Goal: Book appointment/travel/reservation

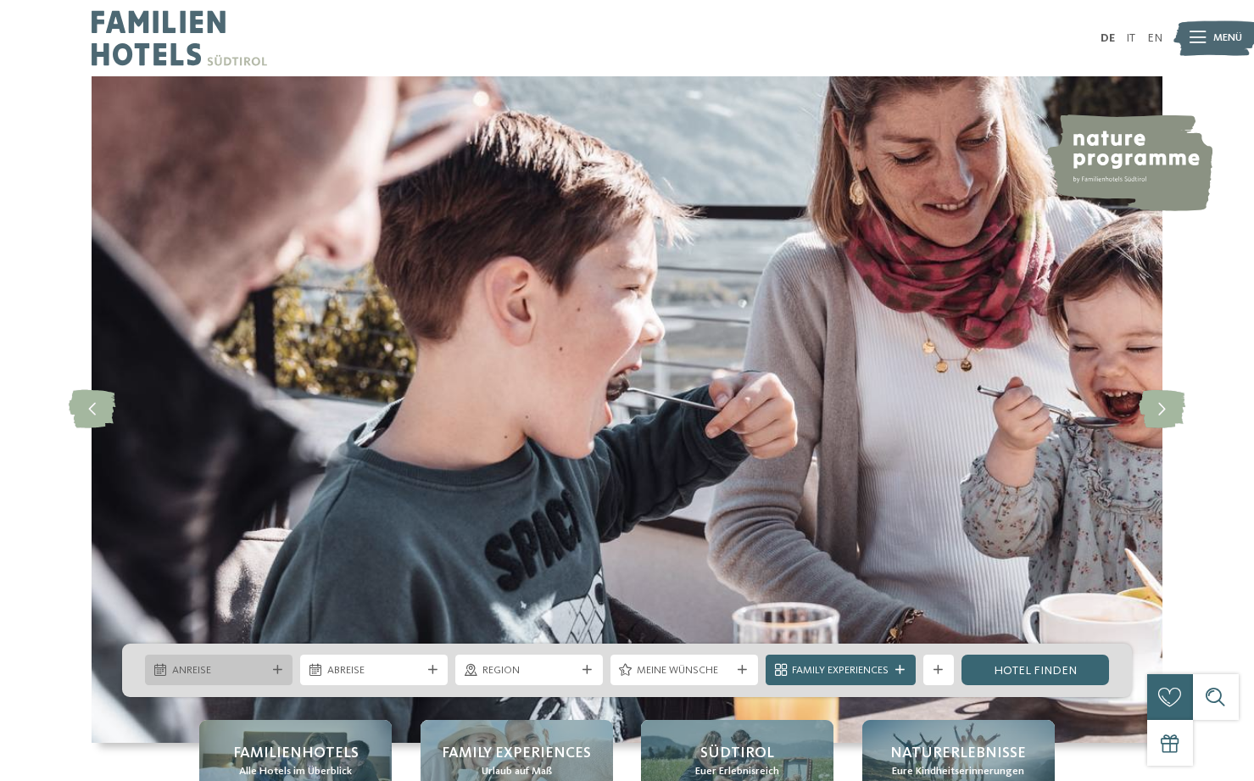
click at [279, 668] on icon at bounding box center [277, 670] width 9 height 9
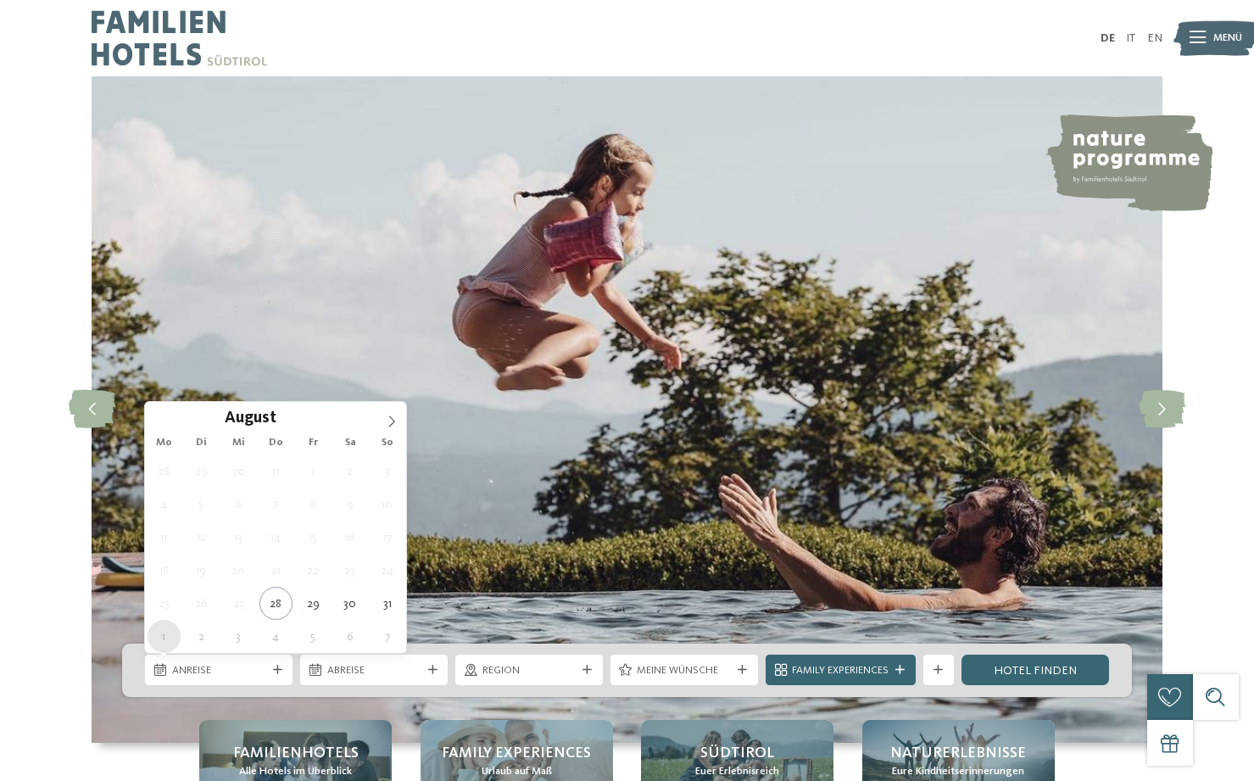
type div "01.09.2025"
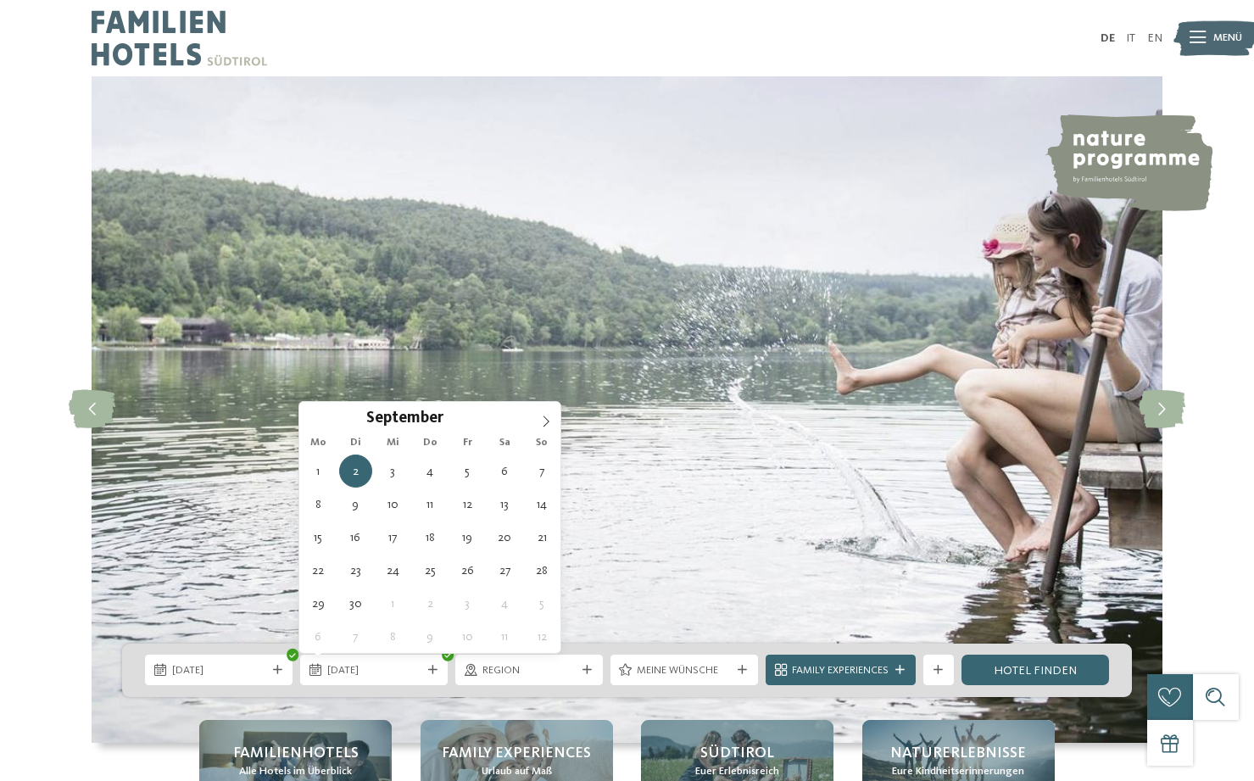
type div "[DATE]"
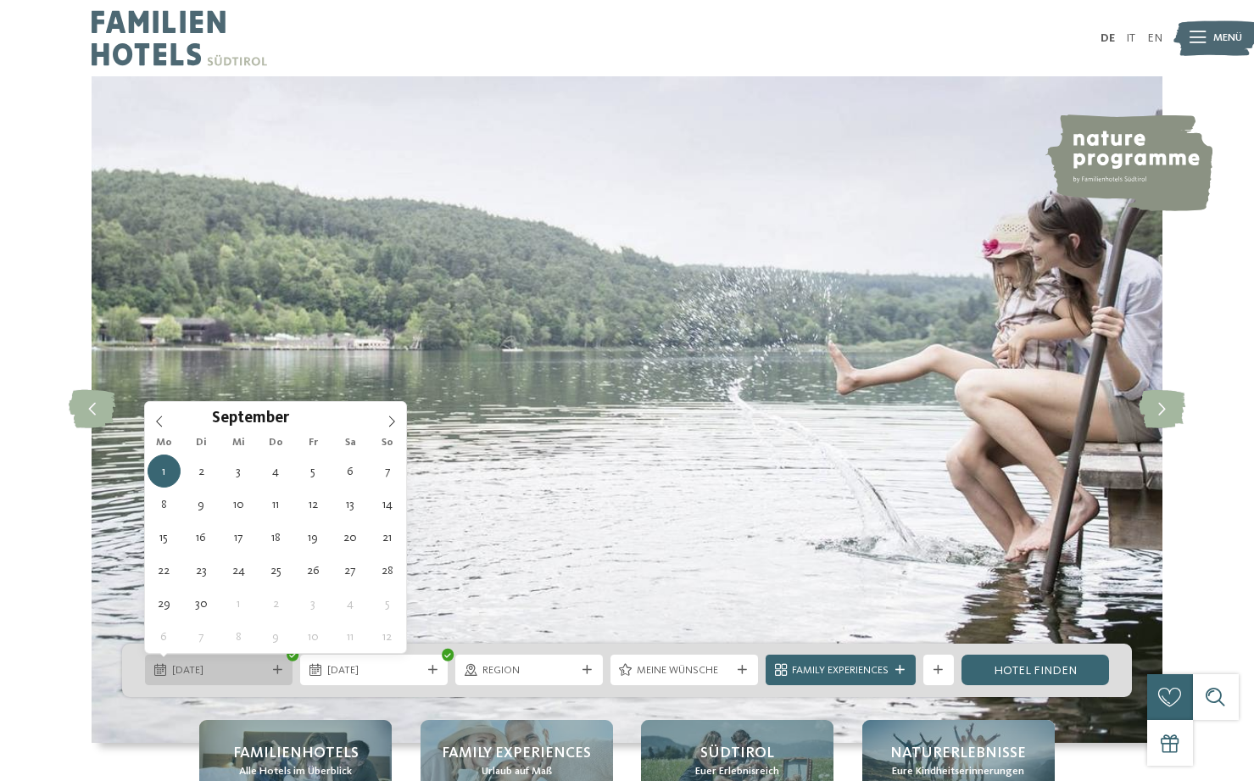
click at [270, 667] on div at bounding box center [277, 670] width 15 height 9
type div "02.09.2025"
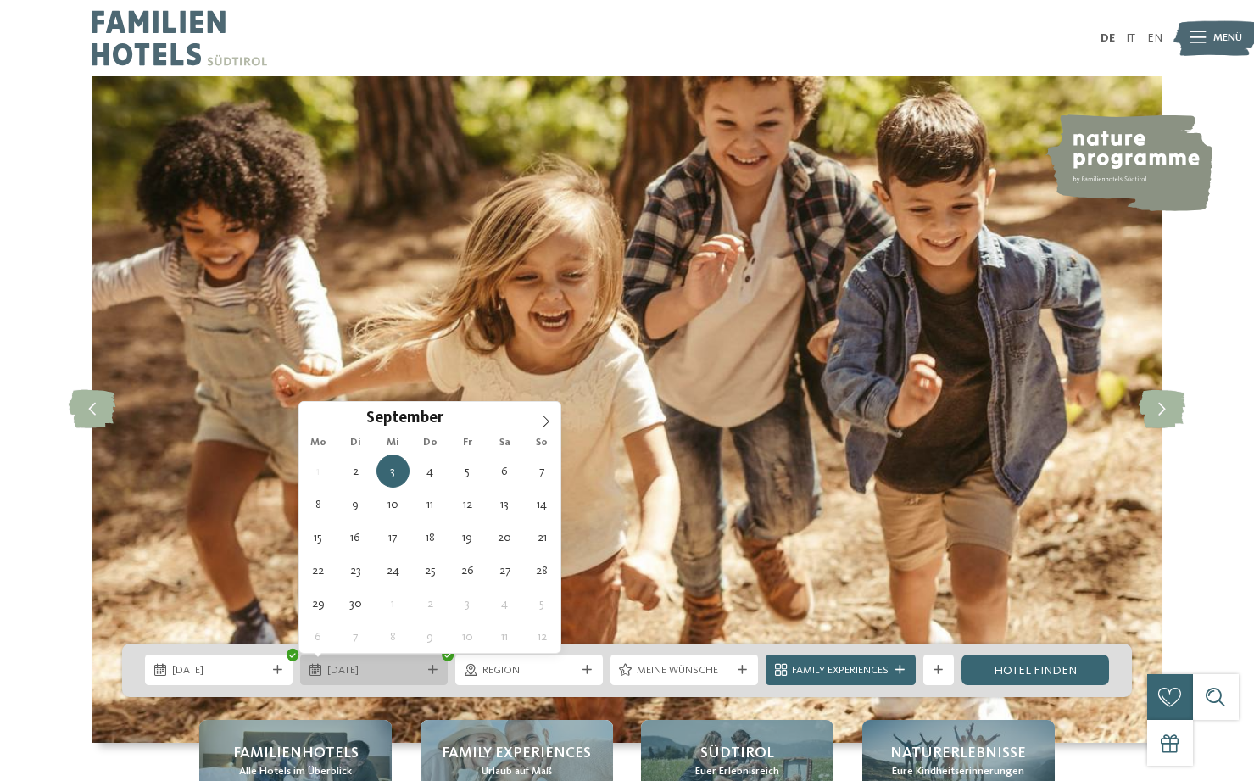
click at [432, 666] on icon at bounding box center [432, 670] width 9 height 9
type div "08.09.2025"
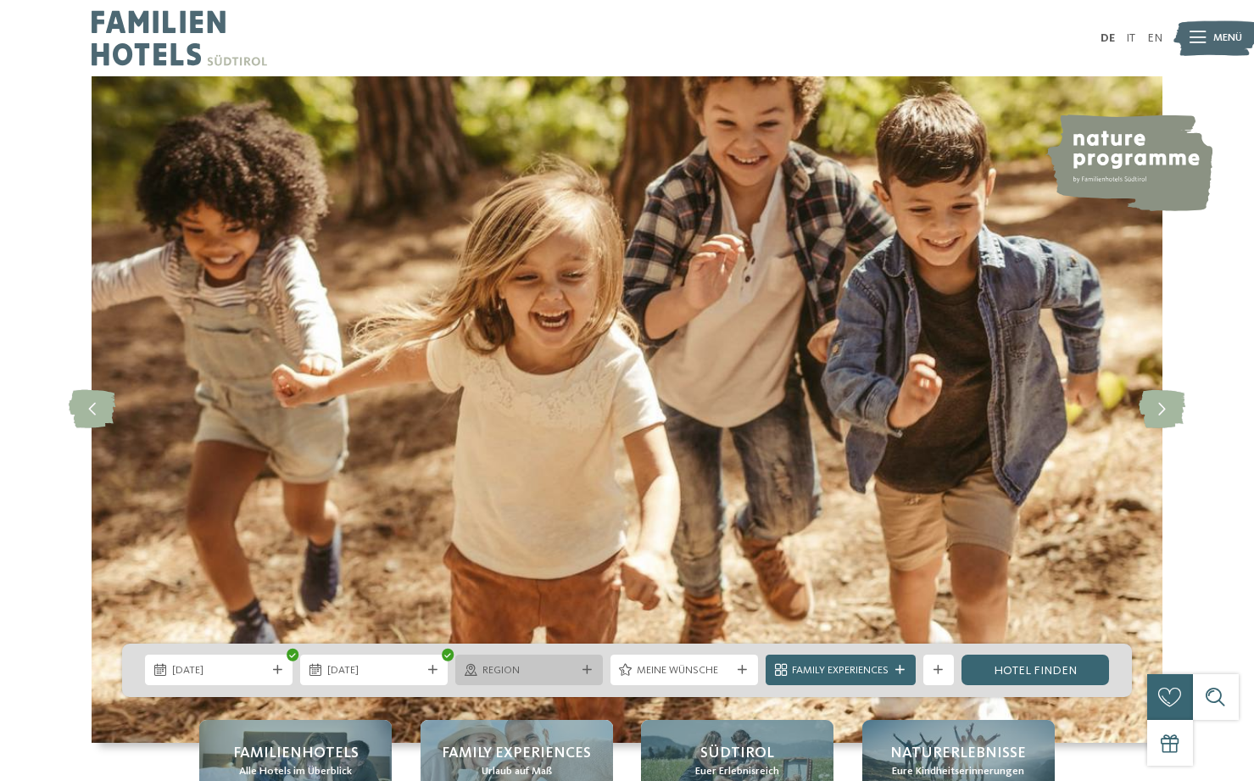
click at [583, 669] on icon at bounding box center [587, 670] width 9 height 9
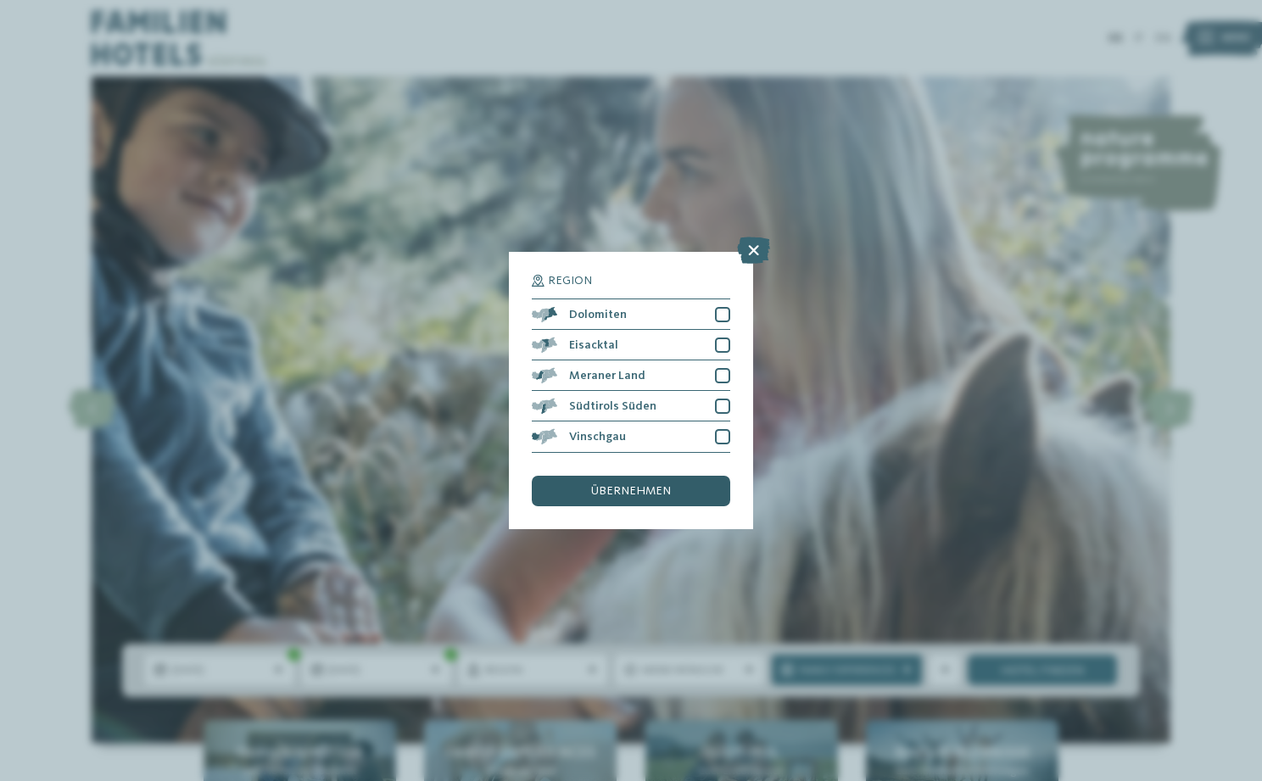
click at [651, 476] on div "übernehmen" at bounding box center [631, 491] width 198 height 31
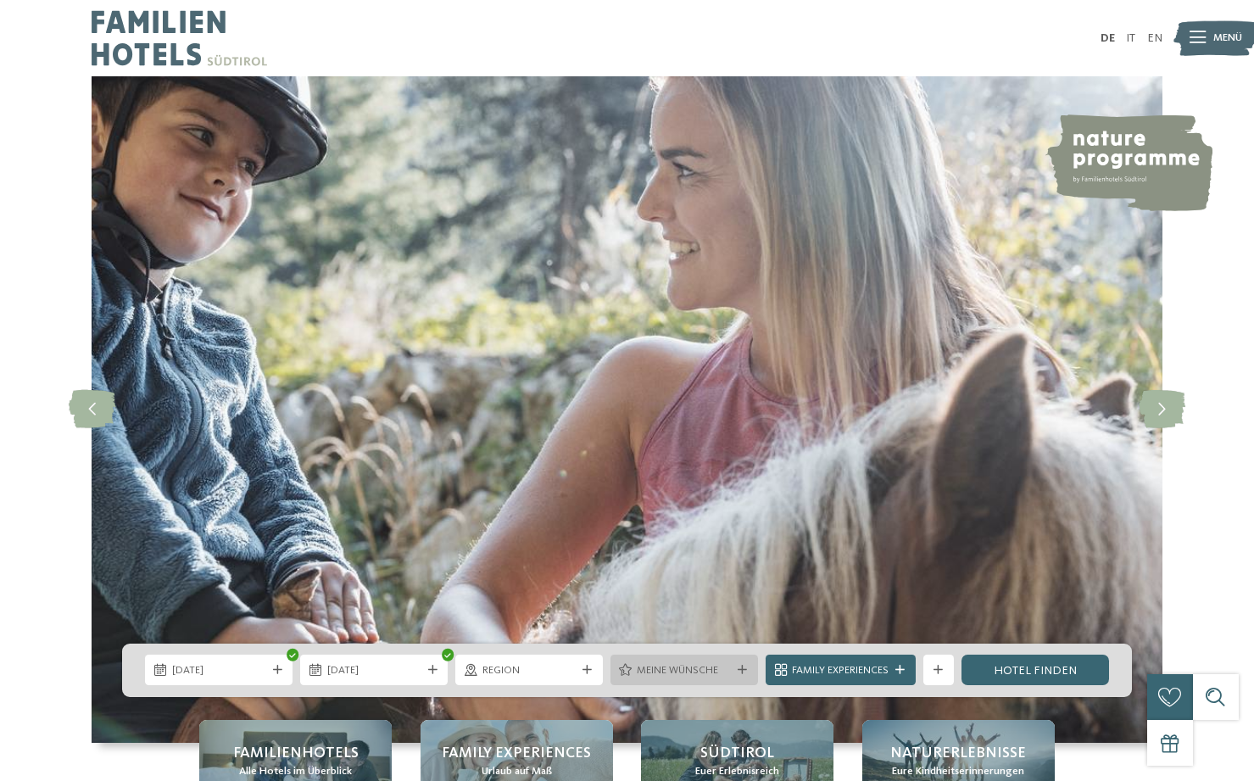
click at [712, 673] on span "Meine Wünsche" at bounding box center [684, 670] width 94 height 15
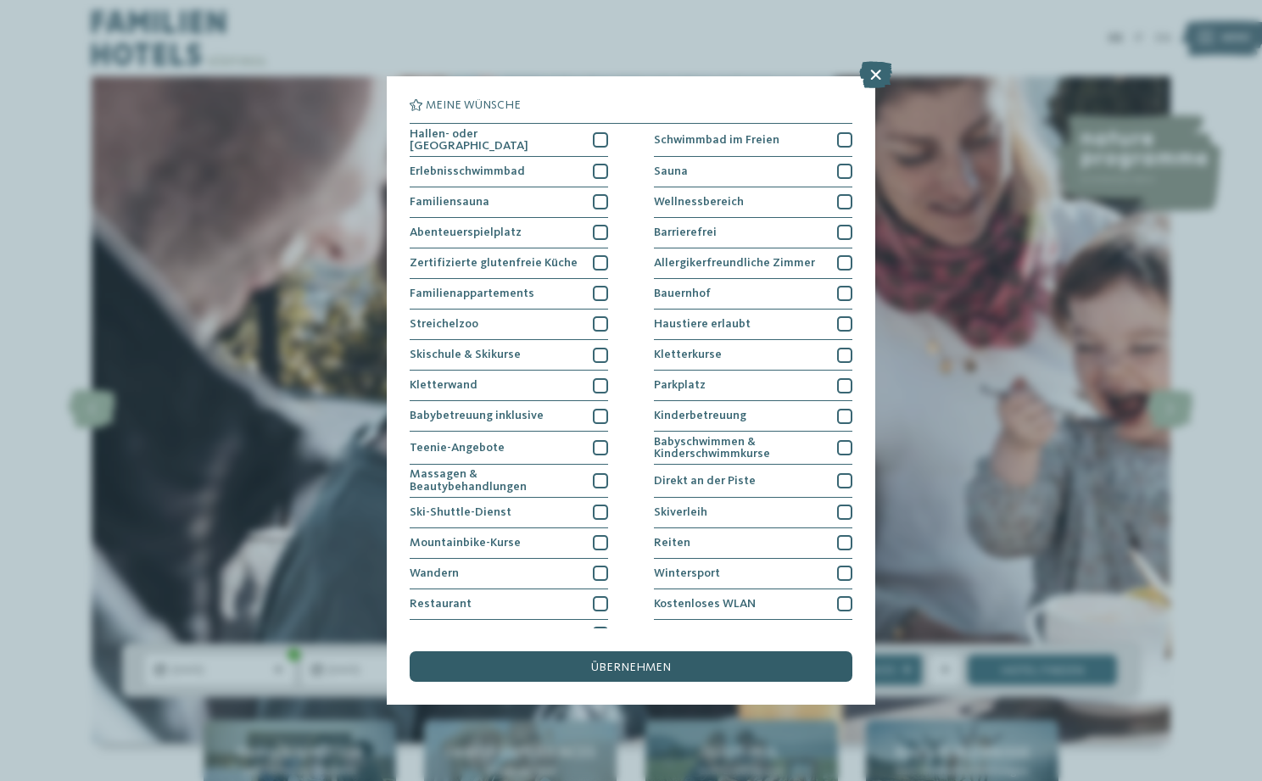
click at [643, 661] on span "übernehmen" at bounding box center [631, 667] width 80 height 12
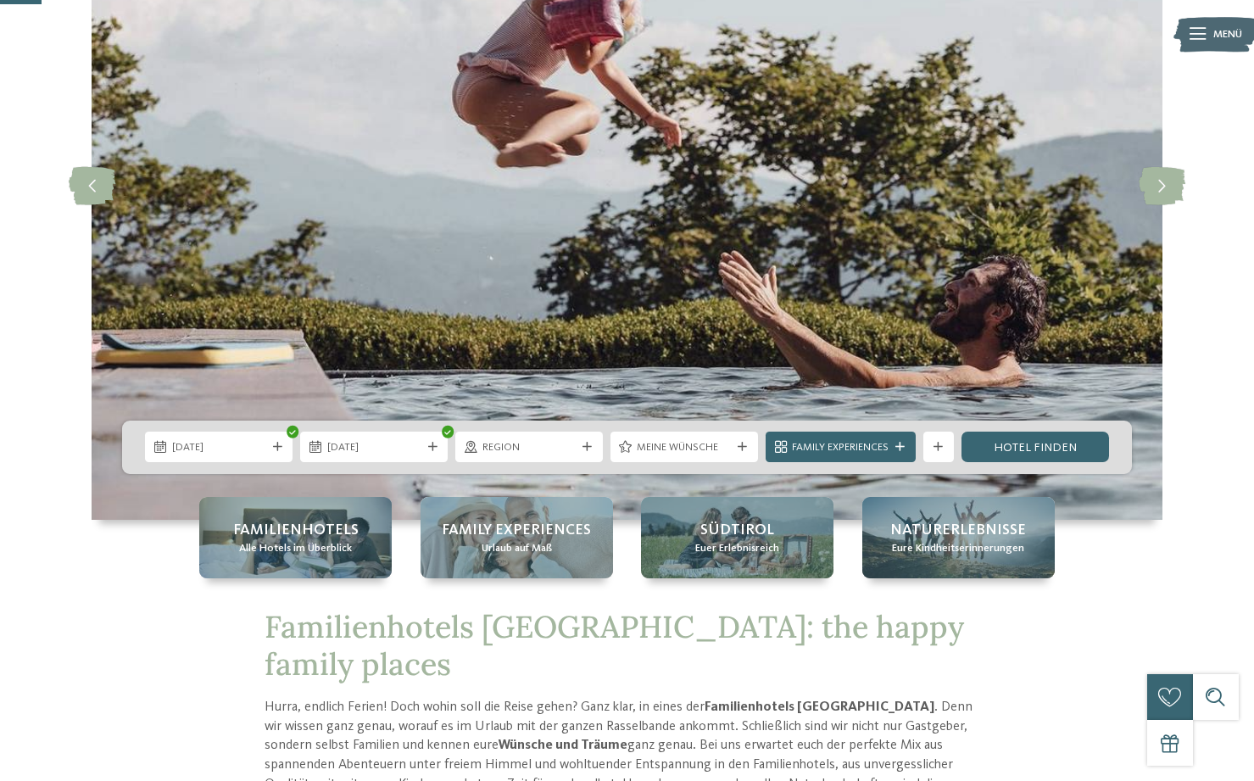
scroll to position [229, 0]
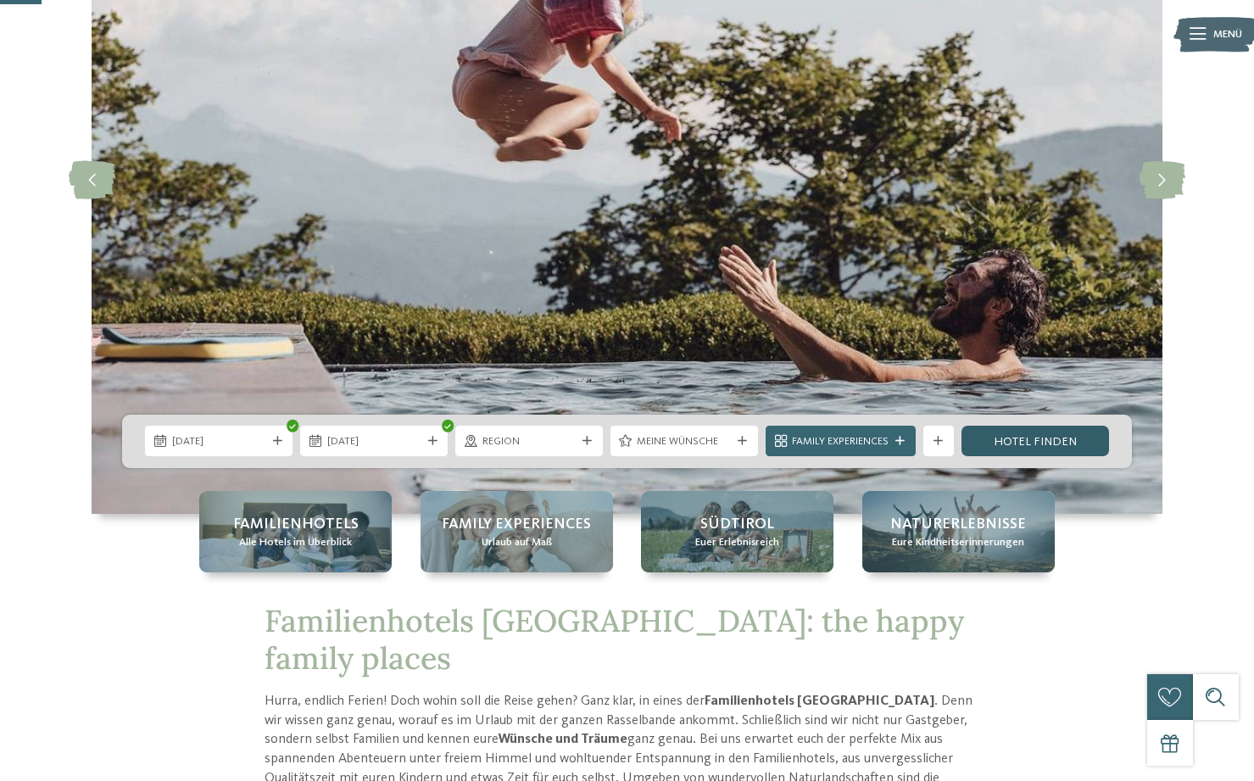
click at [1029, 441] on link "Hotel finden" at bounding box center [1036, 441] width 148 height 31
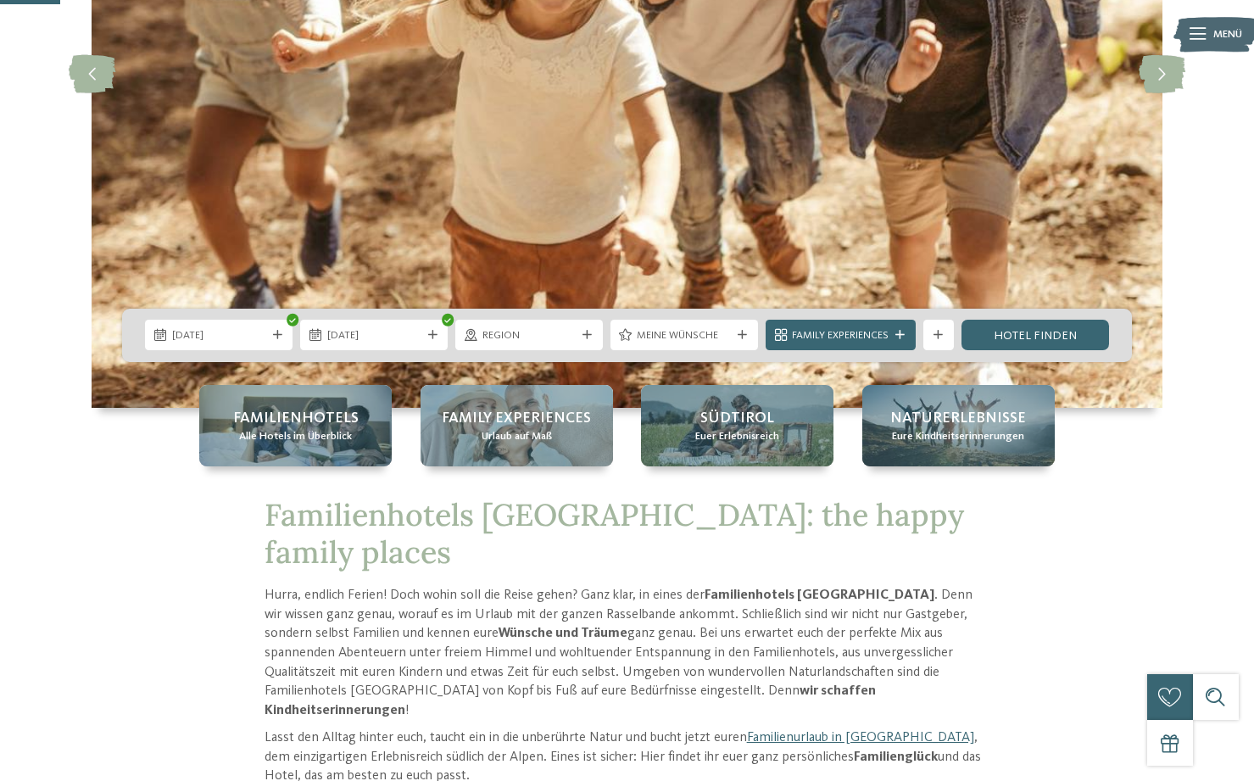
scroll to position [336, 0]
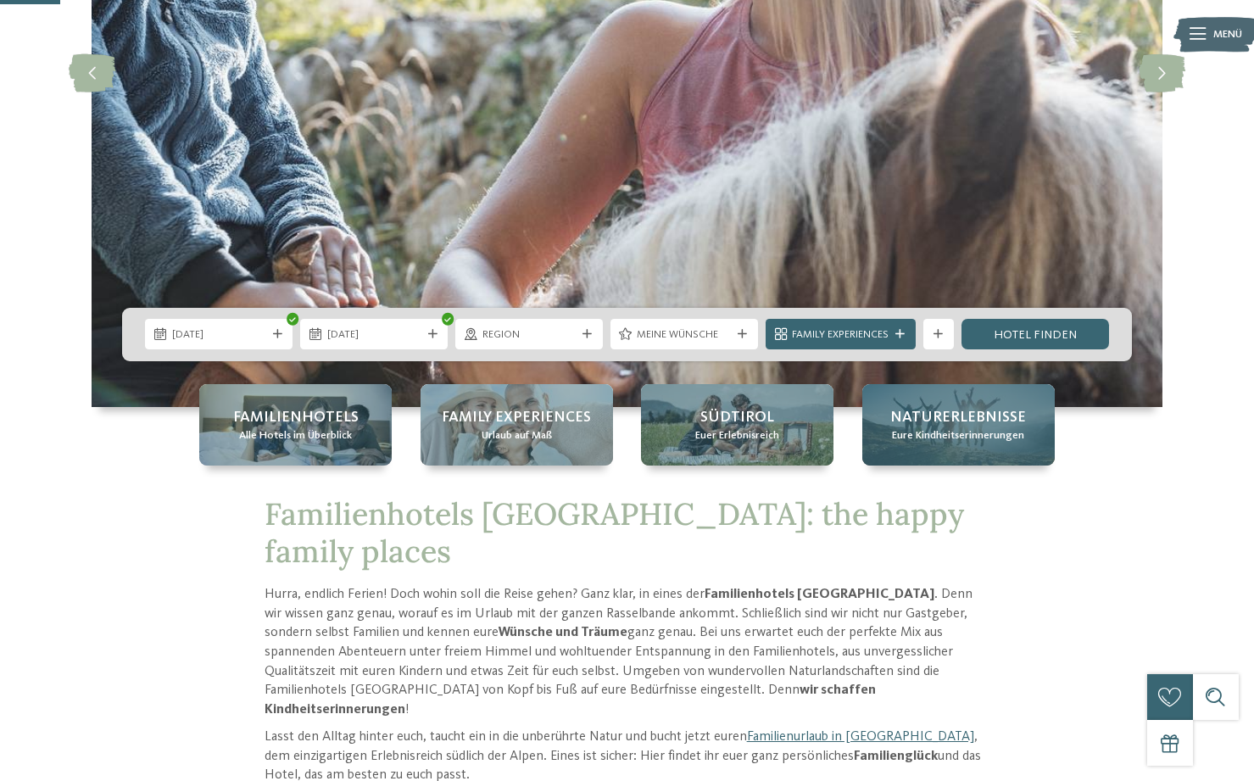
click at [967, 442] on span "Eure Kindheitserinnerungen" at bounding box center [958, 435] width 132 height 15
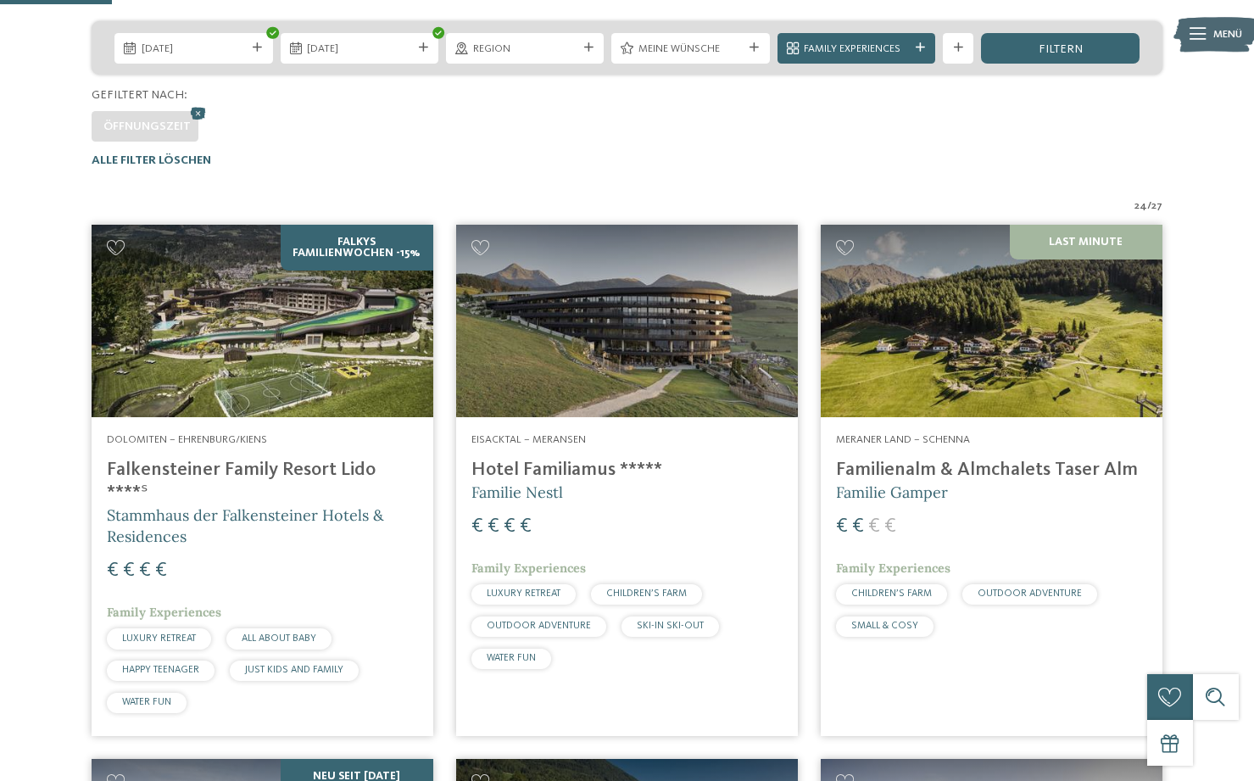
scroll to position [360, 0]
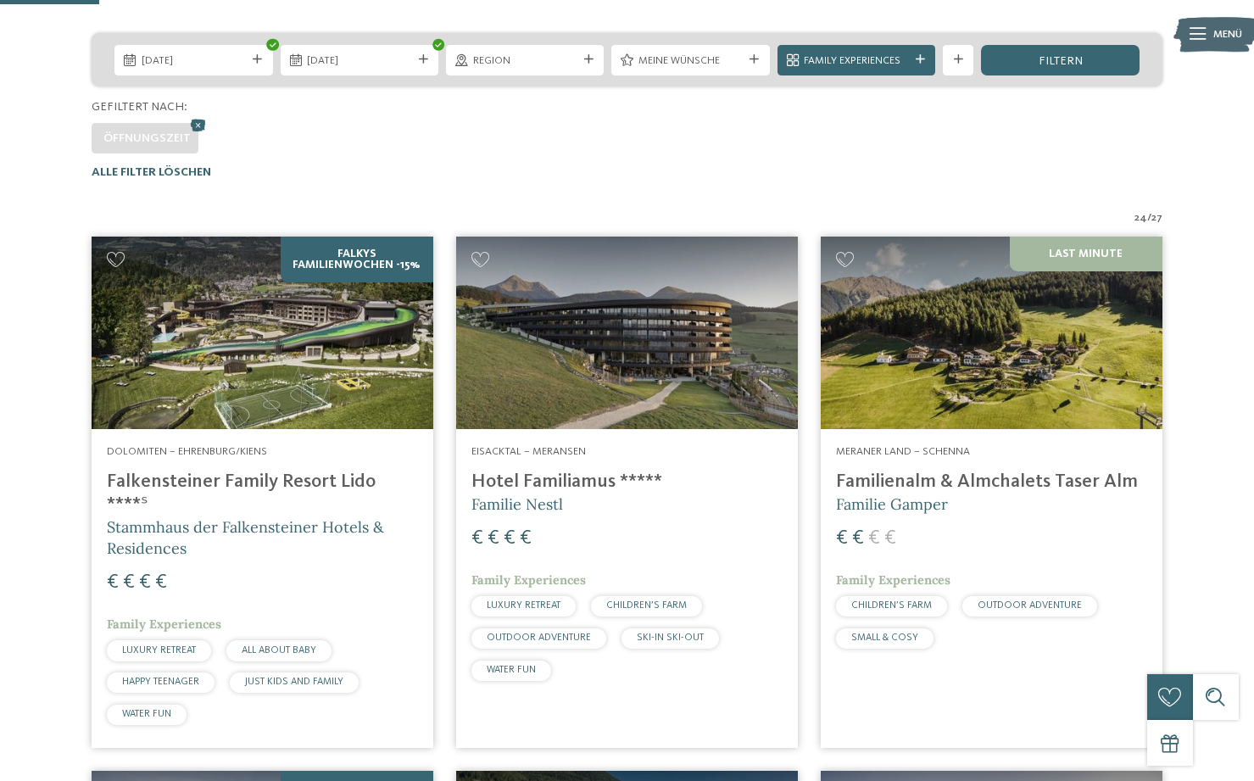
click at [1057, 246] on img at bounding box center [992, 333] width 342 height 192
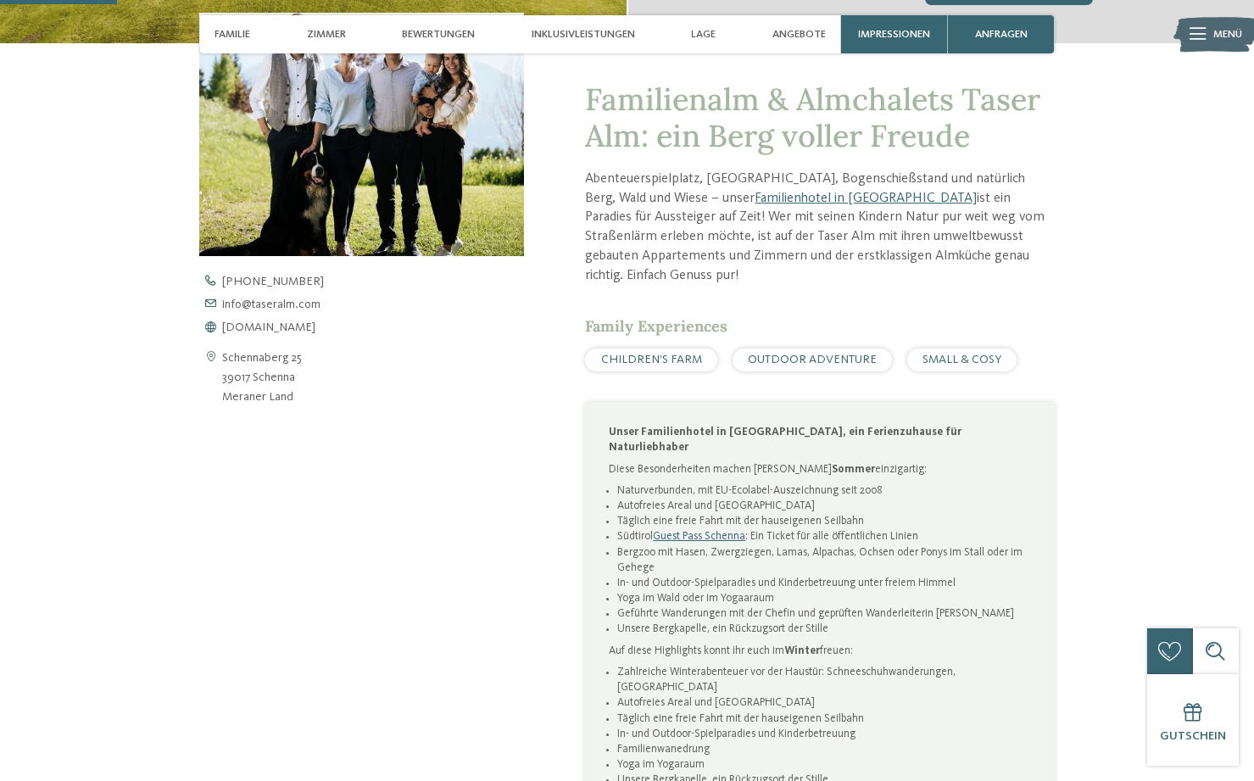
scroll to position [548, 0]
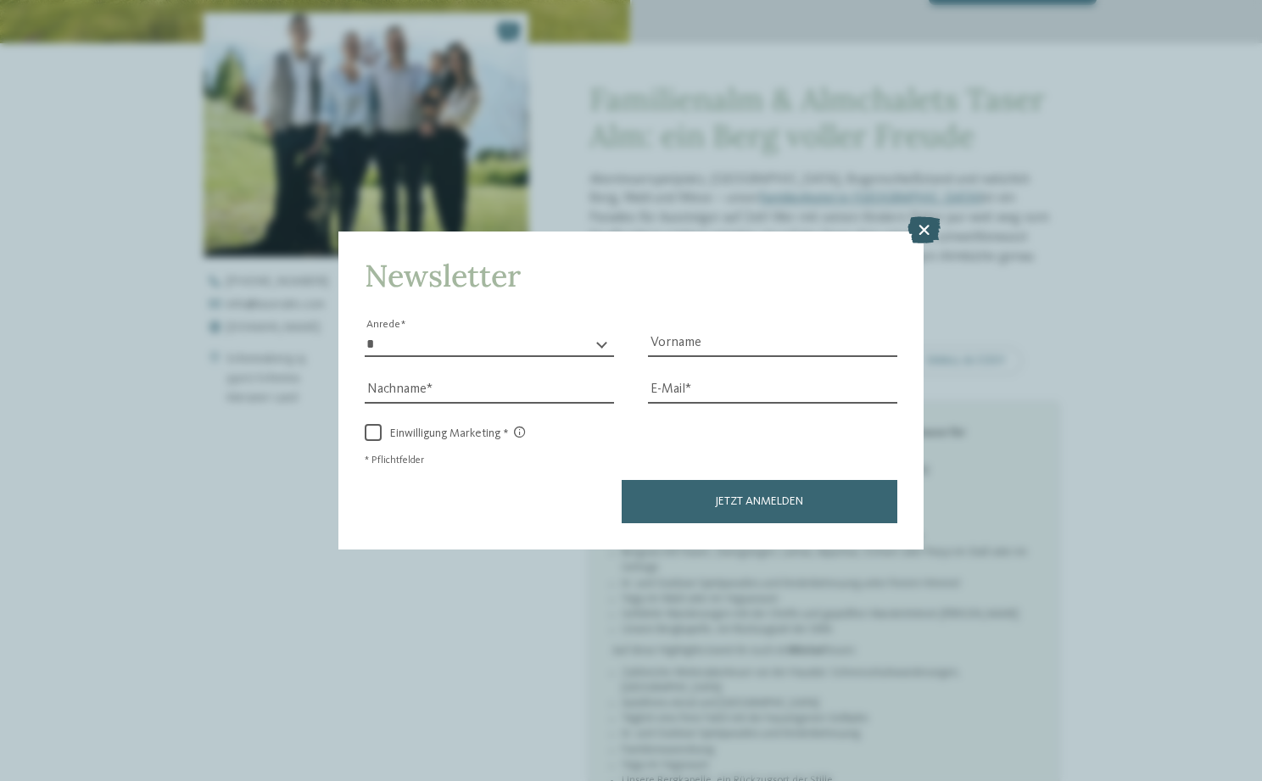
click at [926, 216] on icon at bounding box center [923, 229] width 33 height 27
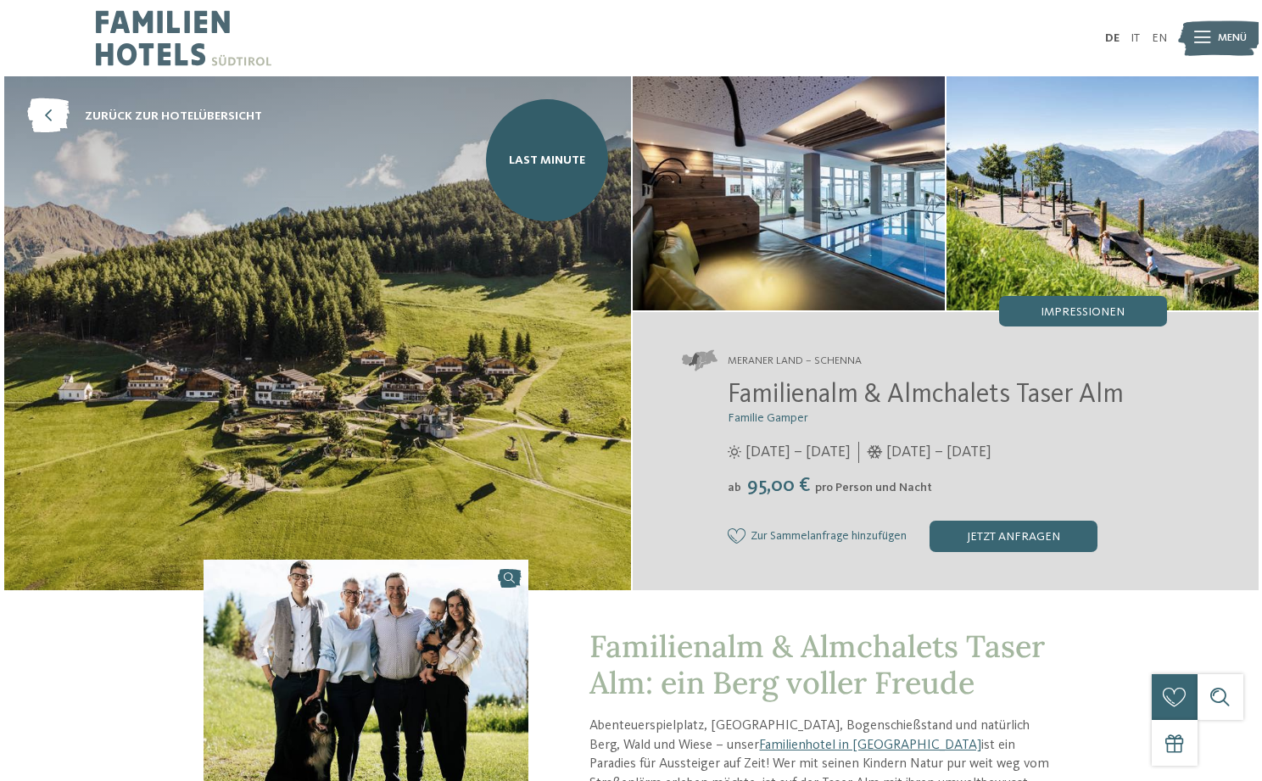
scroll to position [0, 0]
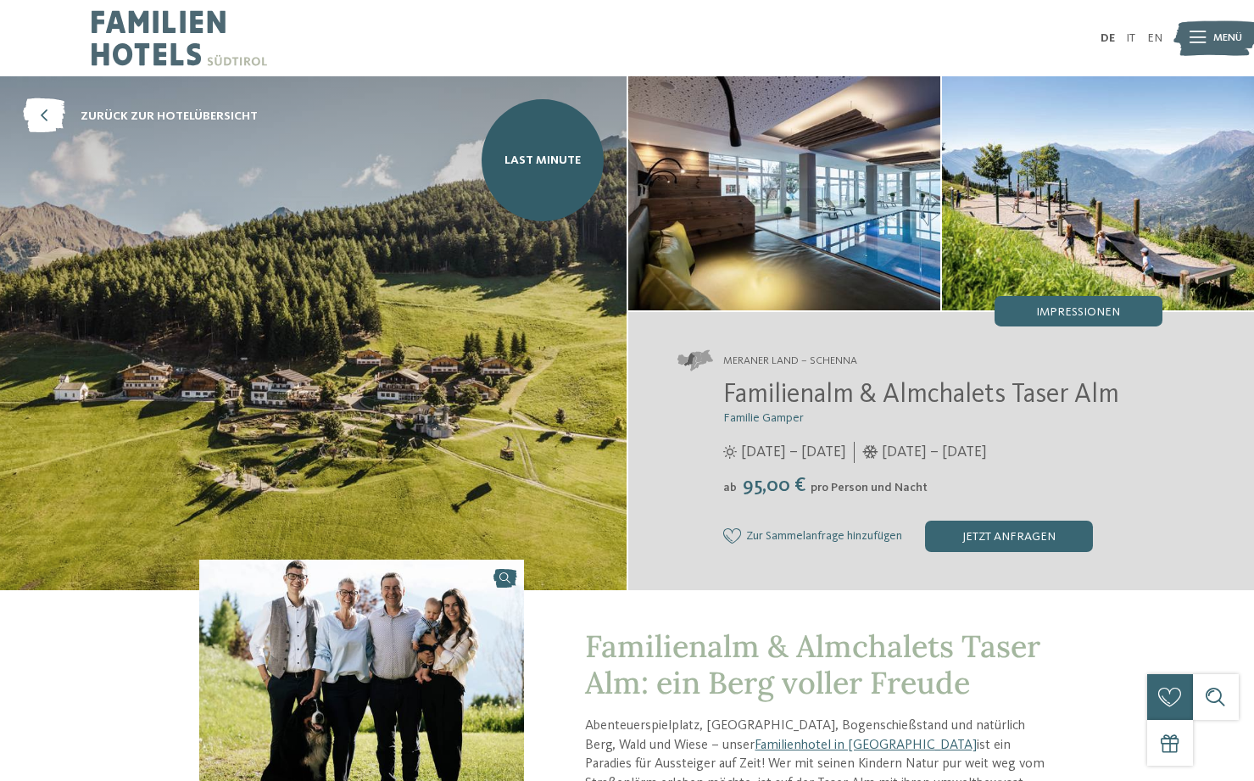
click at [1029, 332] on div "Meraner Land – Schenna Familienalm & Almchalets Taser Alm Familie Gamper 12.04.…" at bounding box center [941, 450] width 627 height 277
click at [1030, 331] on div "Meraner Land – Schenna Familienalm & Almchalets Taser Alm Familie Gamper 12.04.…" at bounding box center [941, 450] width 627 height 277
click at [1037, 322] on div "Impressionen" at bounding box center [1079, 311] width 168 height 31
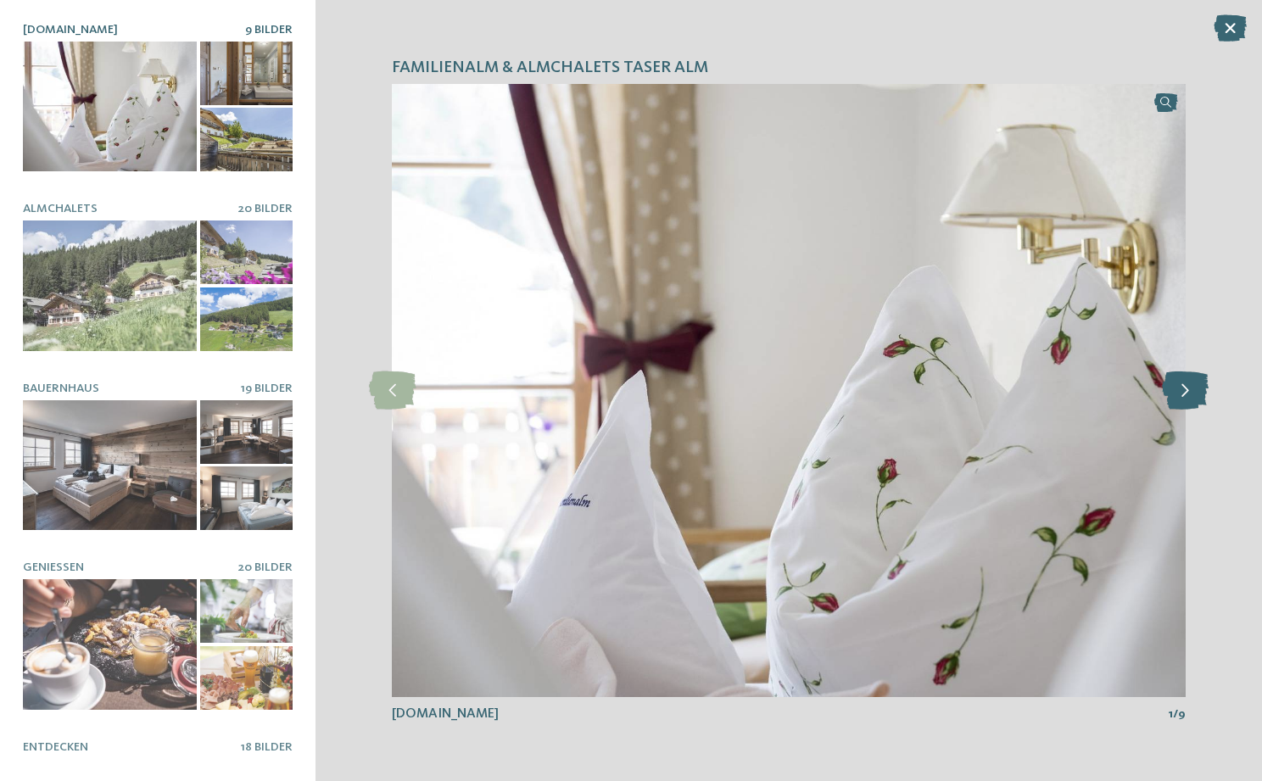
click at [1172, 398] on icon at bounding box center [1185, 390] width 47 height 38
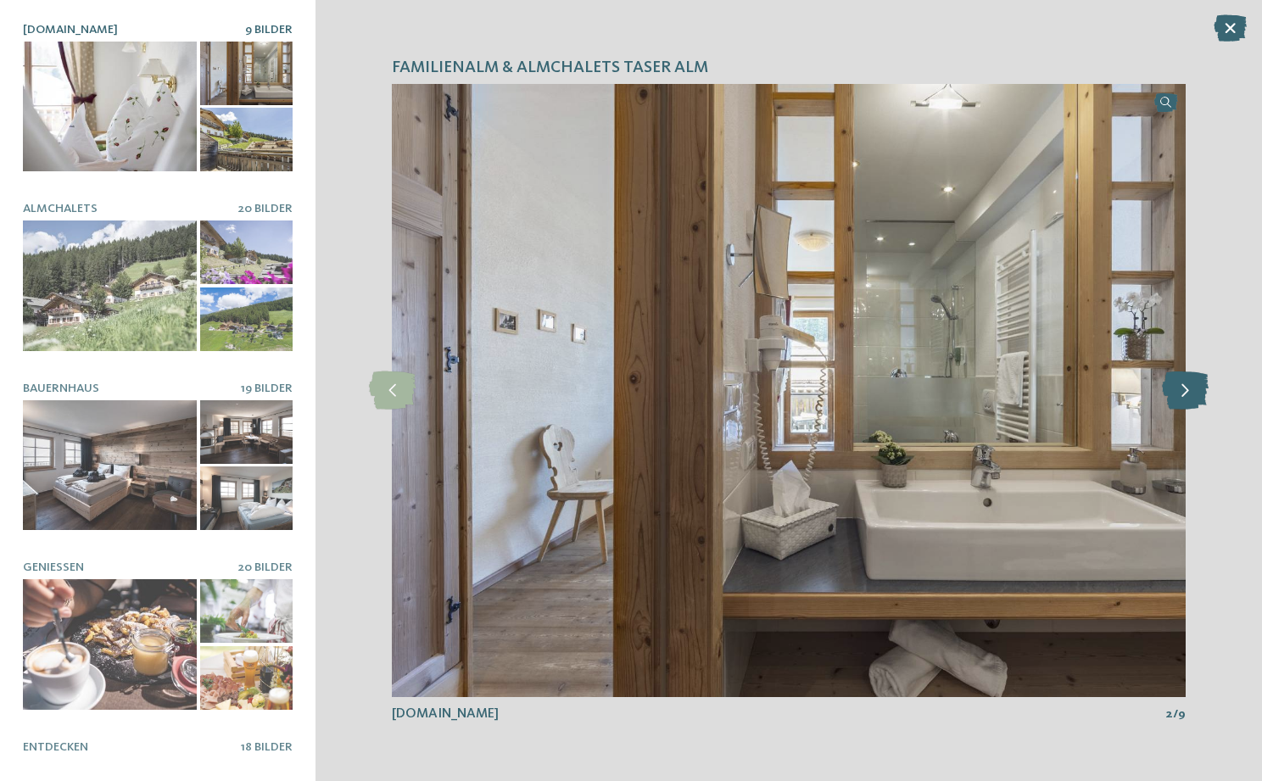
click at [1192, 404] on icon at bounding box center [1185, 390] width 47 height 38
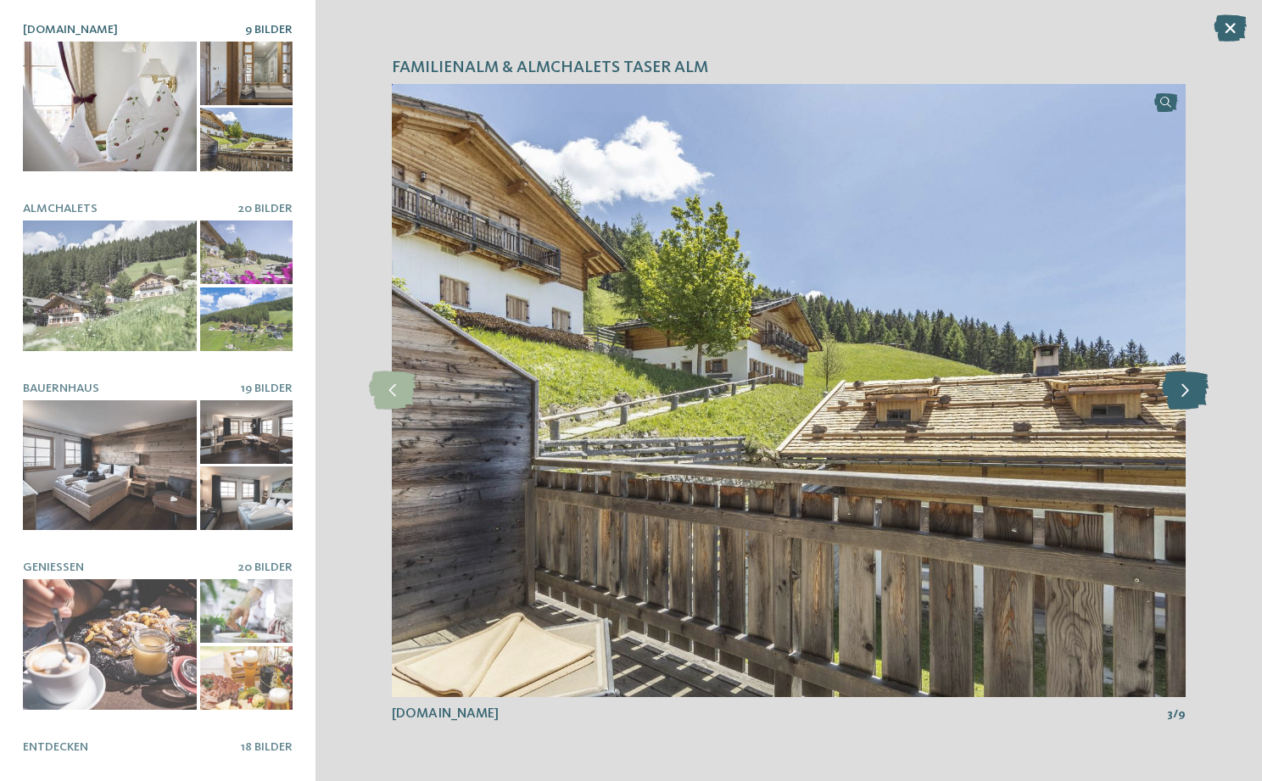
click at [1192, 404] on icon at bounding box center [1185, 390] width 47 height 38
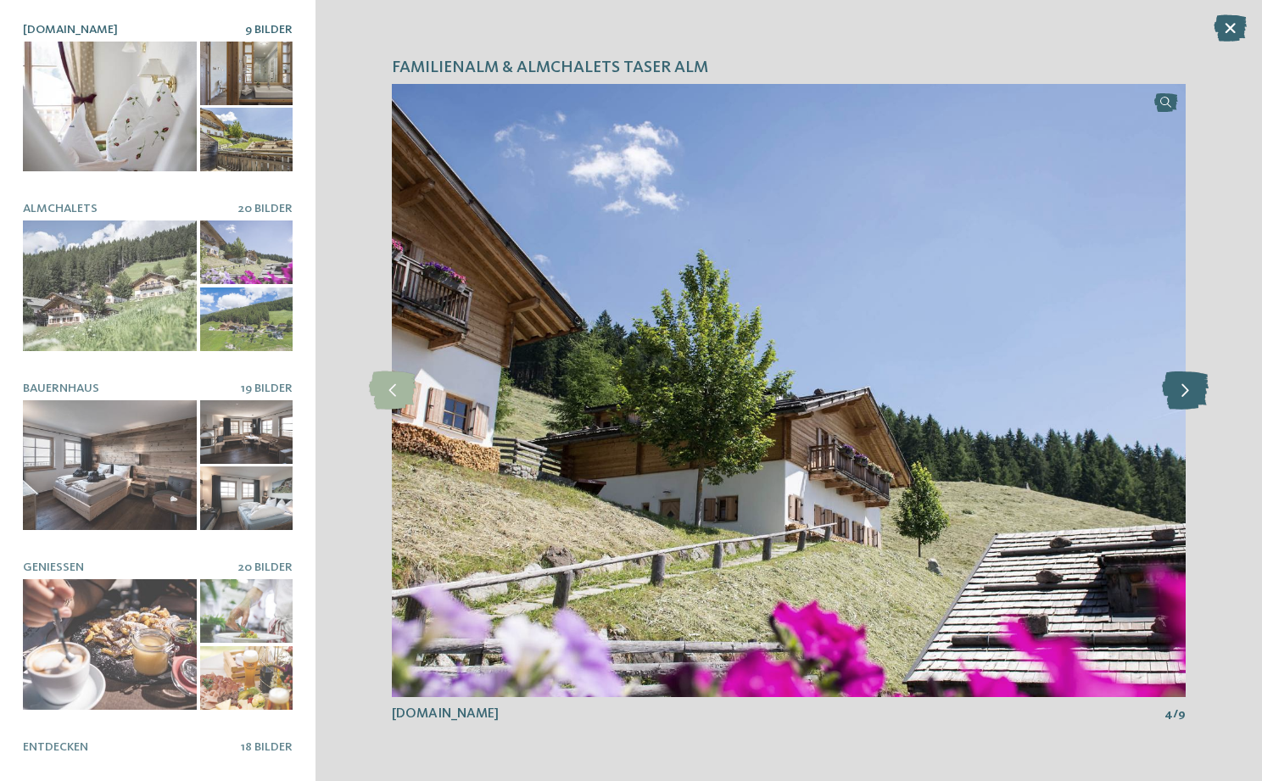
click at [1192, 404] on icon at bounding box center [1185, 390] width 47 height 38
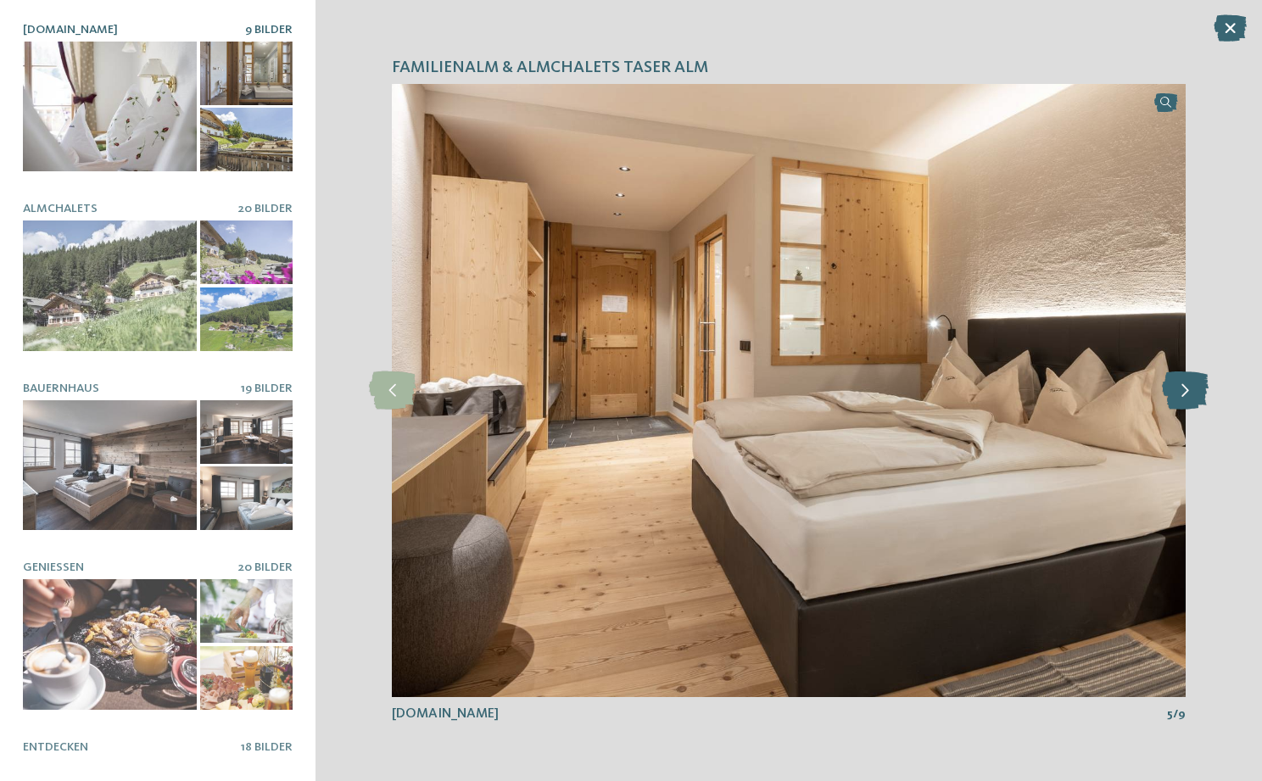
click at [1192, 404] on icon at bounding box center [1185, 390] width 47 height 38
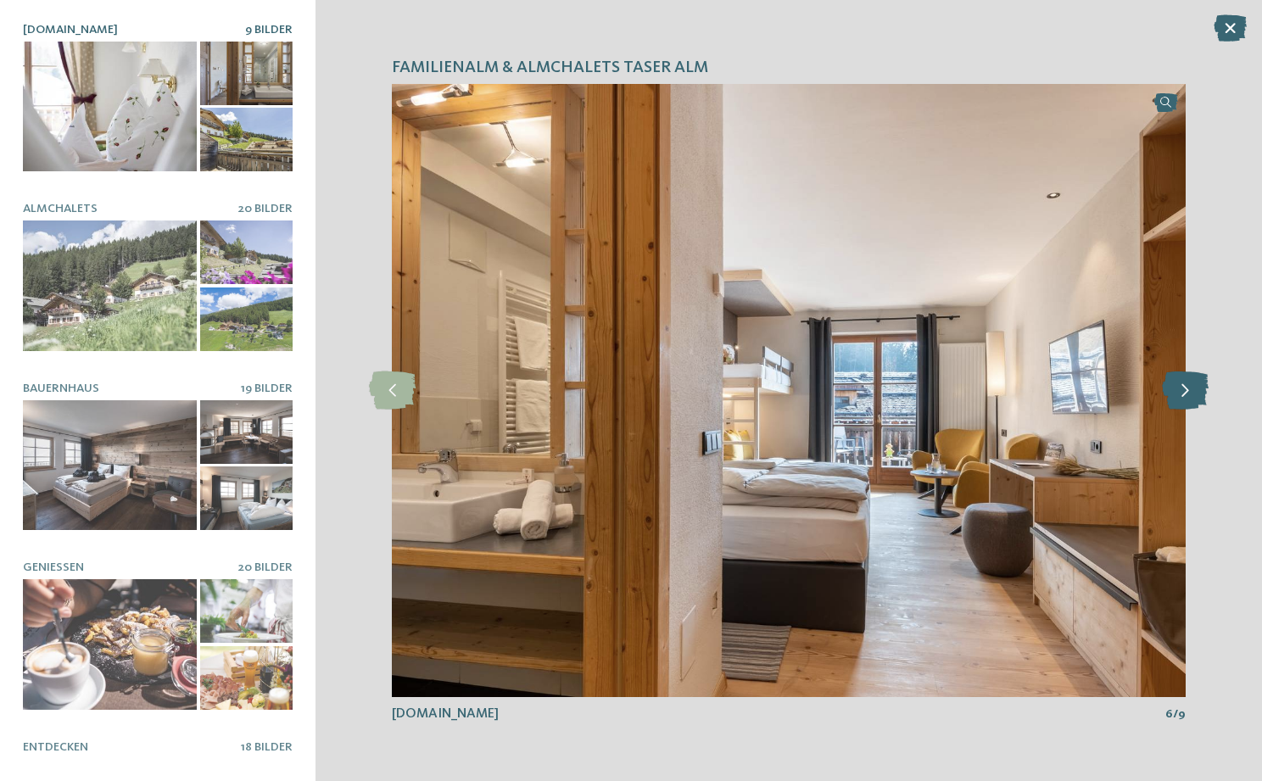
click at [1192, 404] on icon at bounding box center [1185, 390] width 47 height 38
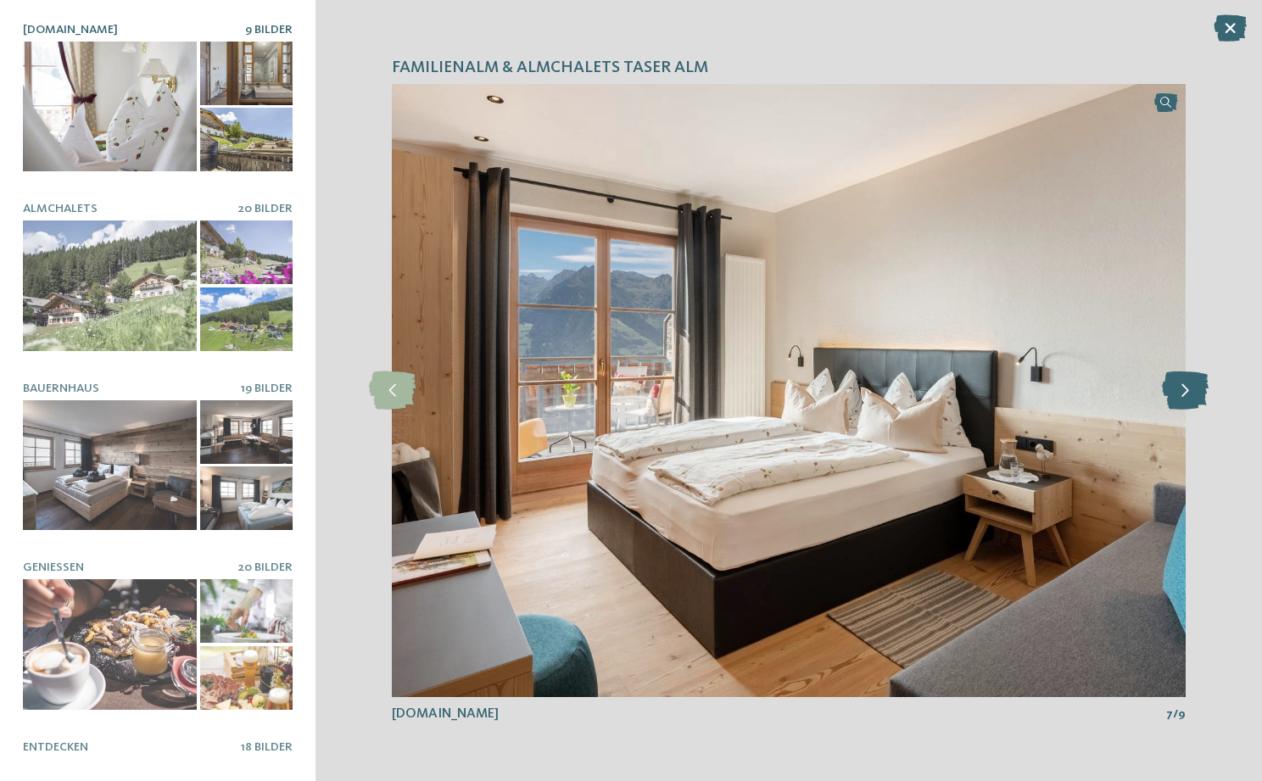
click at [1192, 404] on icon at bounding box center [1185, 390] width 47 height 38
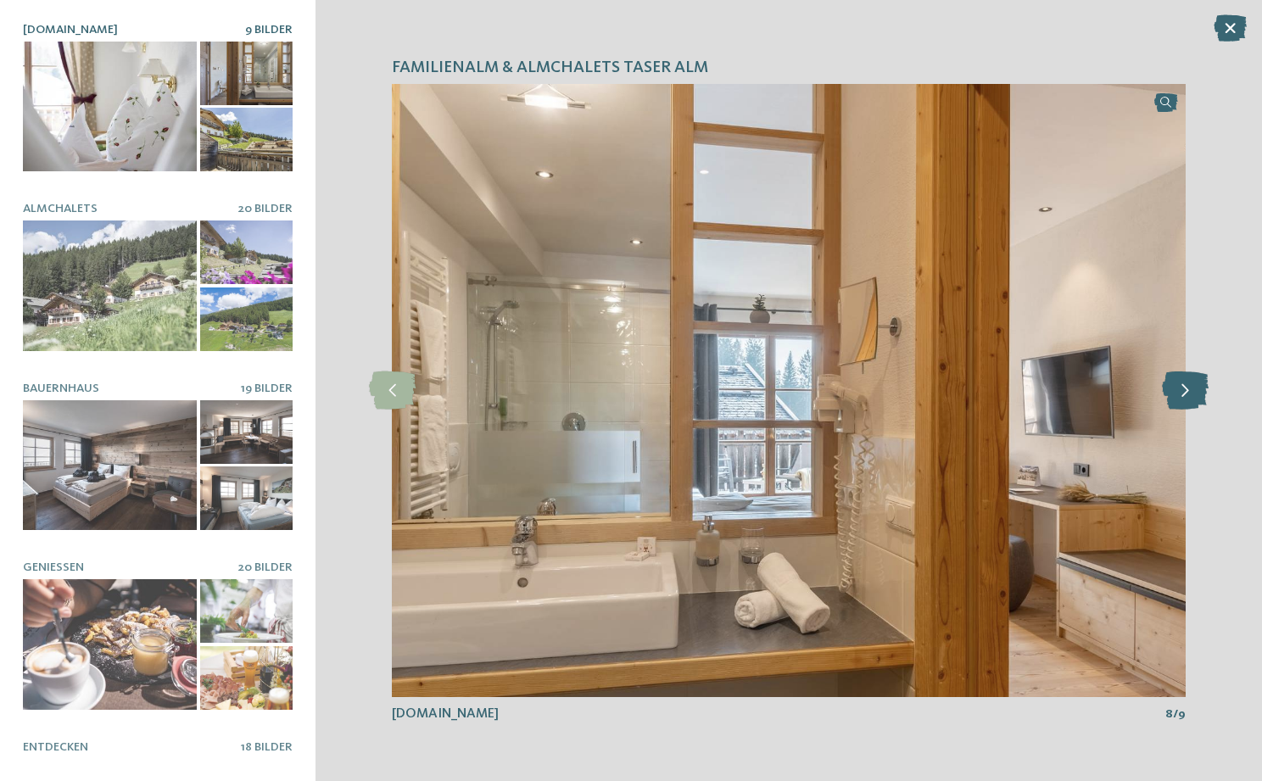
click at [1192, 404] on icon at bounding box center [1185, 390] width 47 height 38
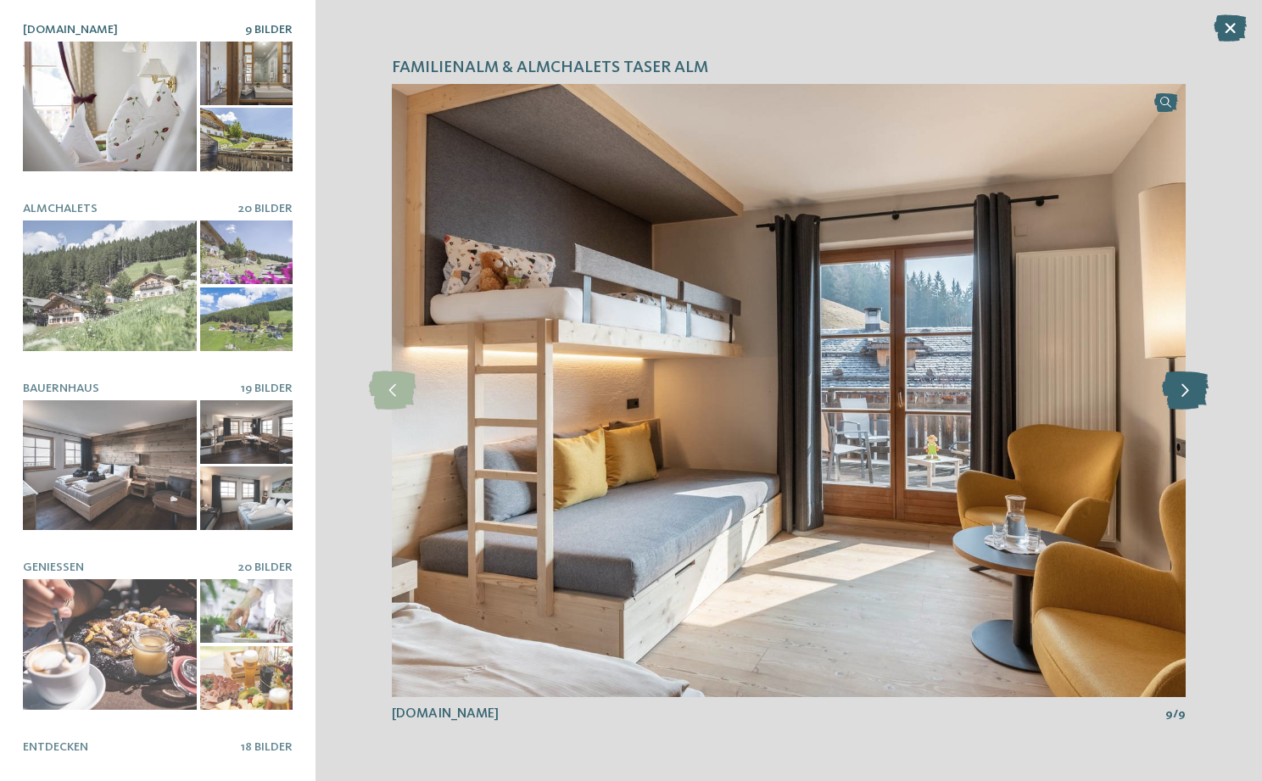
click at [1192, 404] on icon at bounding box center [1185, 390] width 47 height 38
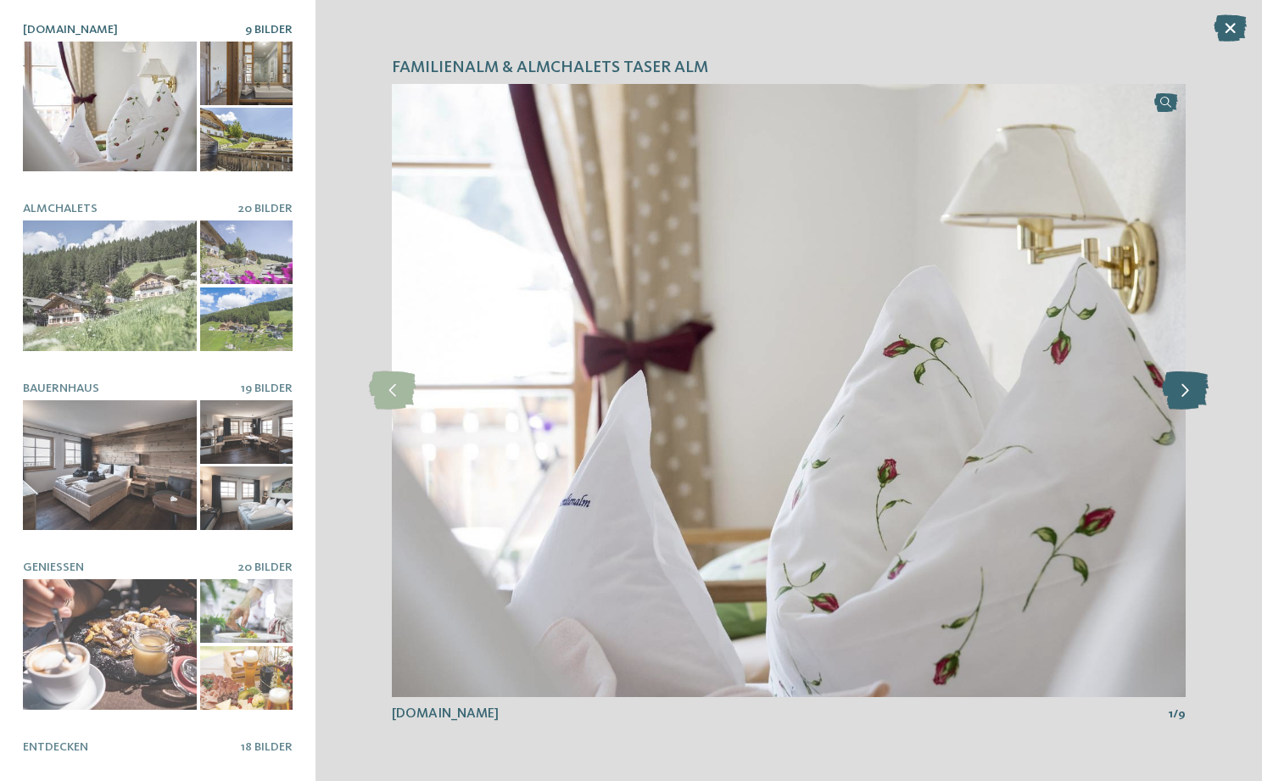
click at [1192, 404] on icon at bounding box center [1185, 390] width 47 height 38
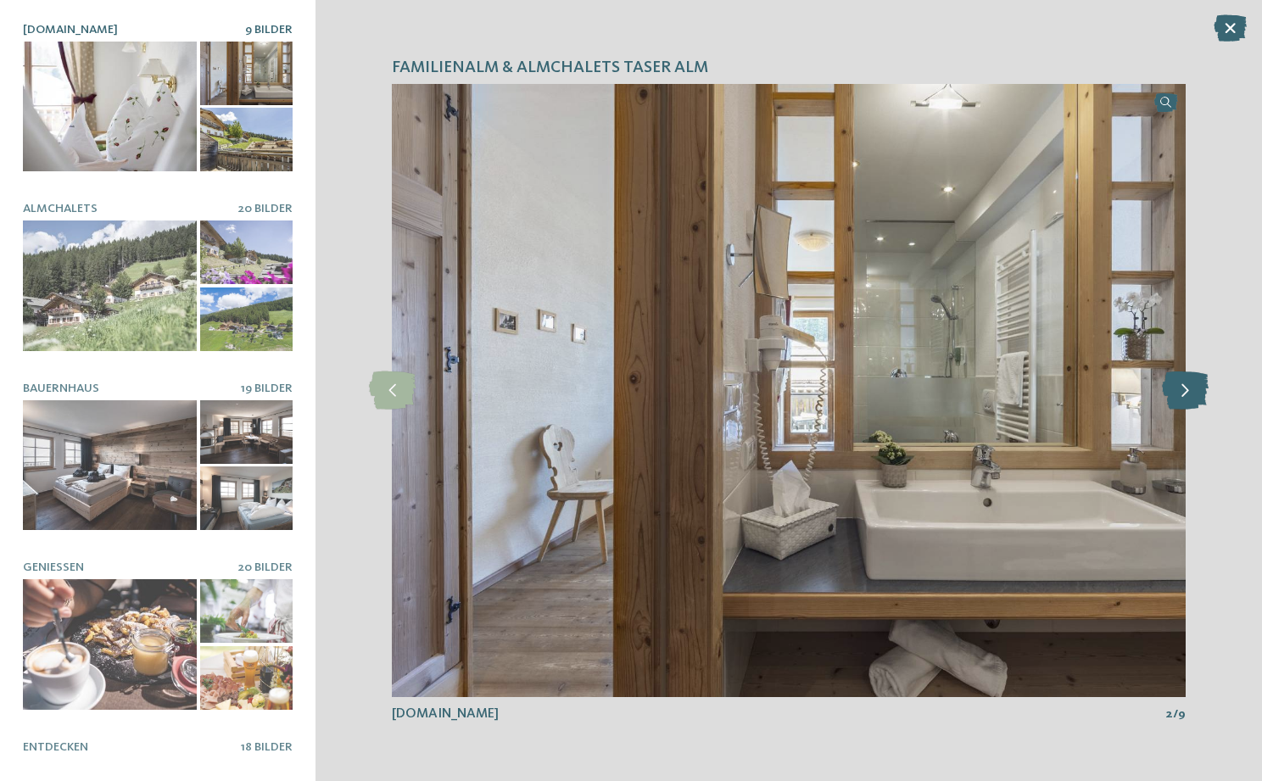
click at [1192, 404] on icon at bounding box center [1185, 390] width 47 height 38
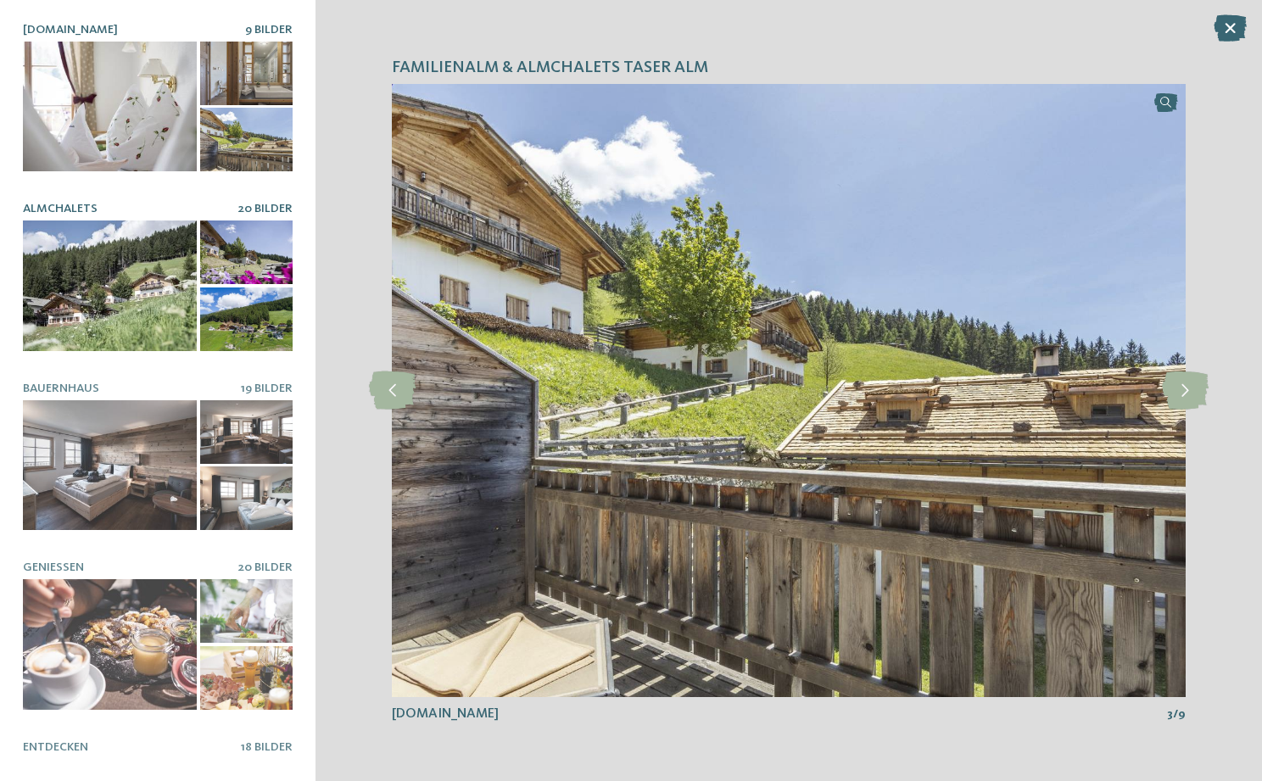
click at [142, 263] on div at bounding box center [110, 285] width 174 height 131
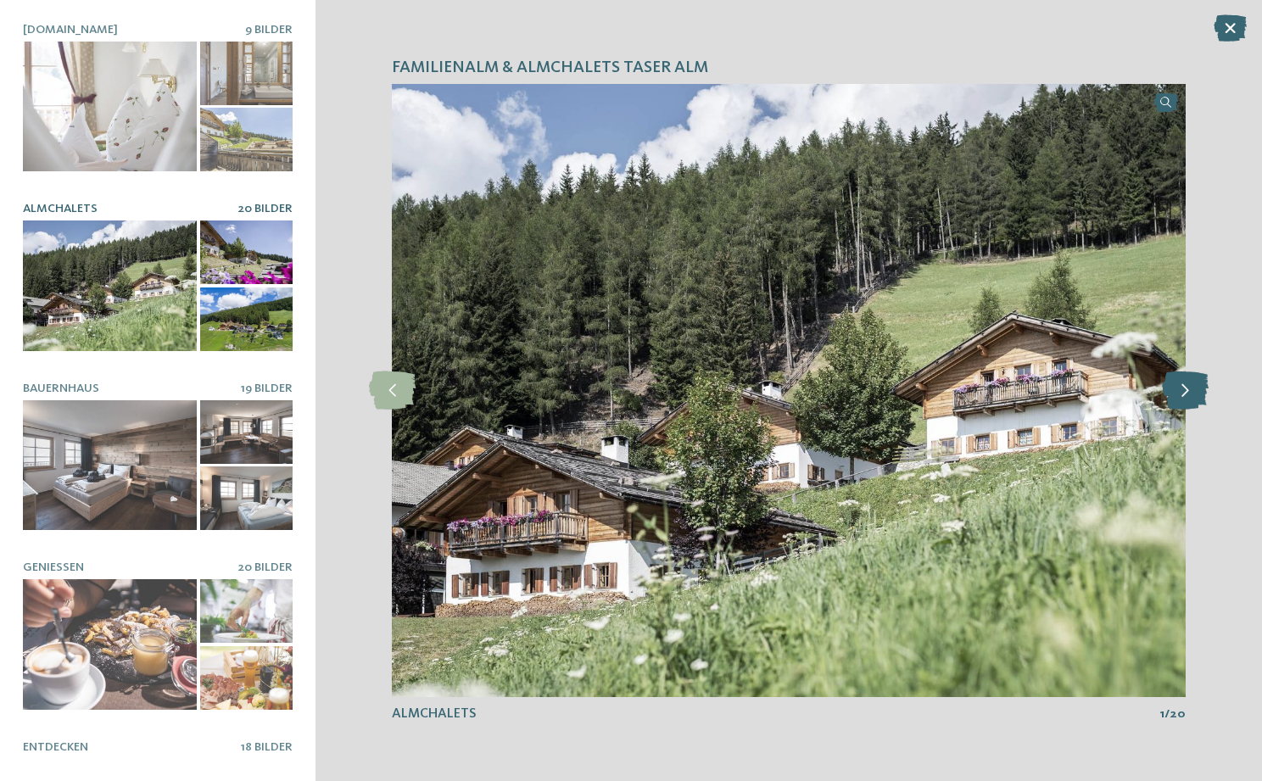
click at [1200, 376] on icon at bounding box center [1185, 390] width 47 height 38
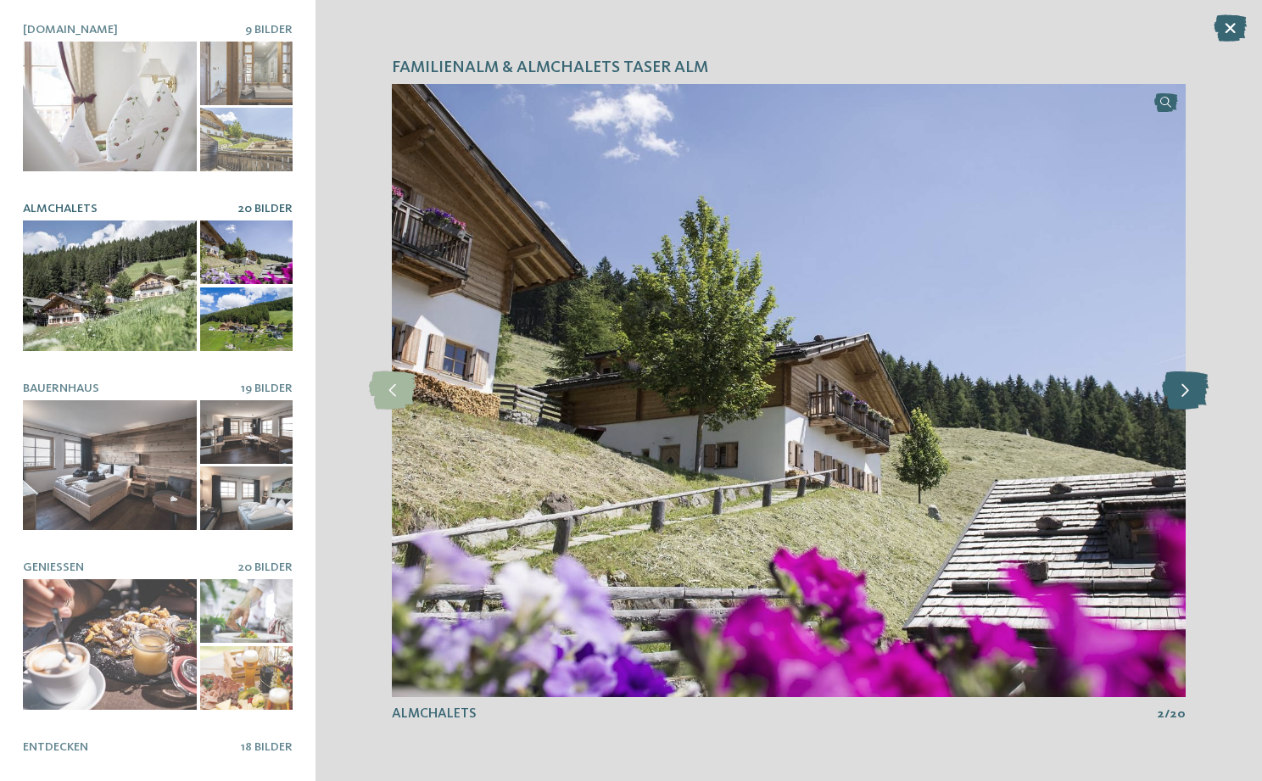
click at [1200, 376] on icon at bounding box center [1185, 390] width 47 height 38
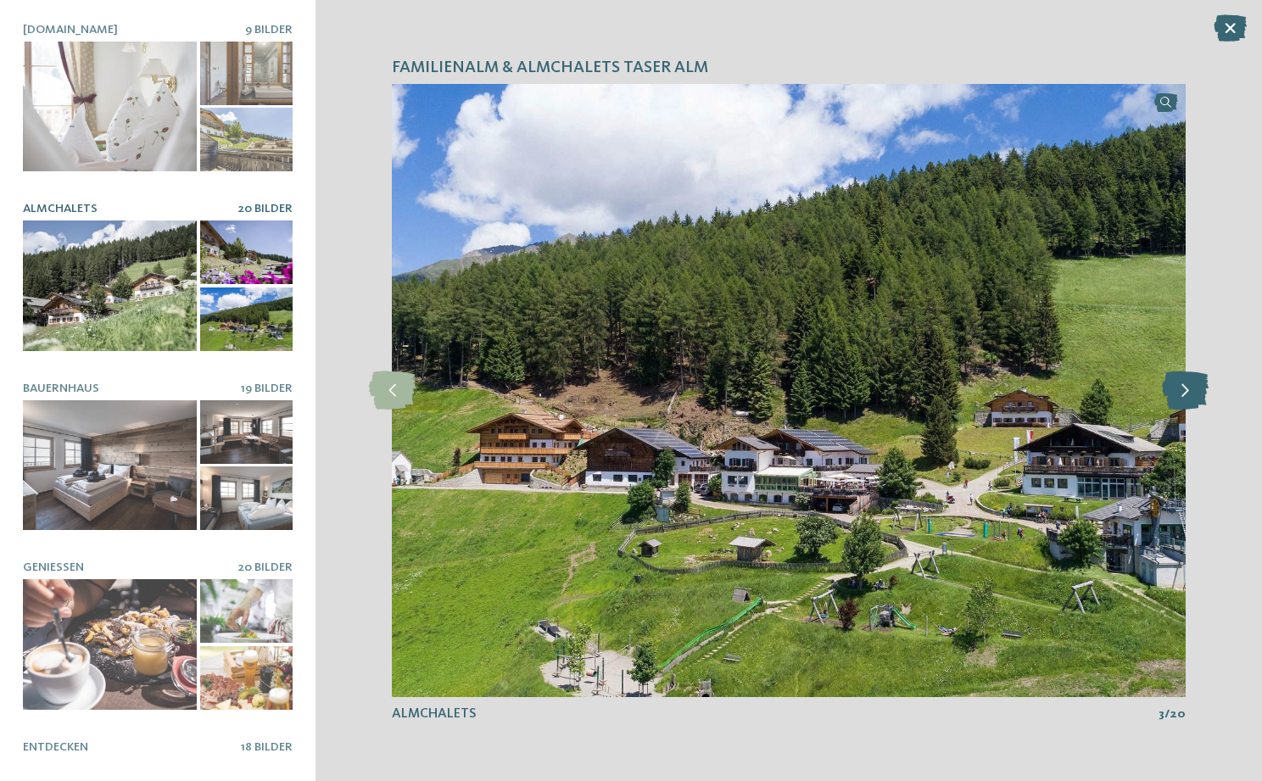
click at [1200, 376] on icon at bounding box center [1185, 390] width 47 height 38
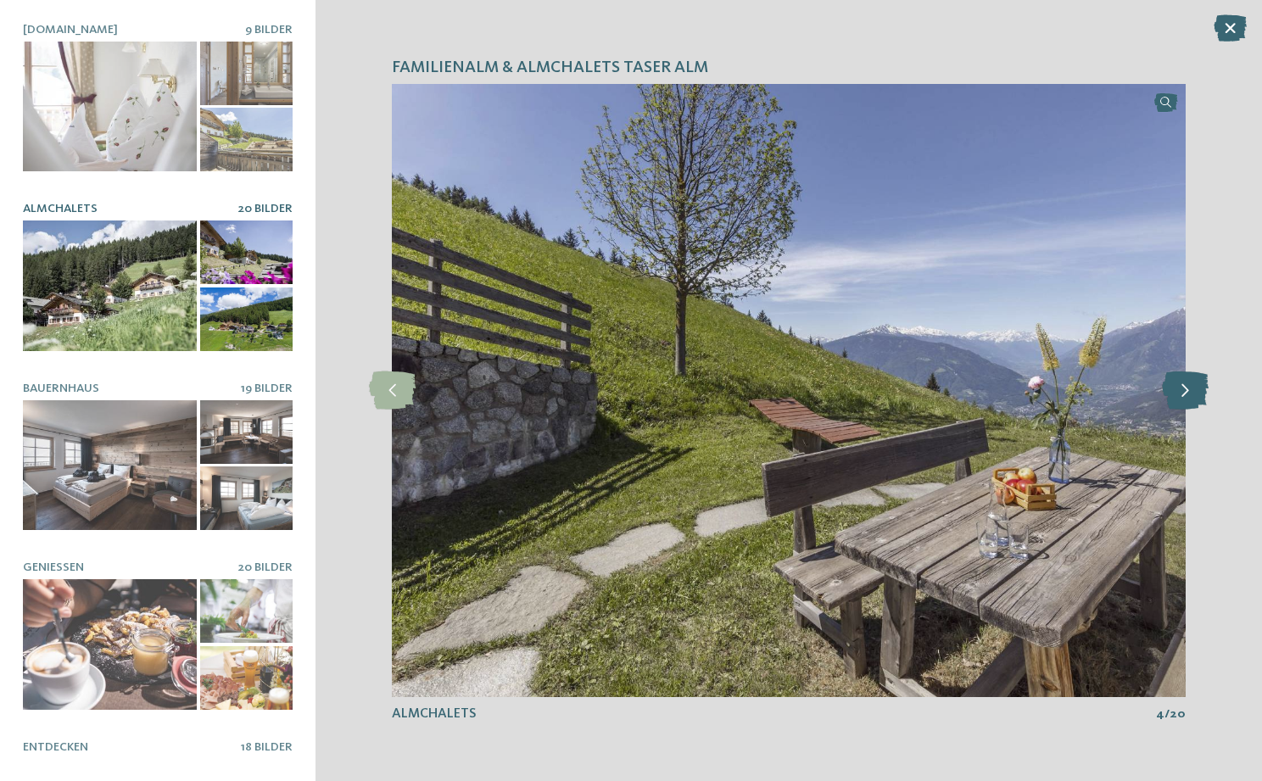
click at [1200, 376] on icon at bounding box center [1185, 390] width 47 height 38
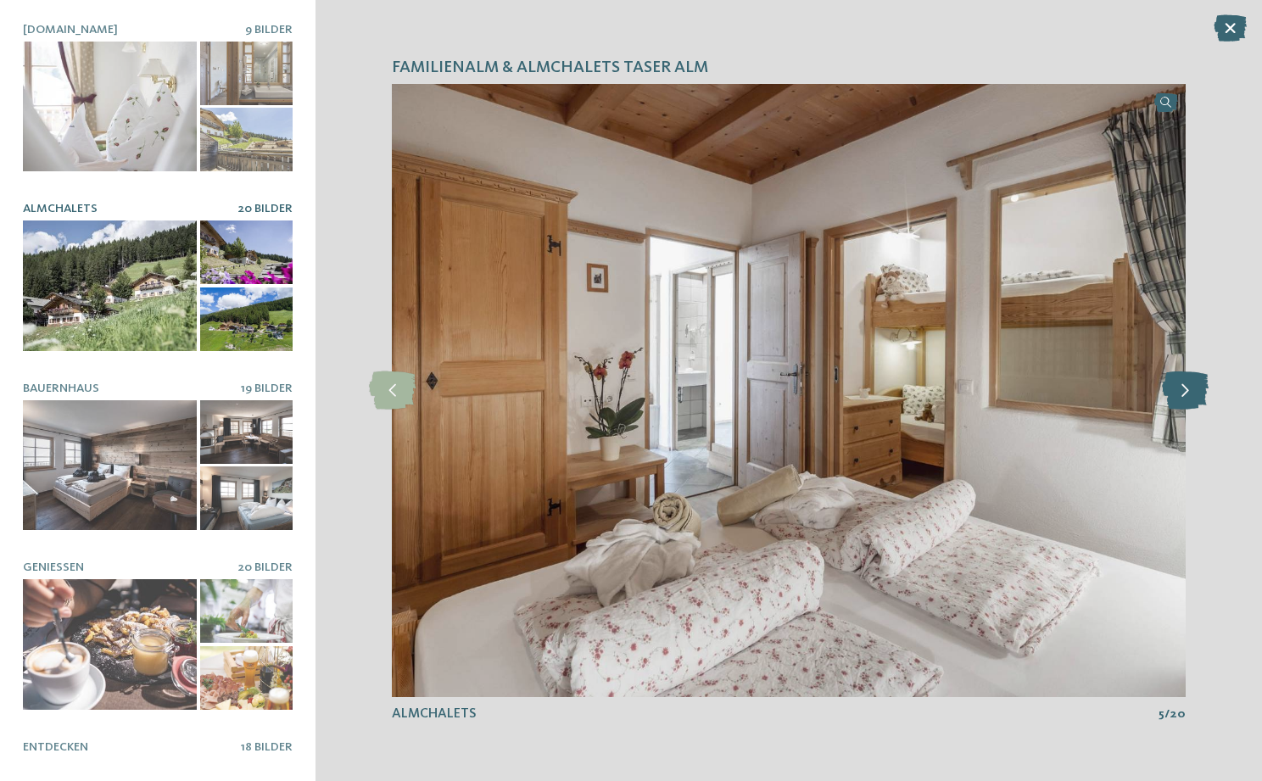
click at [1200, 376] on icon at bounding box center [1185, 390] width 47 height 38
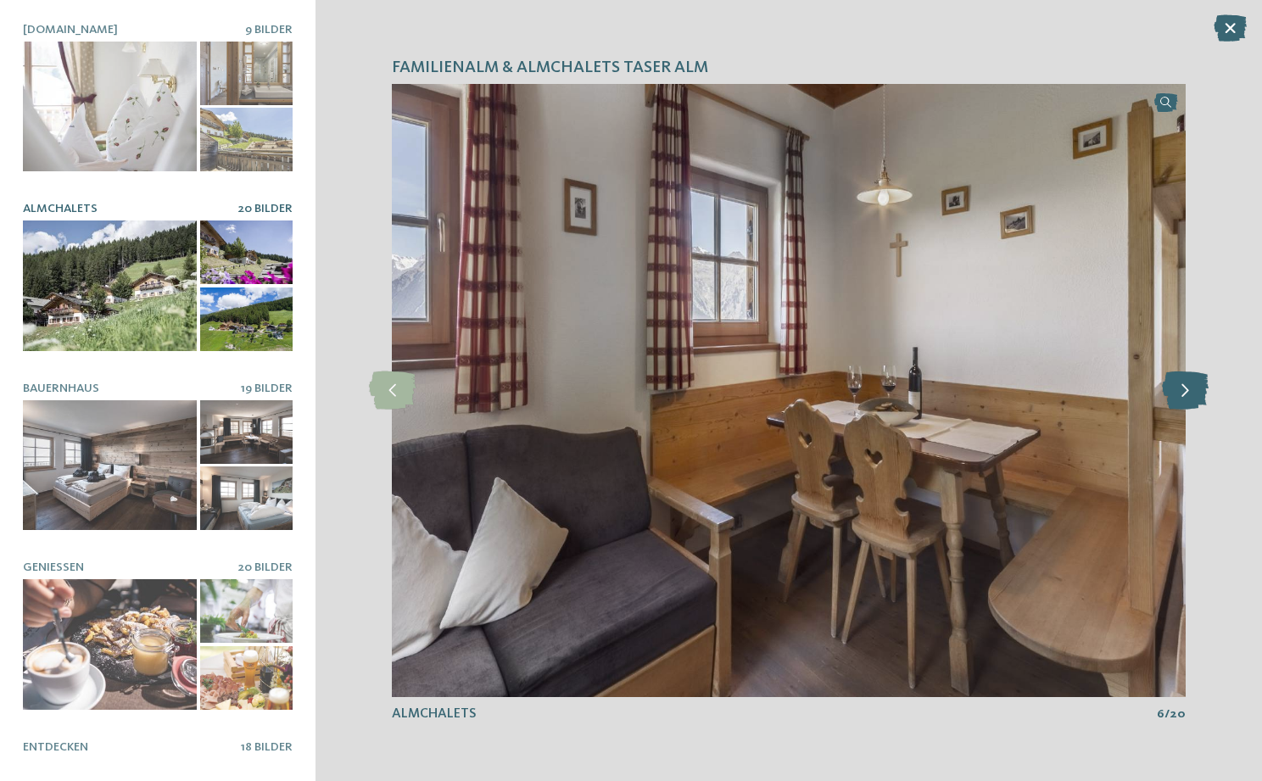
click at [1200, 376] on icon at bounding box center [1185, 390] width 47 height 38
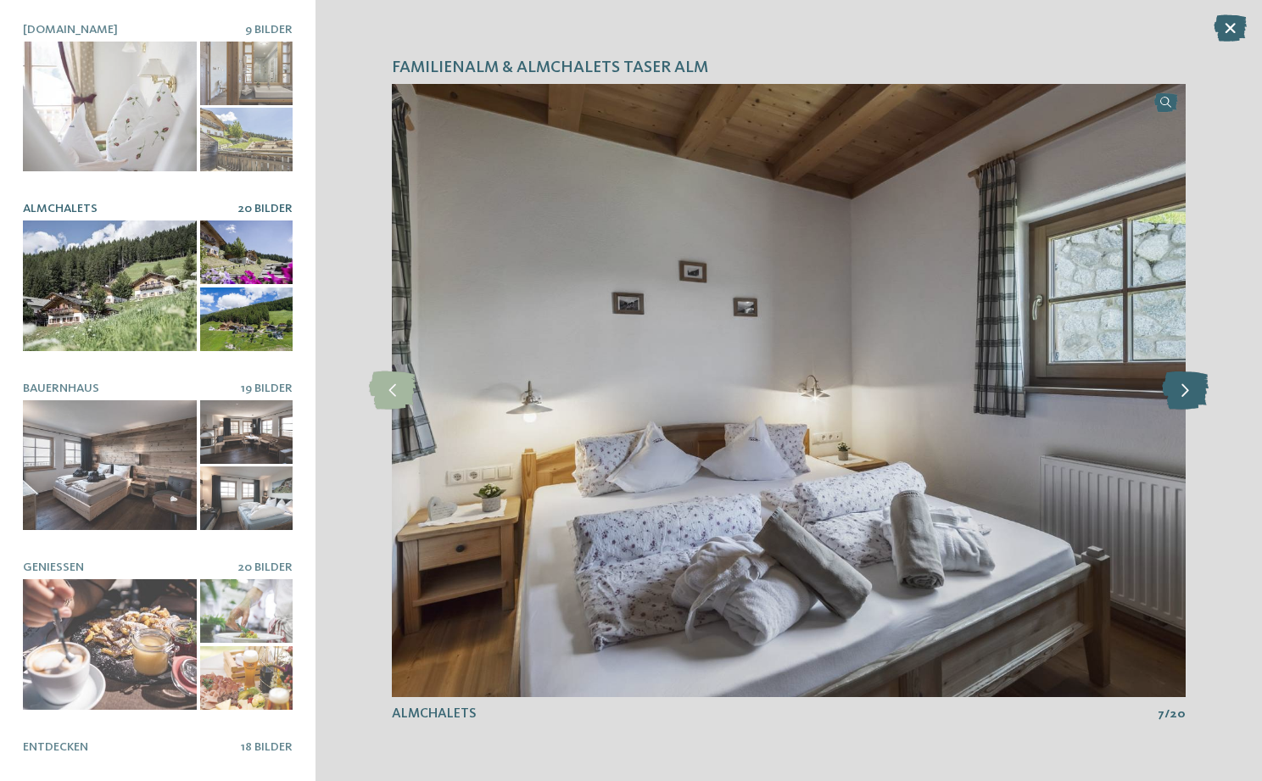
click at [1200, 376] on icon at bounding box center [1185, 390] width 47 height 38
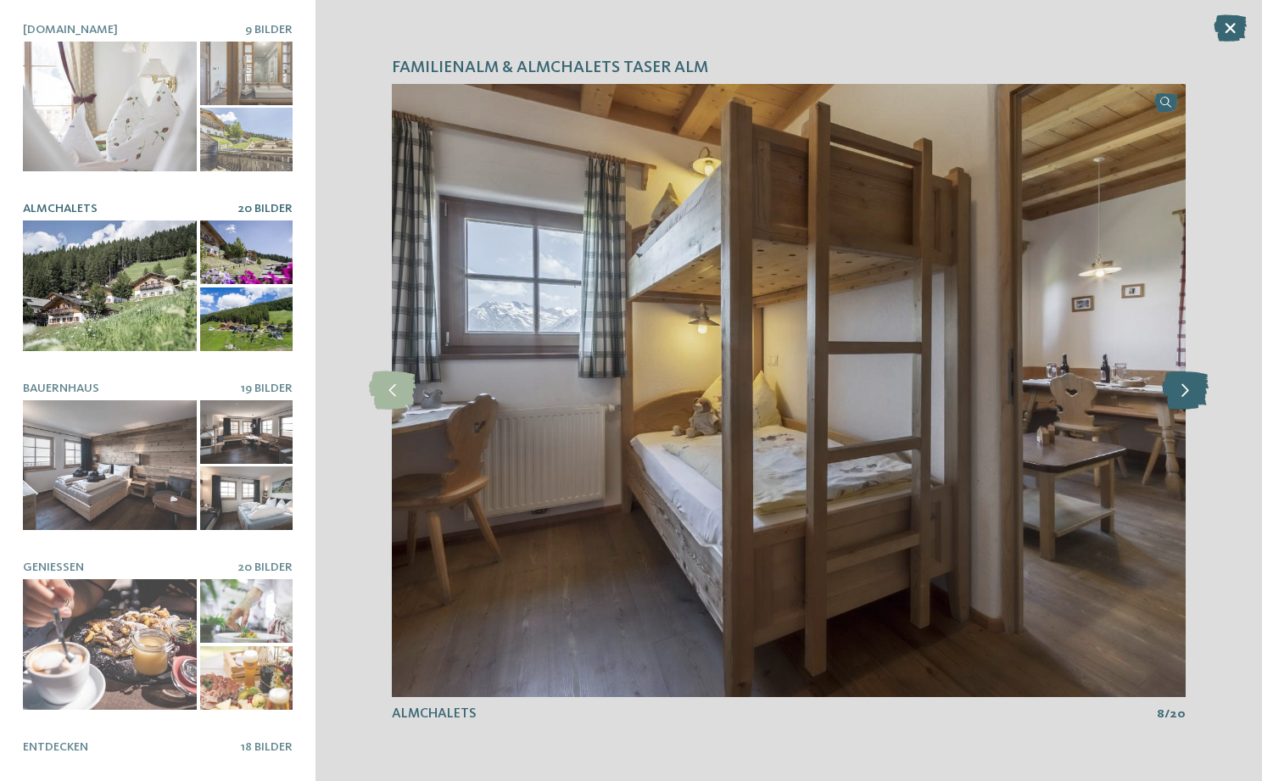
click at [1200, 376] on icon at bounding box center [1185, 390] width 47 height 38
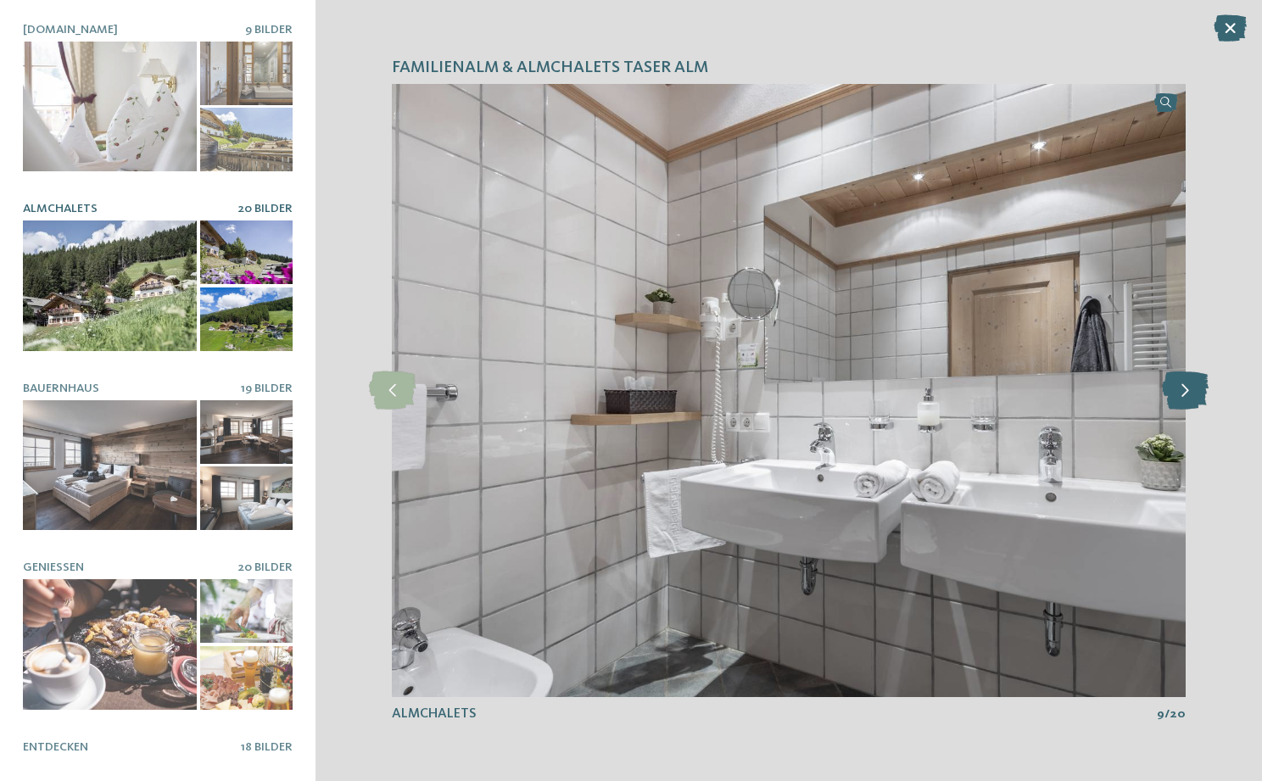
click at [1200, 376] on icon at bounding box center [1185, 390] width 47 height 38
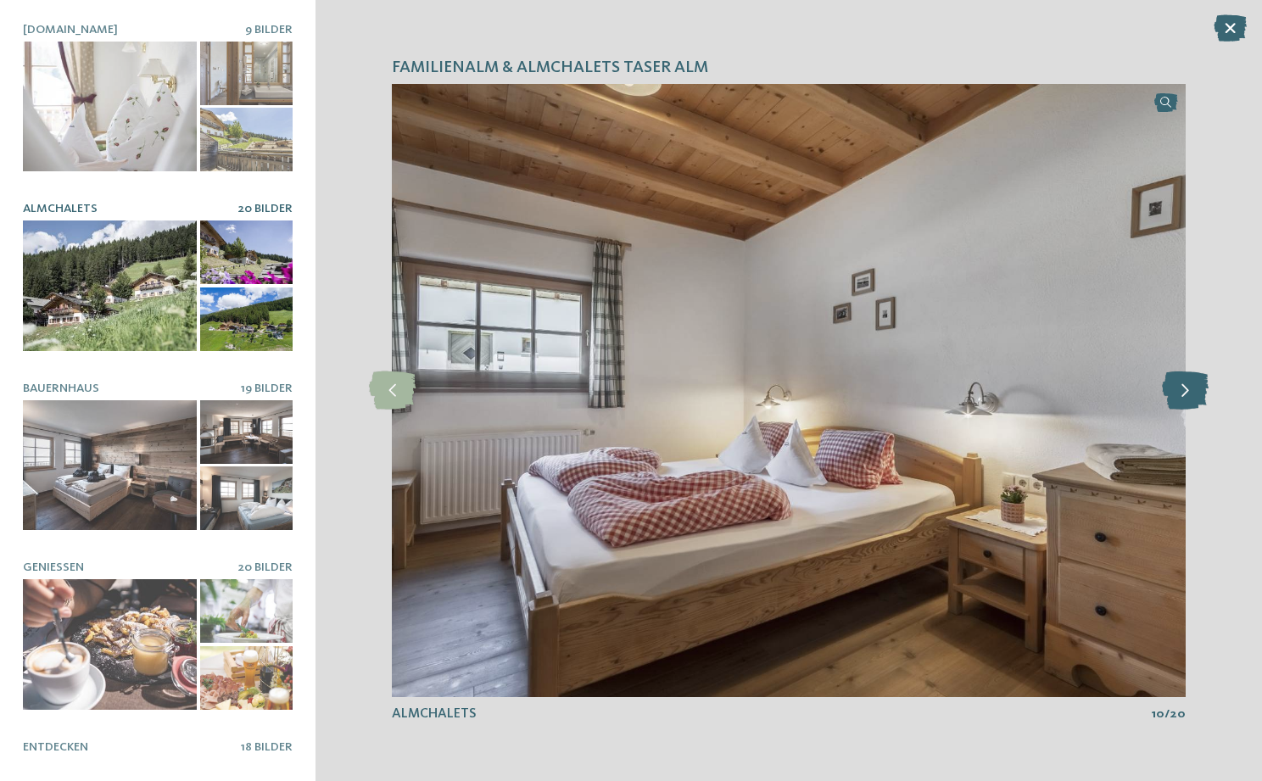
click at [1200, 376] on icon at bounding box center [1185, 390] width 47 height 38
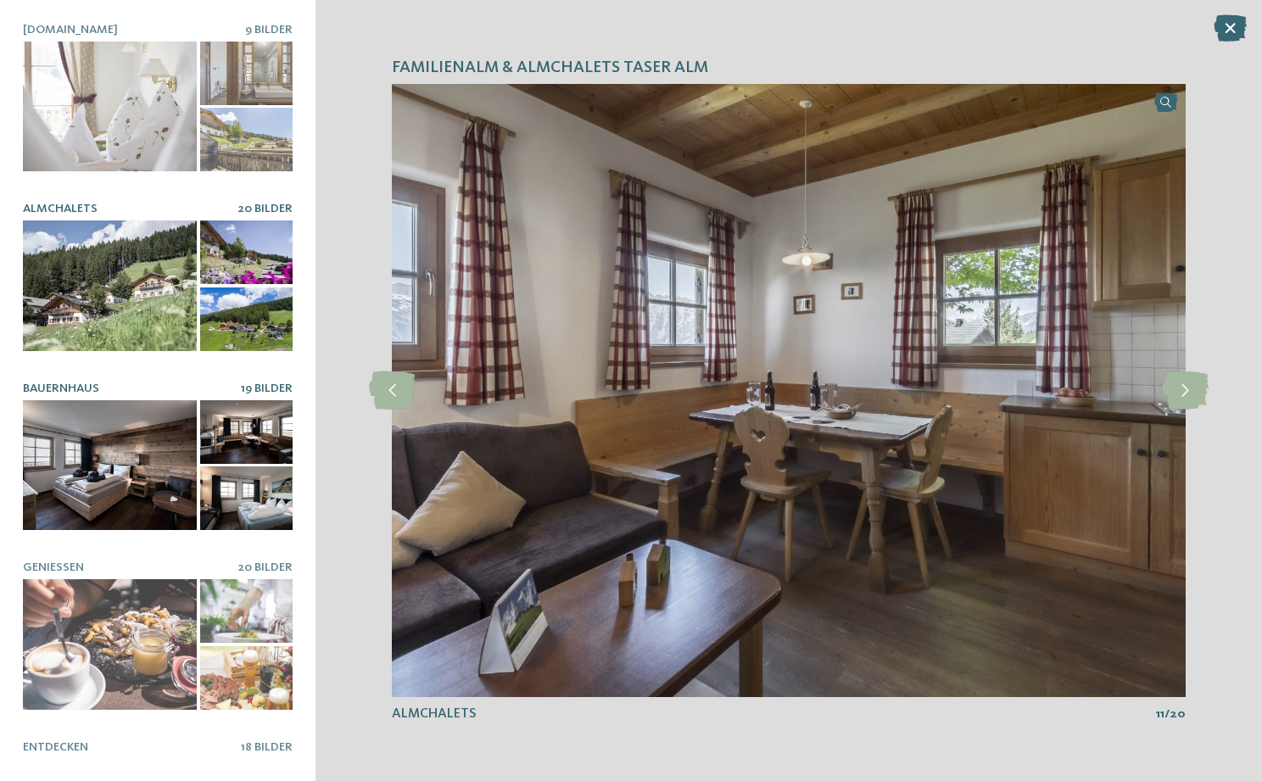
click at [98, 445] on div at bounding box center [110, 465] width 174 height 131
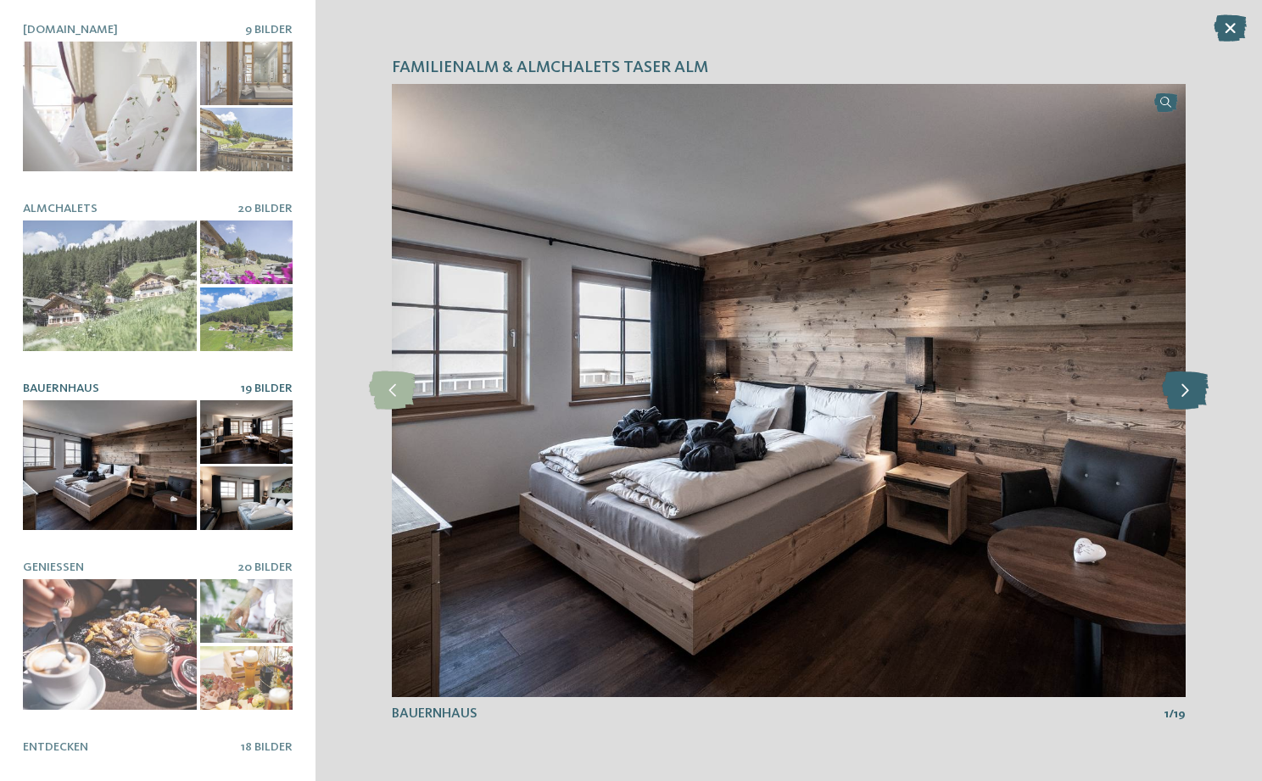
click at [1184, 399] on icon at bounding box center [1185, 390] width 47 height 38
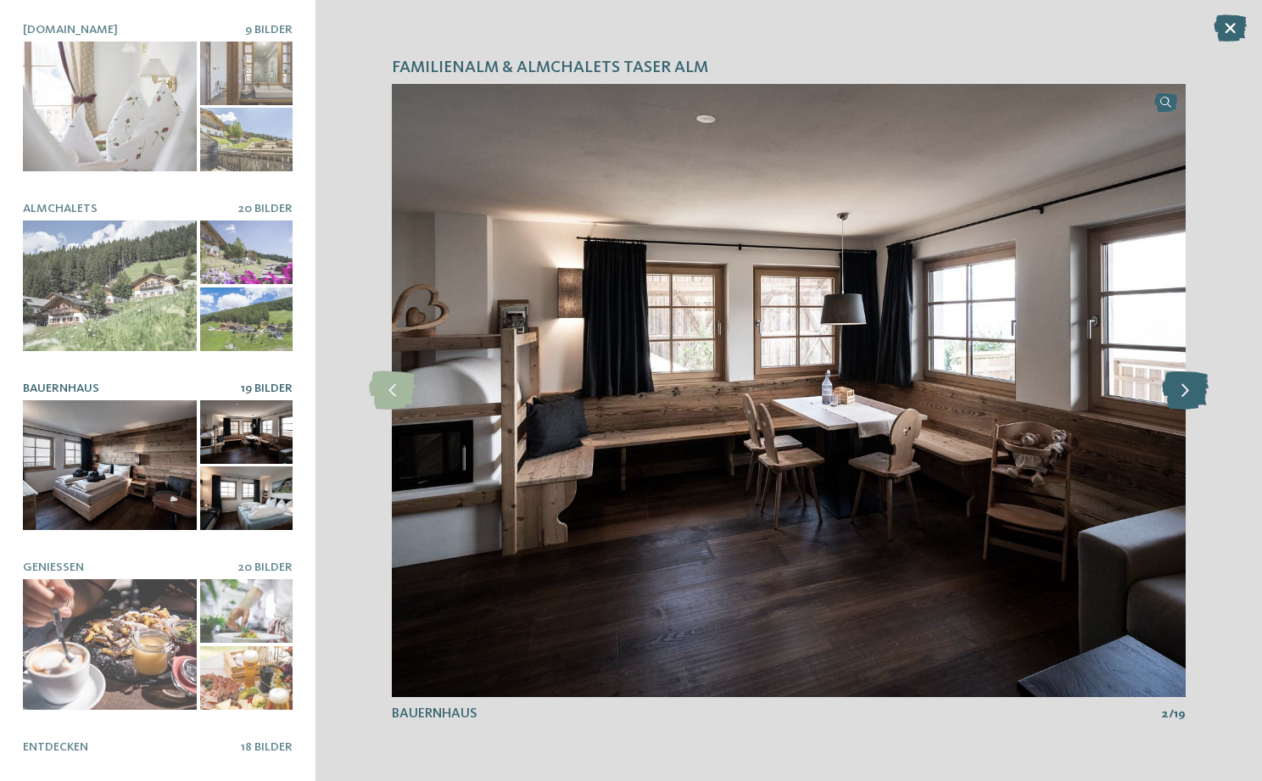
click at [1184, 399] on icon at bounding box center [1185, 390] width 47 height 38
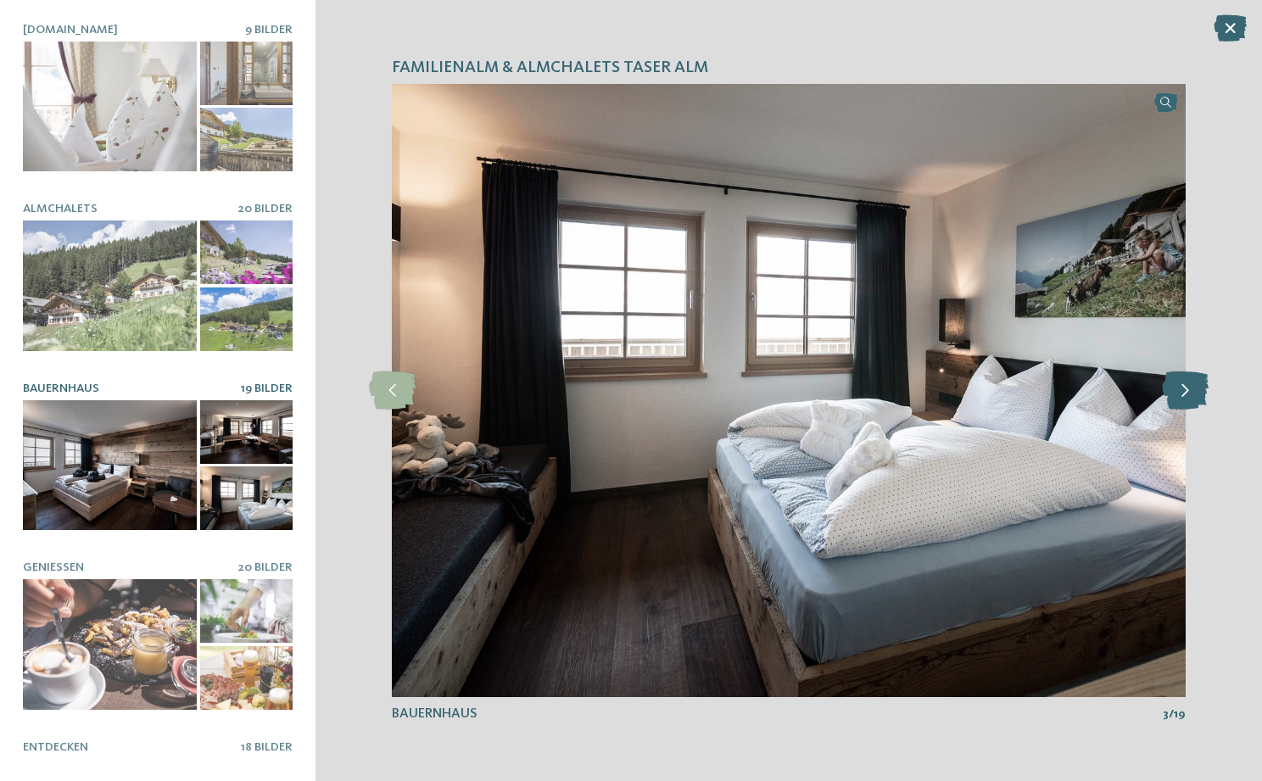
click at [1184, 399] on icon at bounding box center [1185, 390] width 47 height 38
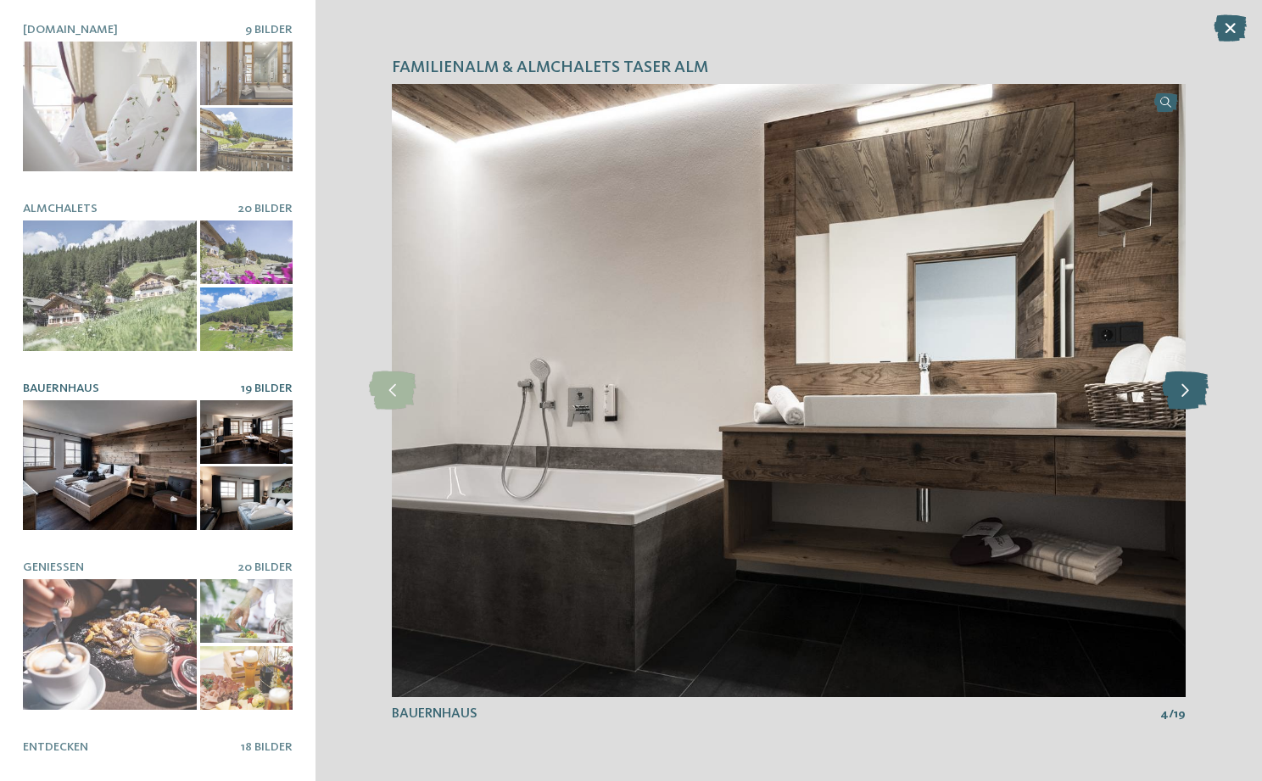
click at [1184, 399] on icon at bounding box center [1185, 390] width 47 height 38
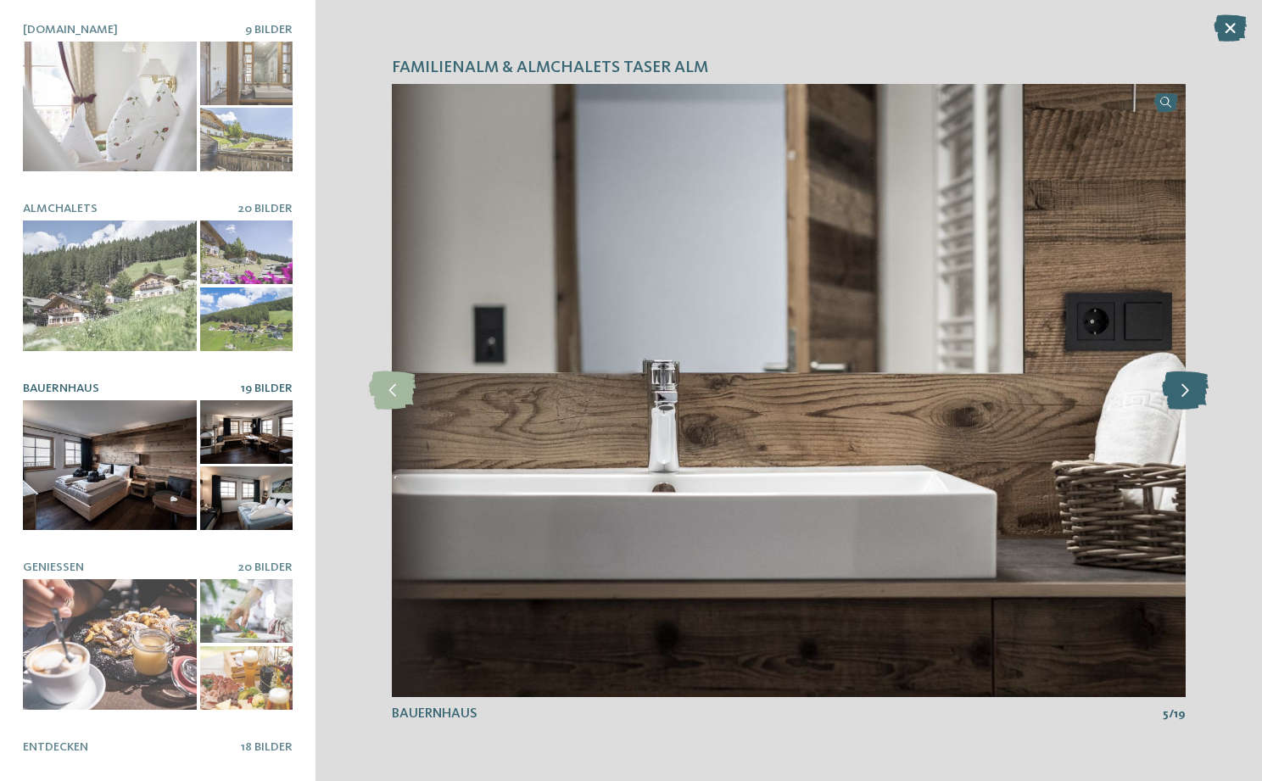
click at [1184, 399] on icon at bounding box center [1185, 390] width 47 height 38
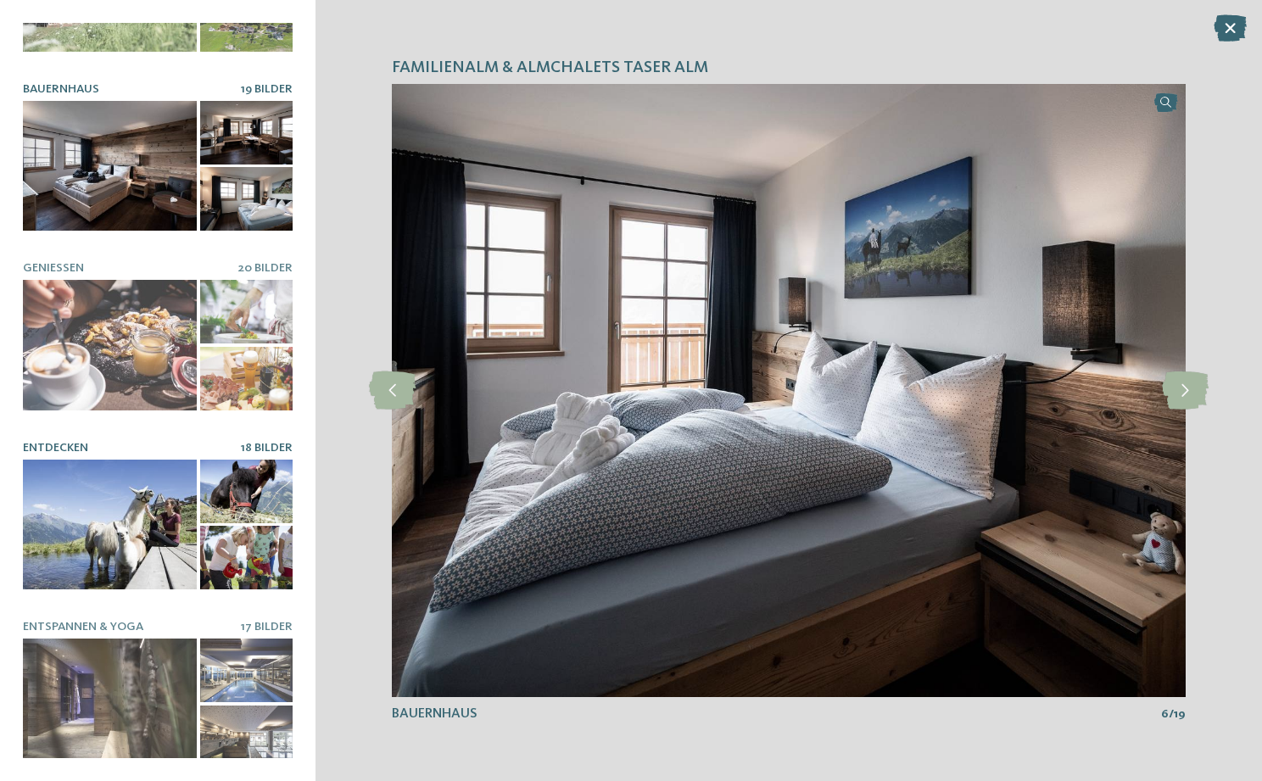
scroll to position [298, 0]
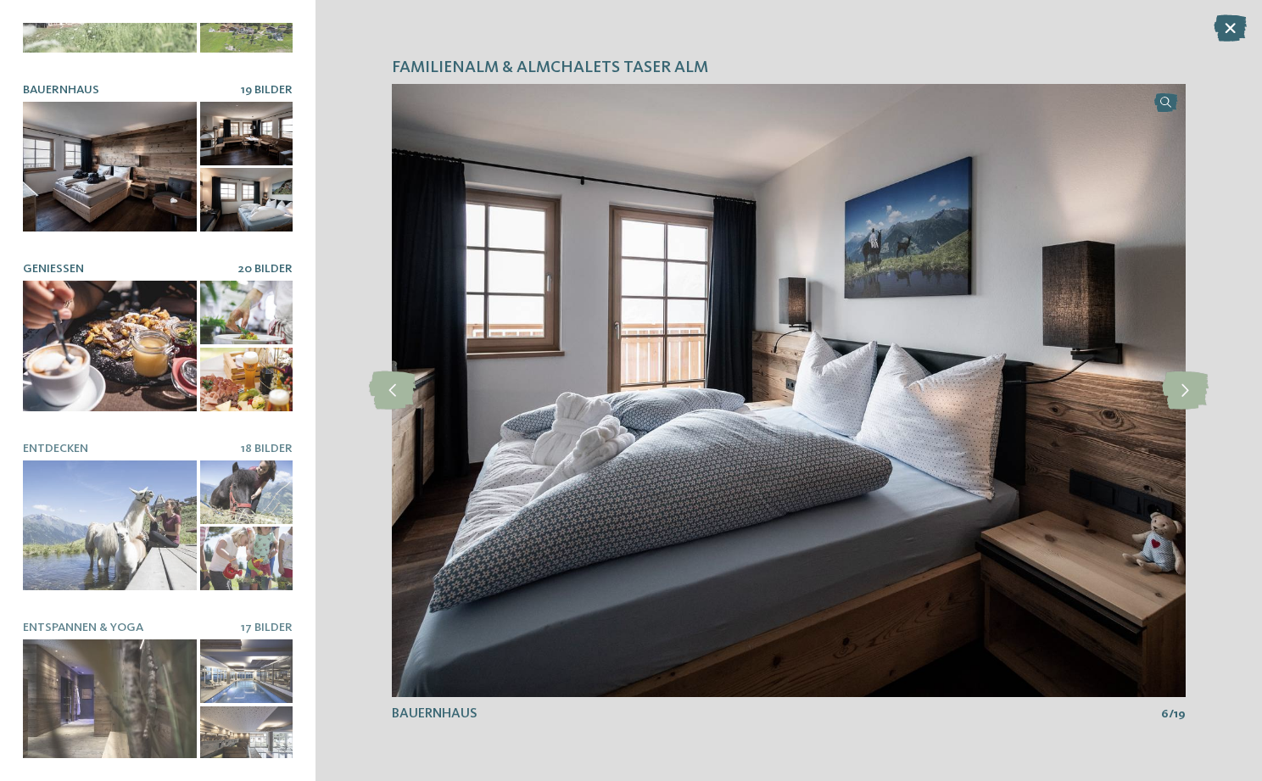
click at [163, 299] on div at bounding box center [110, 346] width 174 height 131
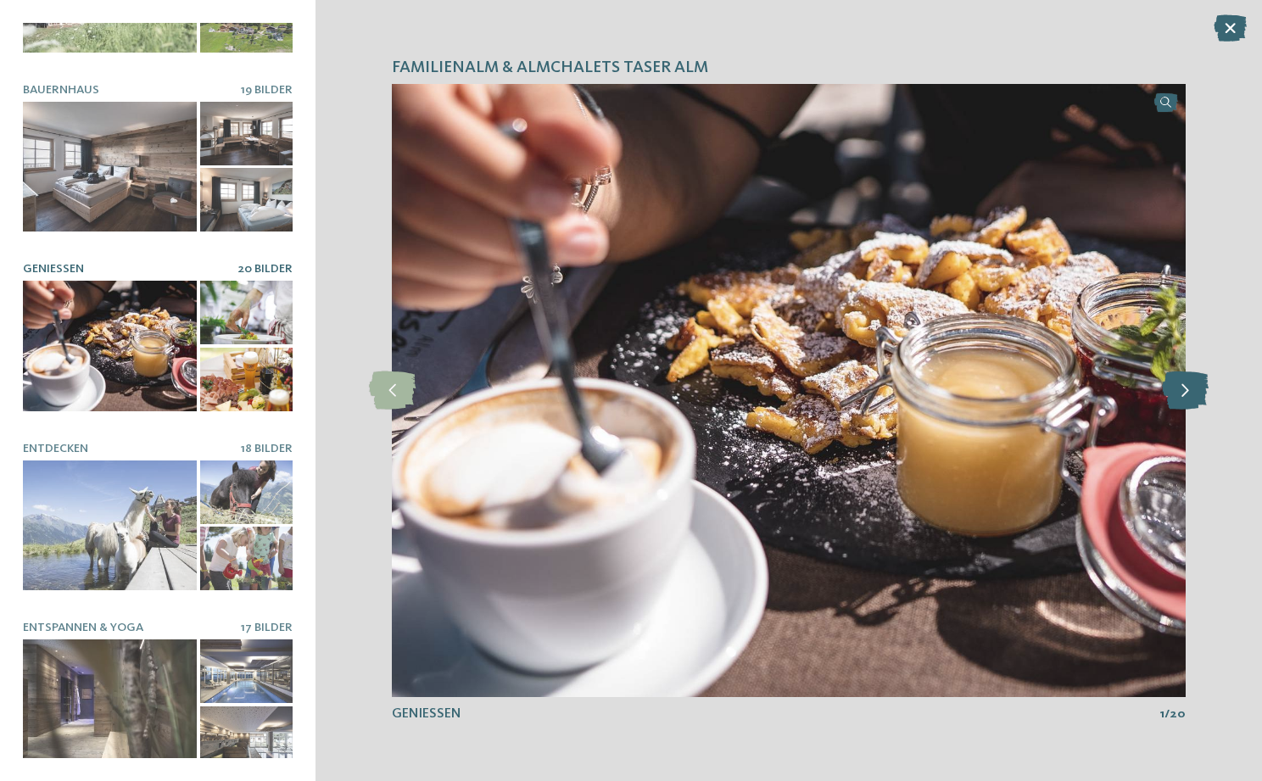
click at [1179, 373] on icon at bounding box center [1185, 390] width 47 height 38
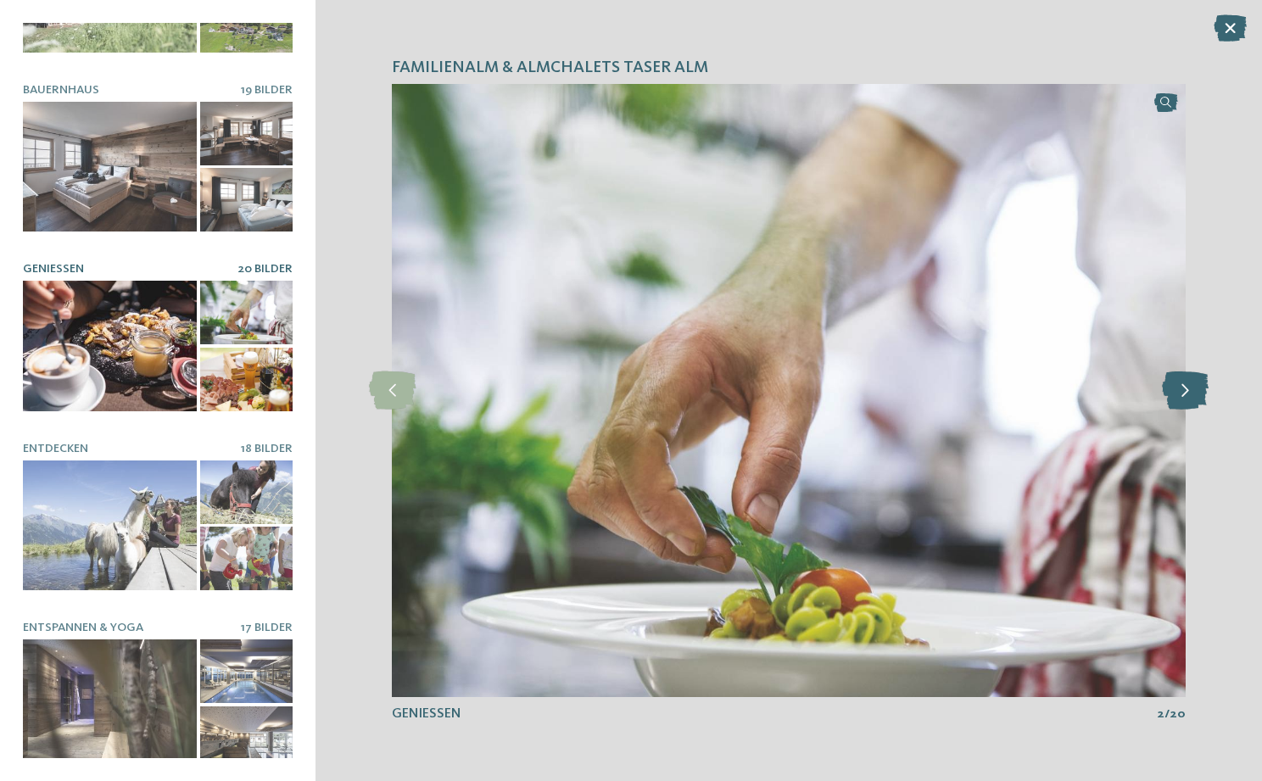
click at [1179, 373] on icon at bounding box center [1185, 390] width 47 height 38
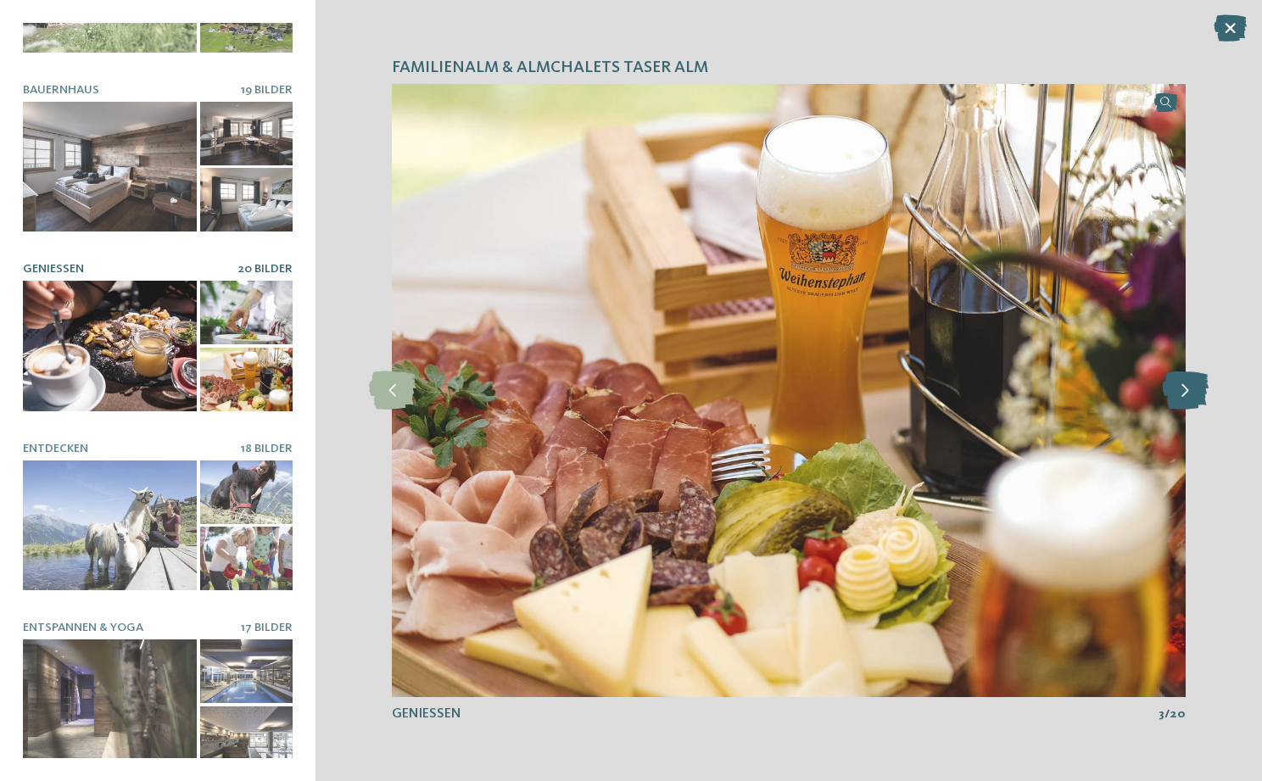
click at [1179, 373] on icon at bounding box center [1185, 390] width 47 height 38
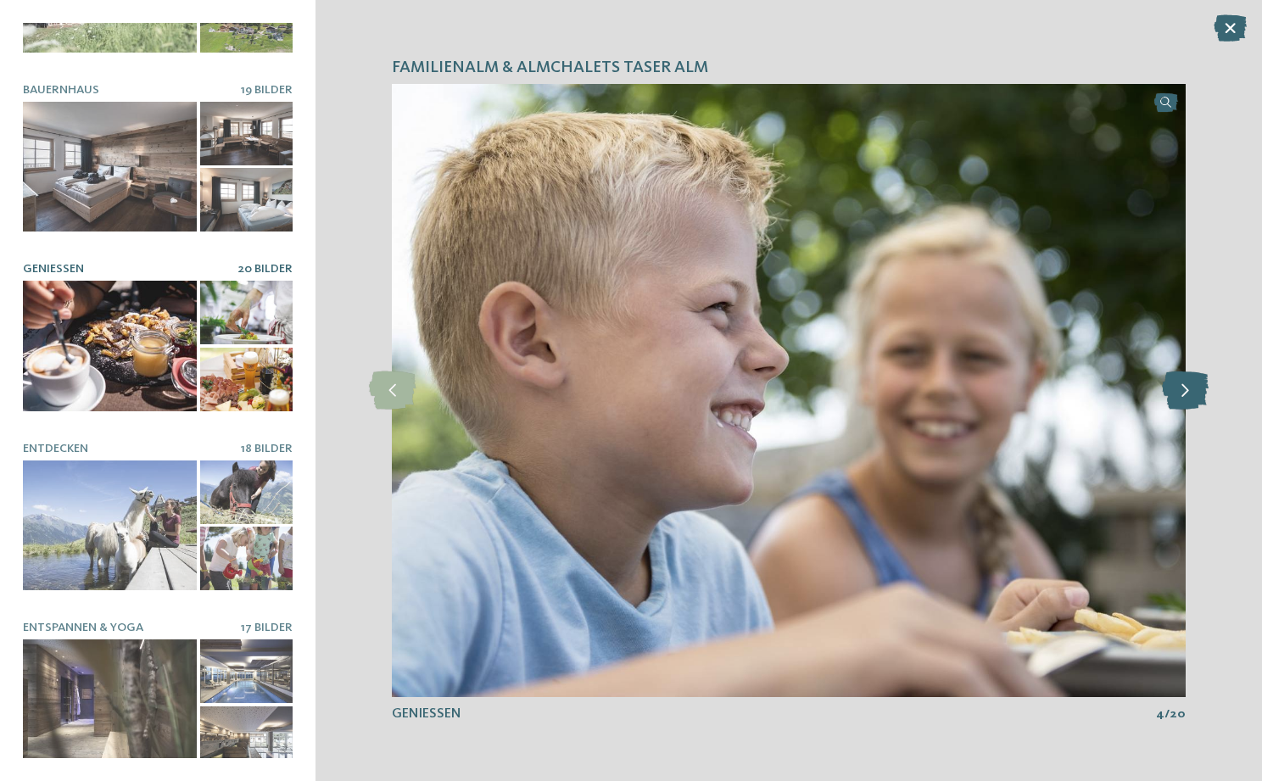
click at [1179, 373] on icon at bounding box center [1185, 390] width 47 height 38
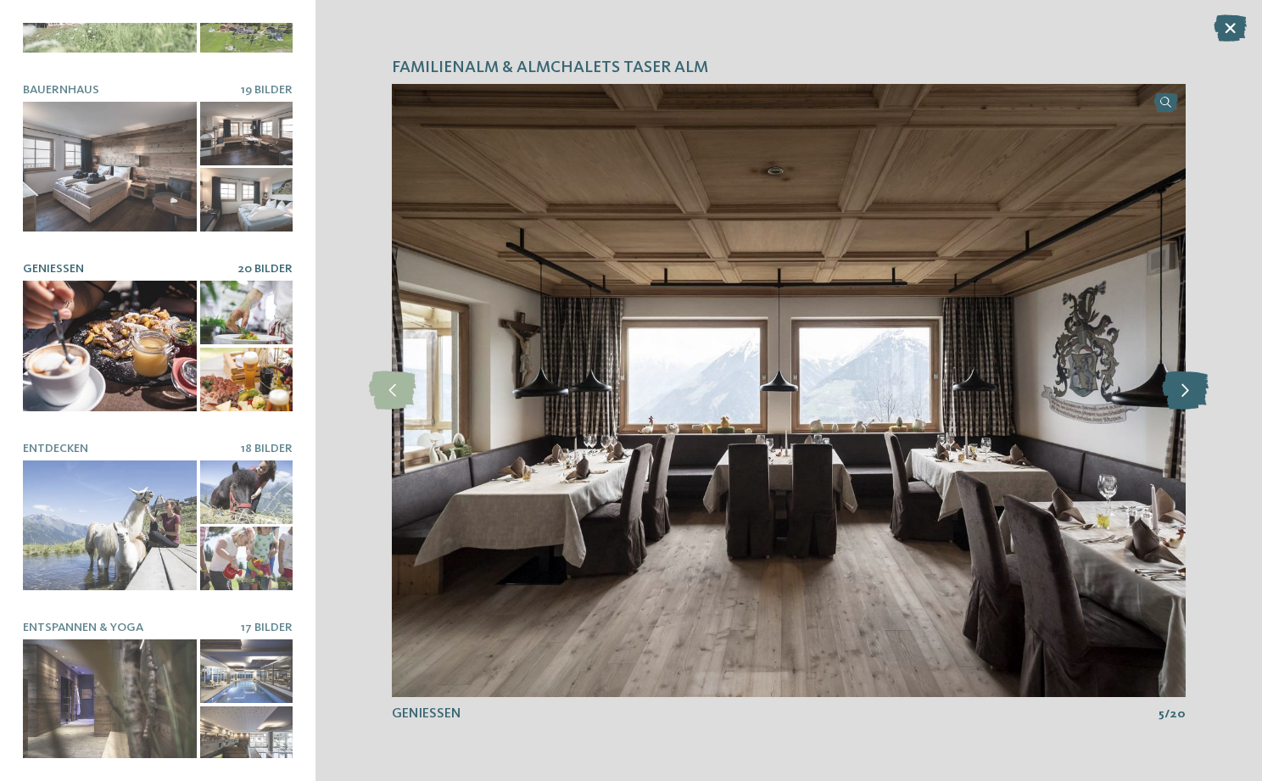
click at [1179, 373] on icon at bounding box center [1185, 390] width 47 height 38
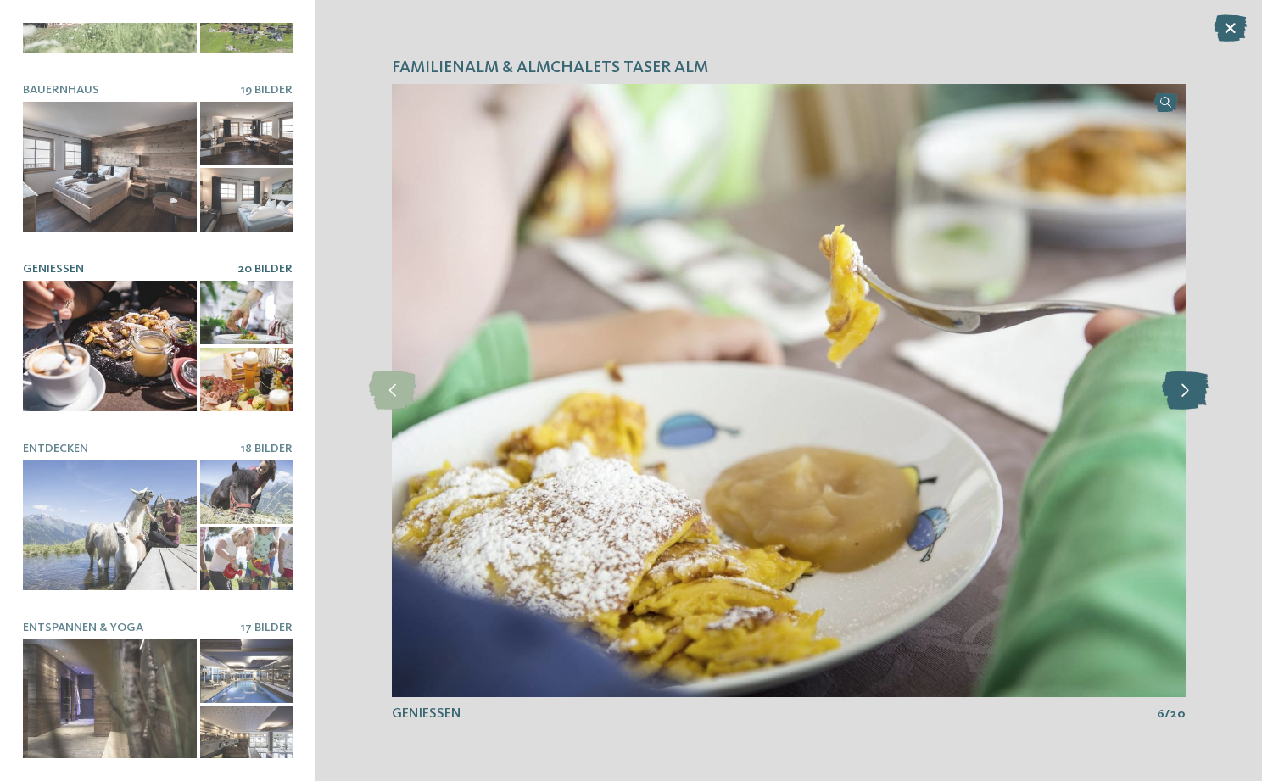
click at [1179, 373] on icon at bounding box center [1185, 390] width 47 height 38
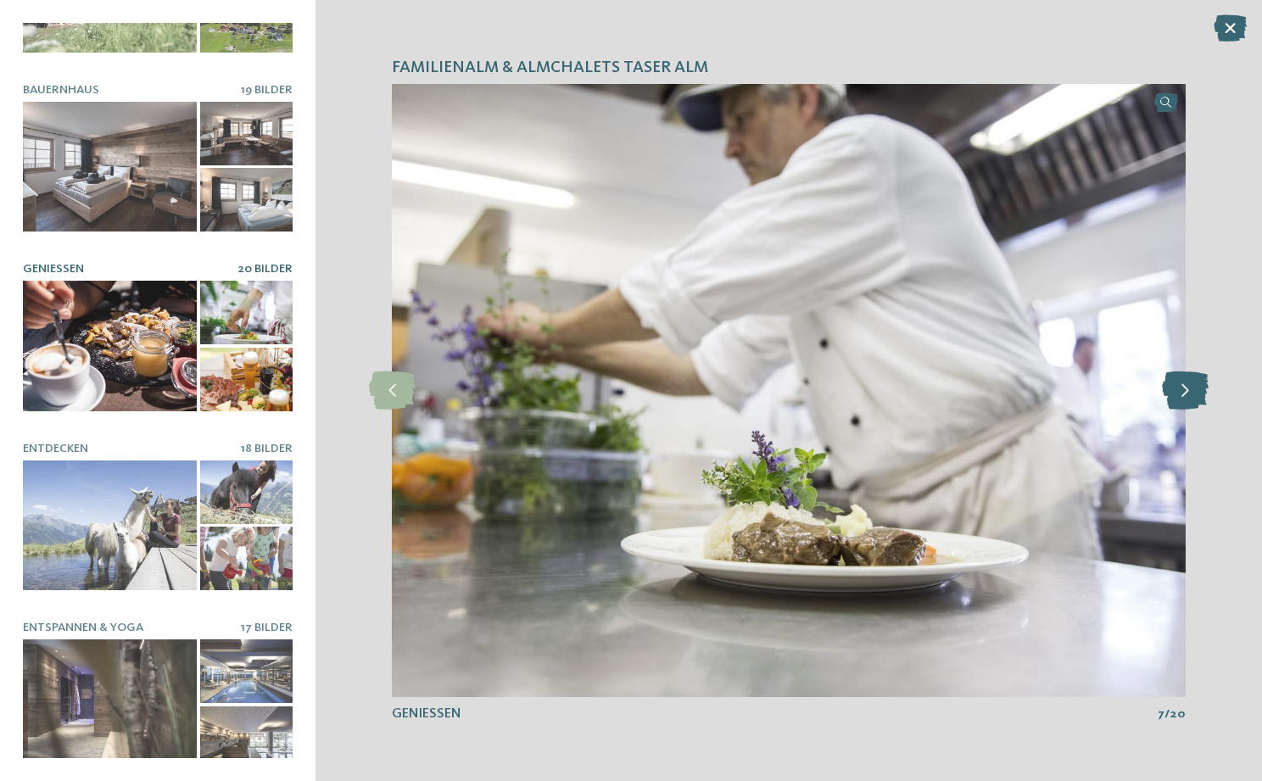
click at [1179, 373] on icon at bounding box center [1185, 390] width 47 height 38
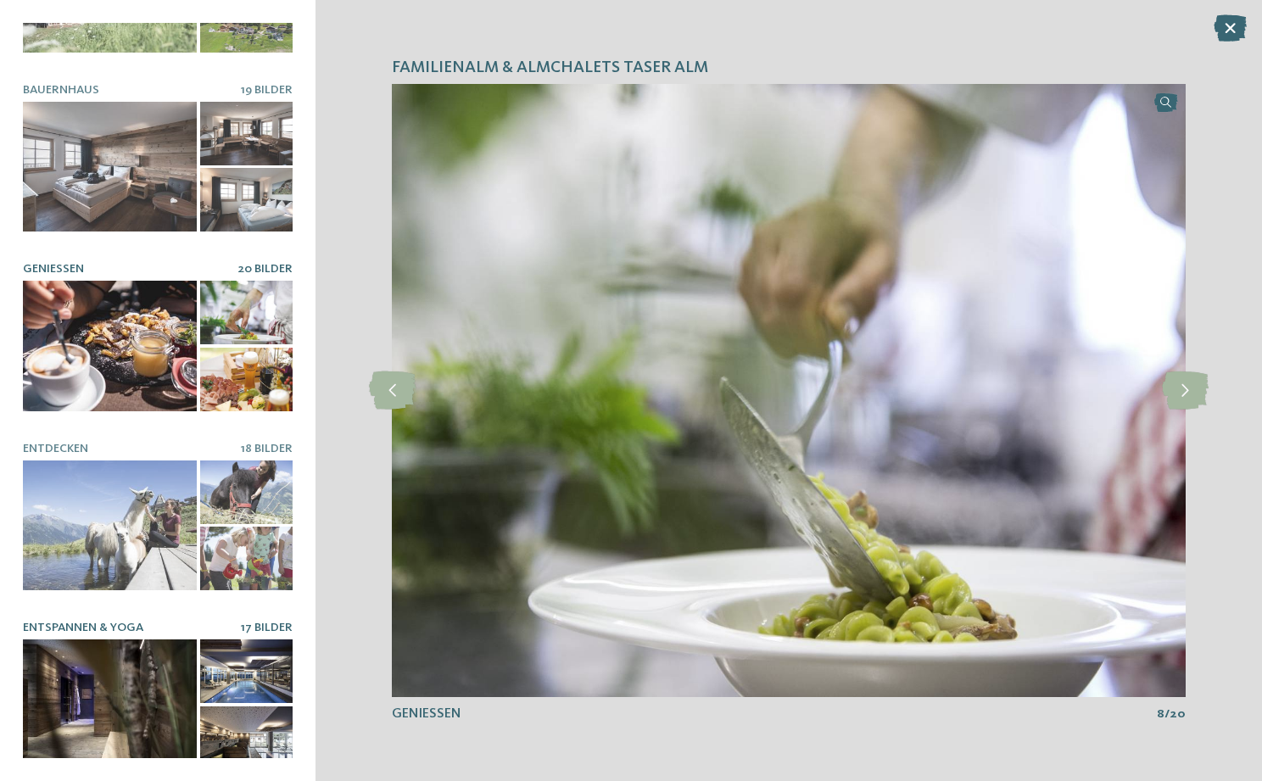
click at [187, 659] on div at bounding box center [110, 704] width 174 height 131
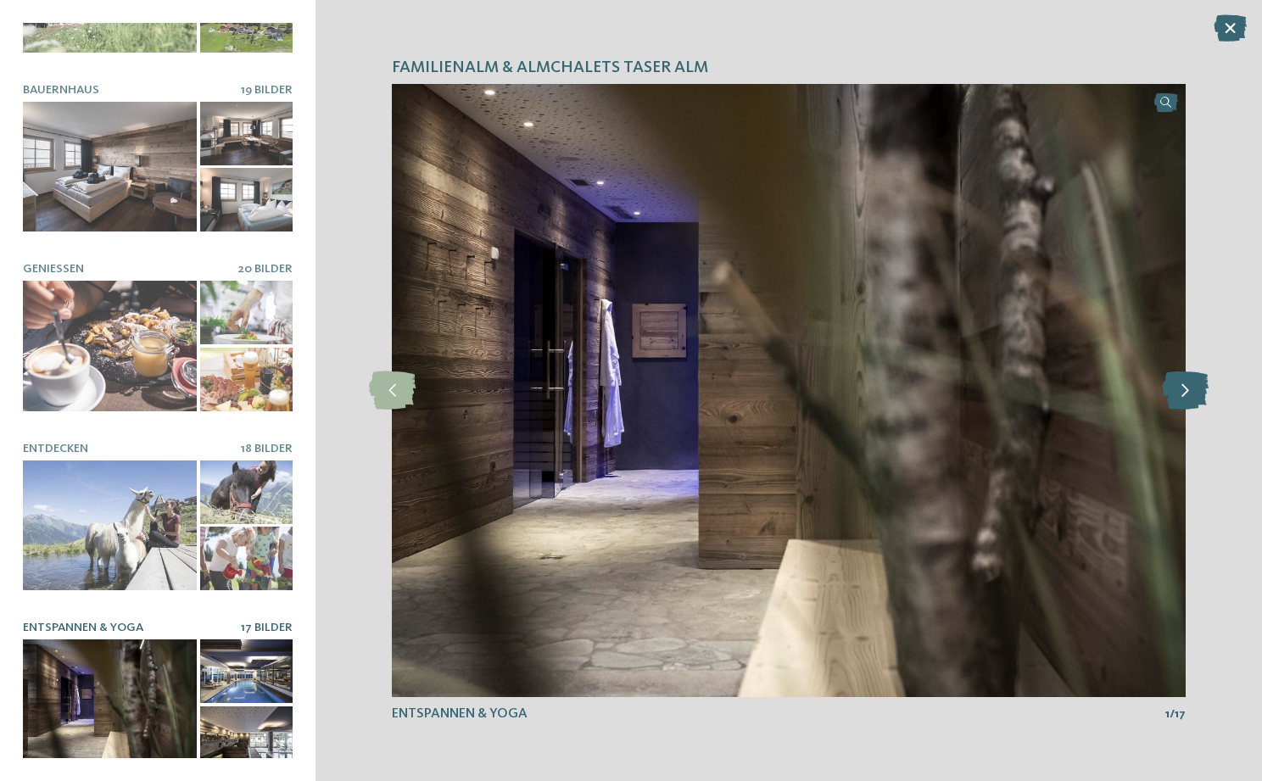
click at [1192, 384] on icon at bounding box center [1185, 390] width 47 height 38
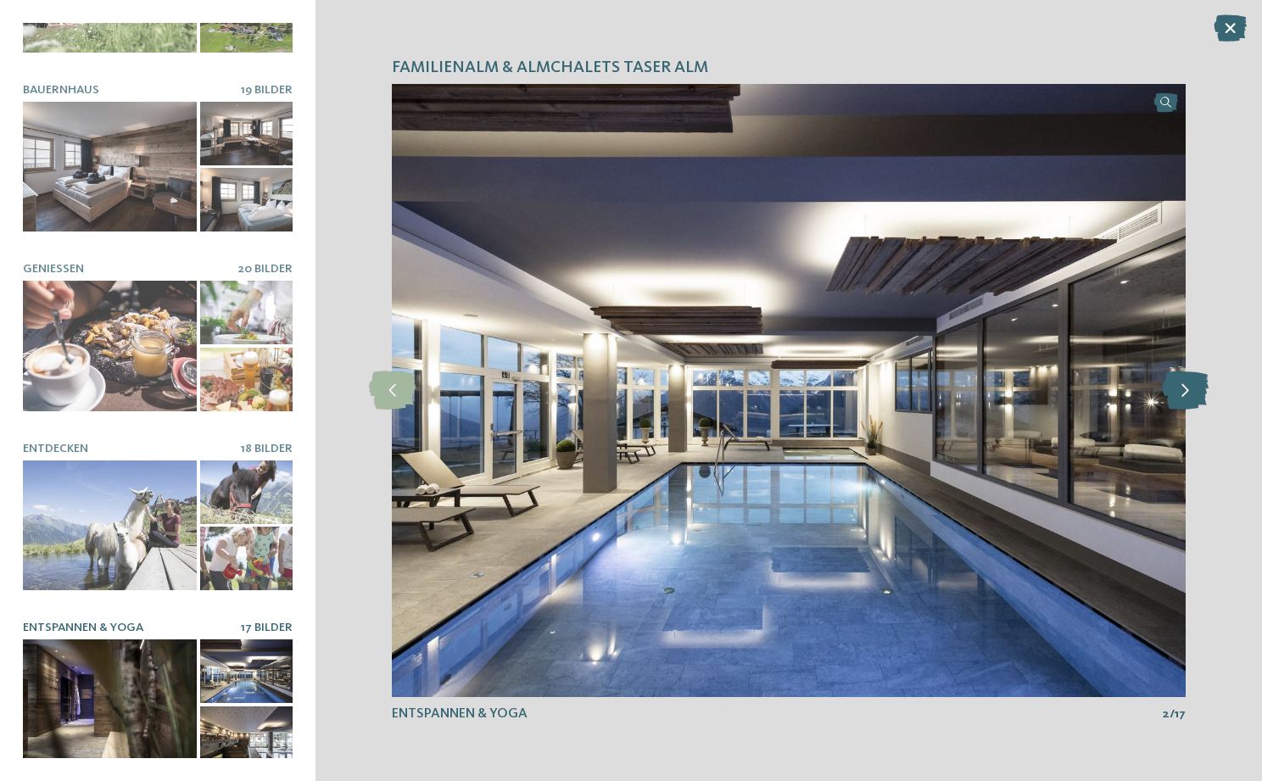
click at [1192, 384] on icon at bounding box center [1185, 390] width 47 height 38
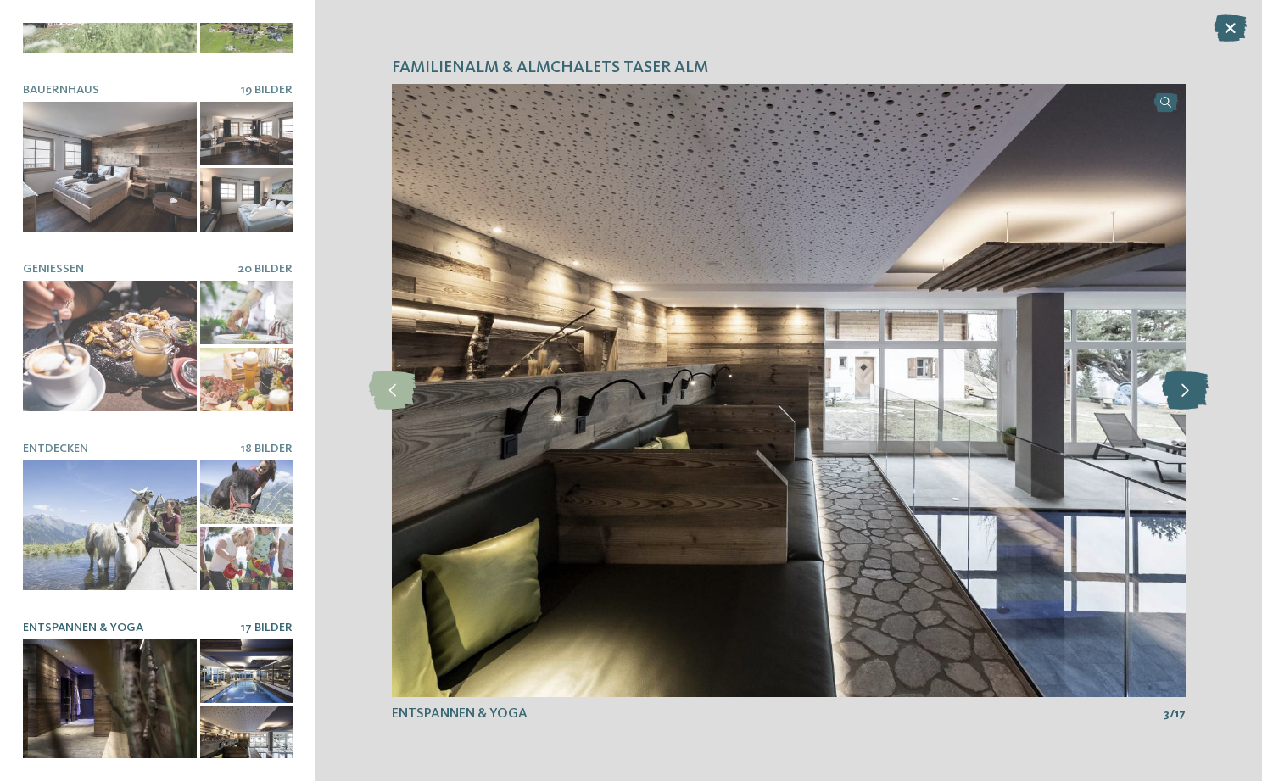
click at [1192, 384] on icon at bounding box center [1185, 390] width 47 height 38
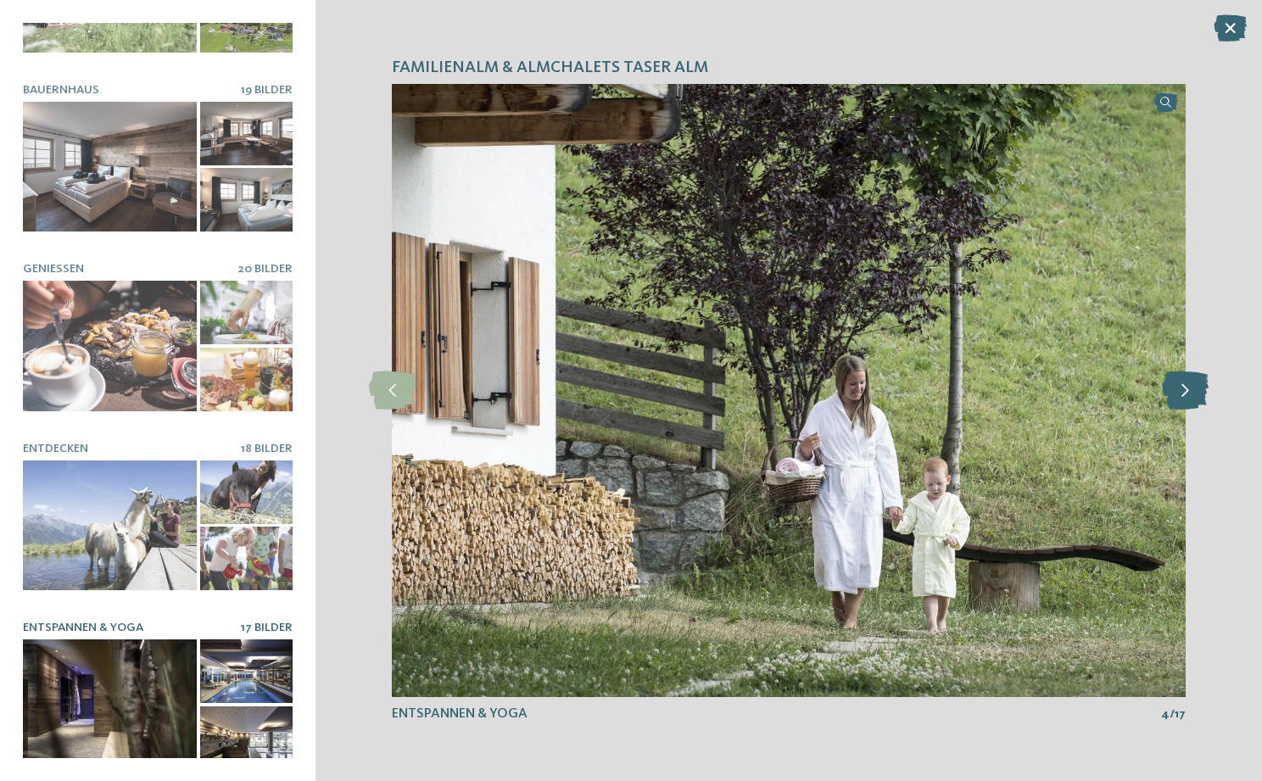
click at [1192, 384] on icon at bounding box center [1185, 390] width 47 height 38
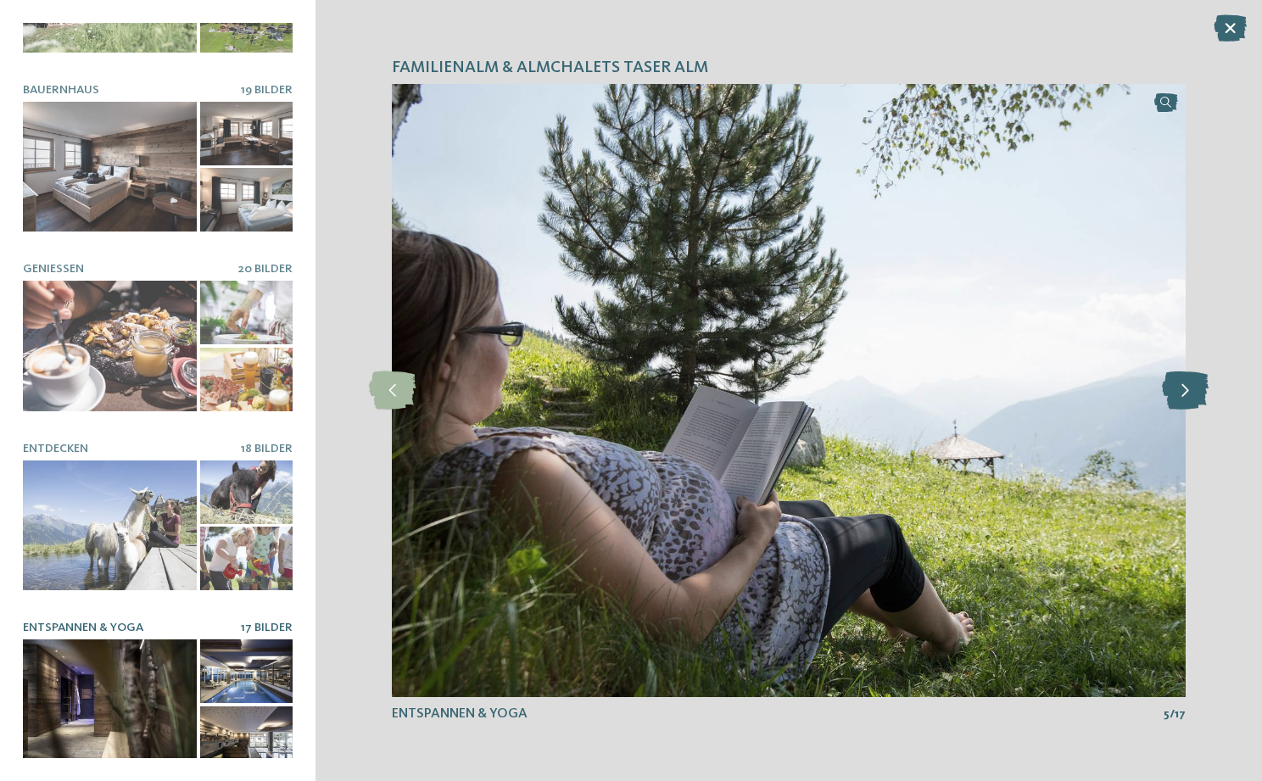
click at [1192, 384] on icon at bounding box center [1185, 390] width 47 height 38
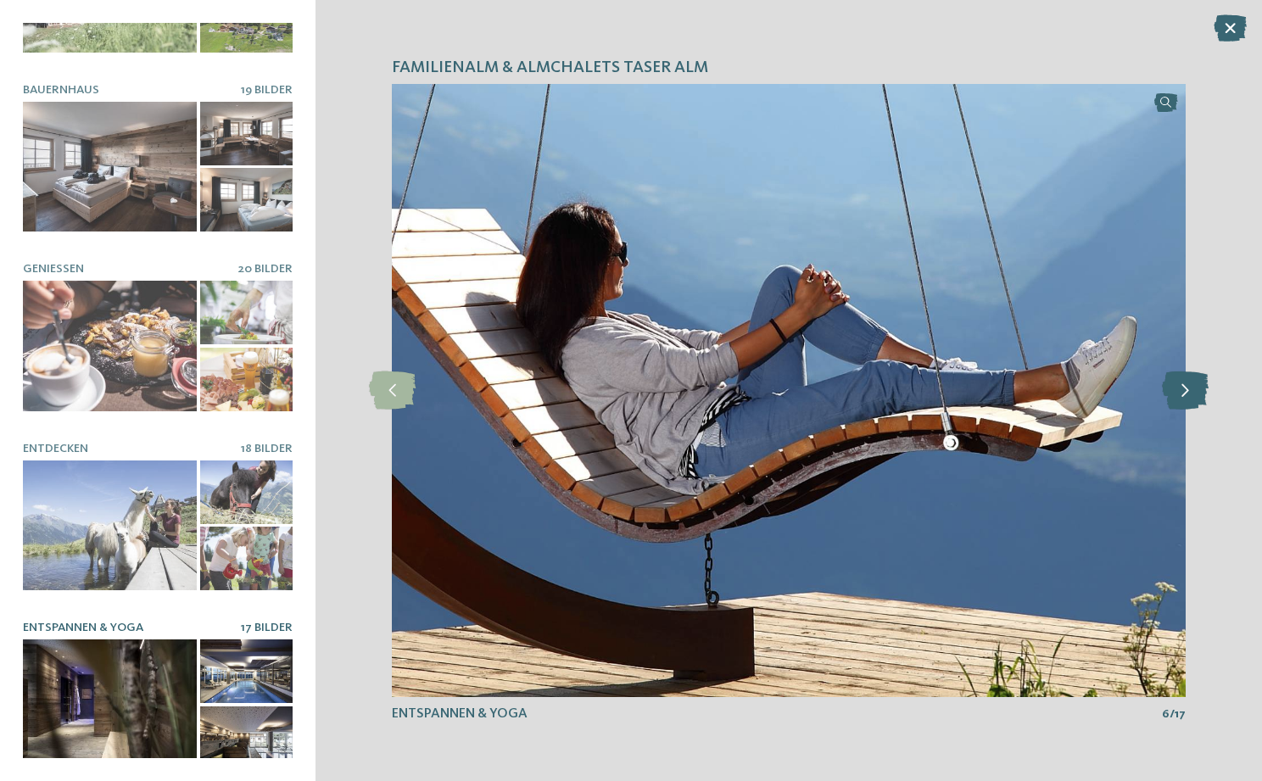
click at [1192, 384] on icon at bounding box center [1185, 390] width 47 height 38
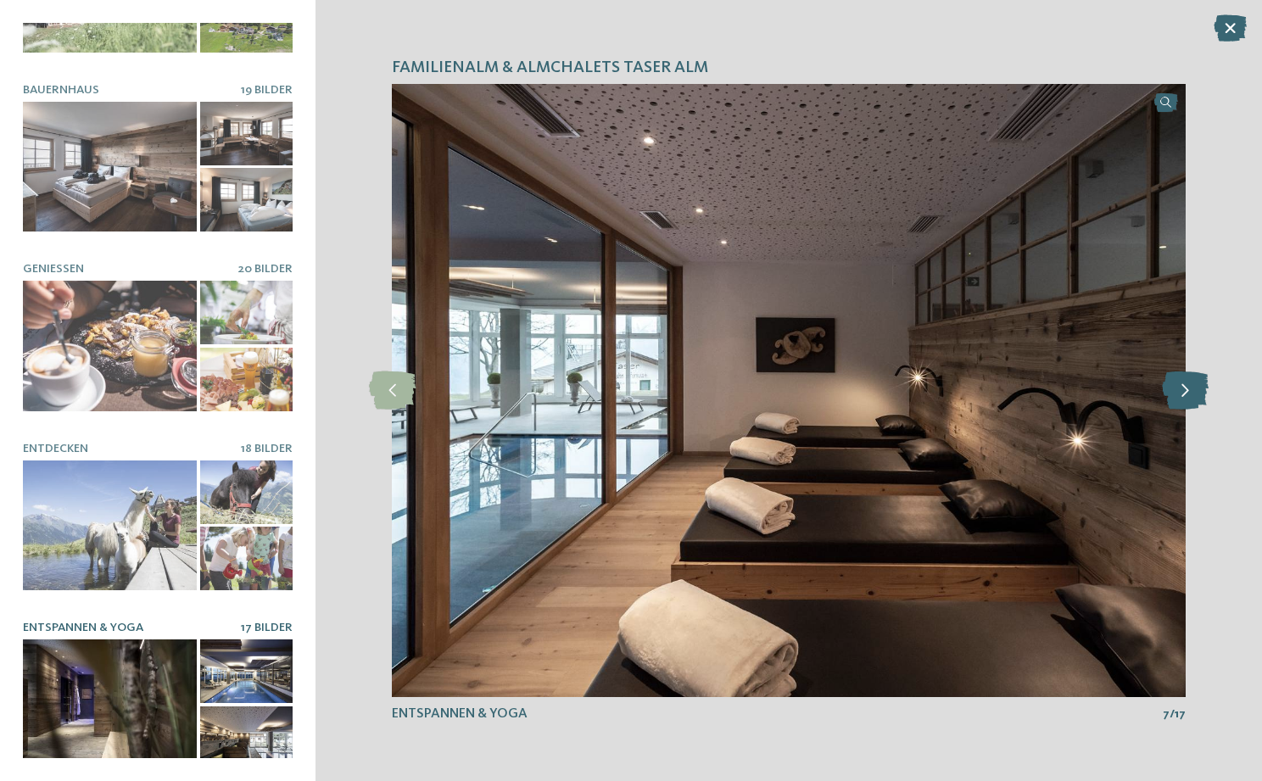
click at [1192, 384] on icon at bounding box center [1185, 390] width 47 height 38
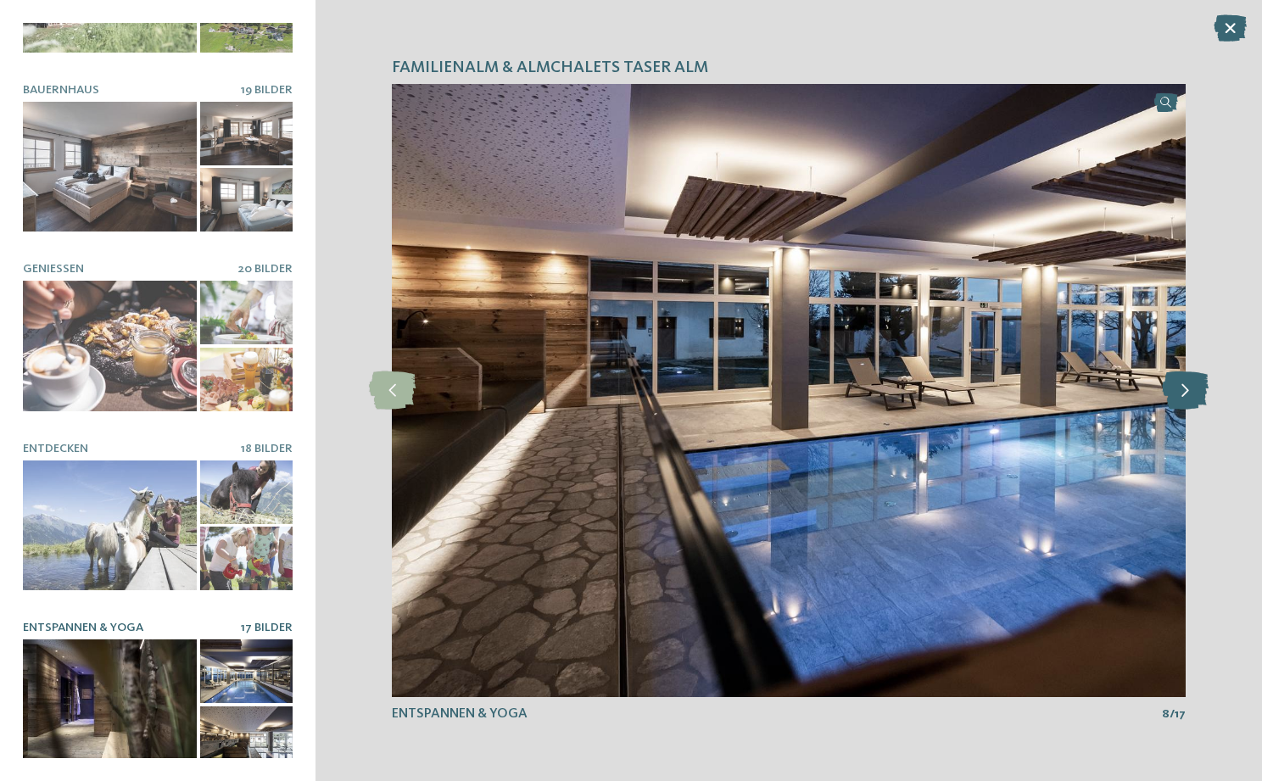
click at [1192, 384] on icon at bounding box center [1185, 390] width 47 height 38
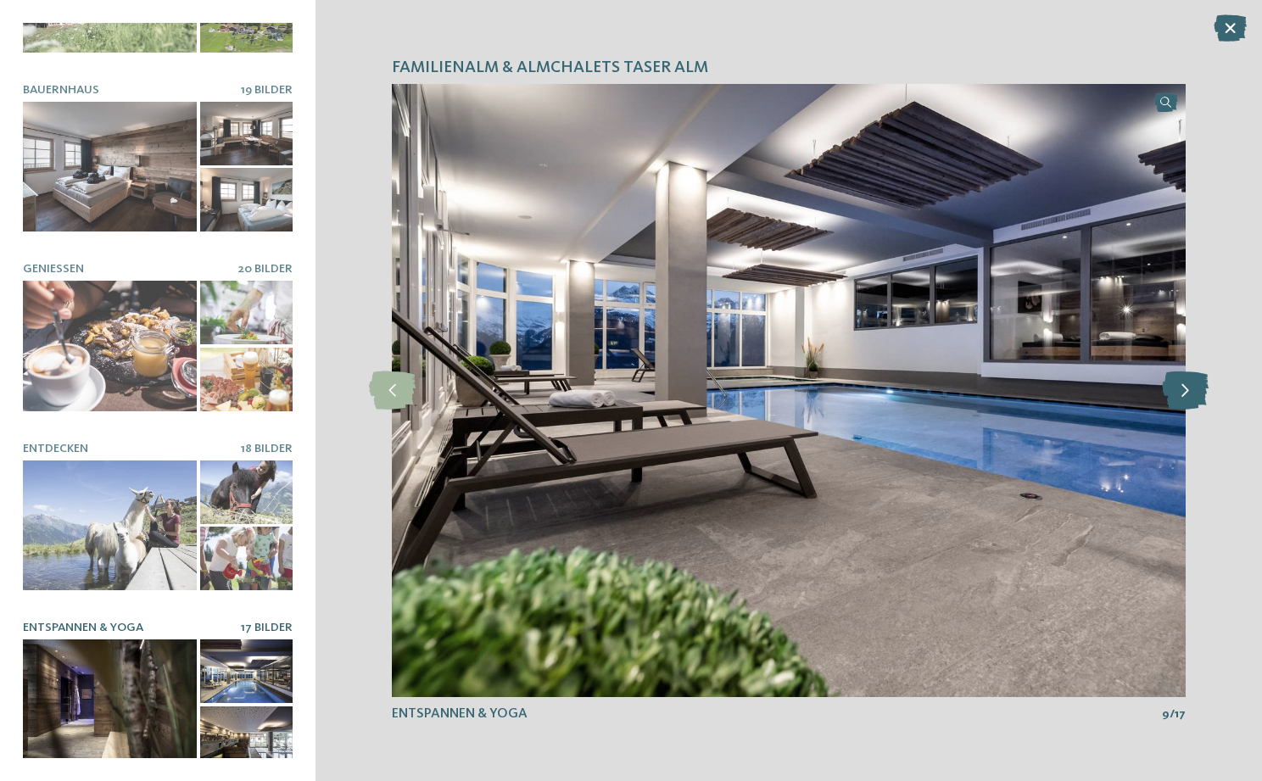
click at [1192, 384] on icon at bounding box center [1185, 390] width 47 height 38
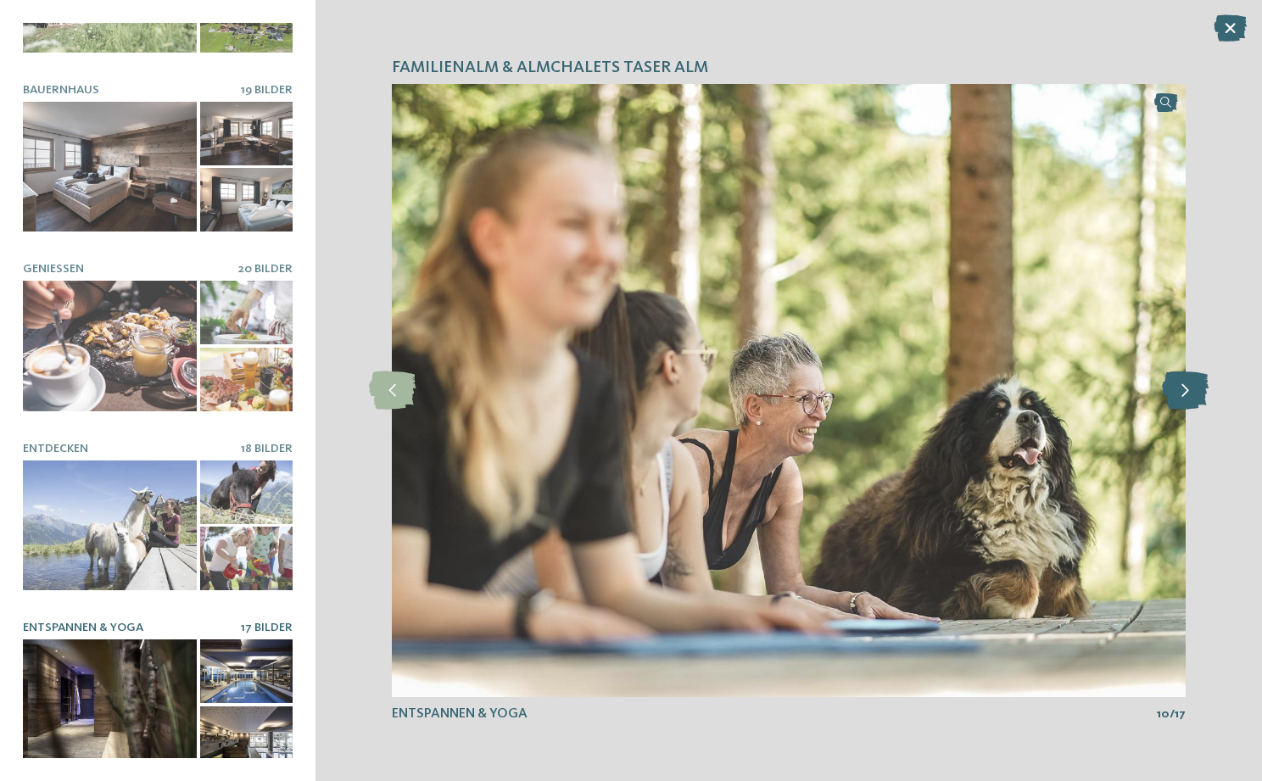
click at [1192, 384] on icon at bounding box center [1185, 390] width 47 height 38
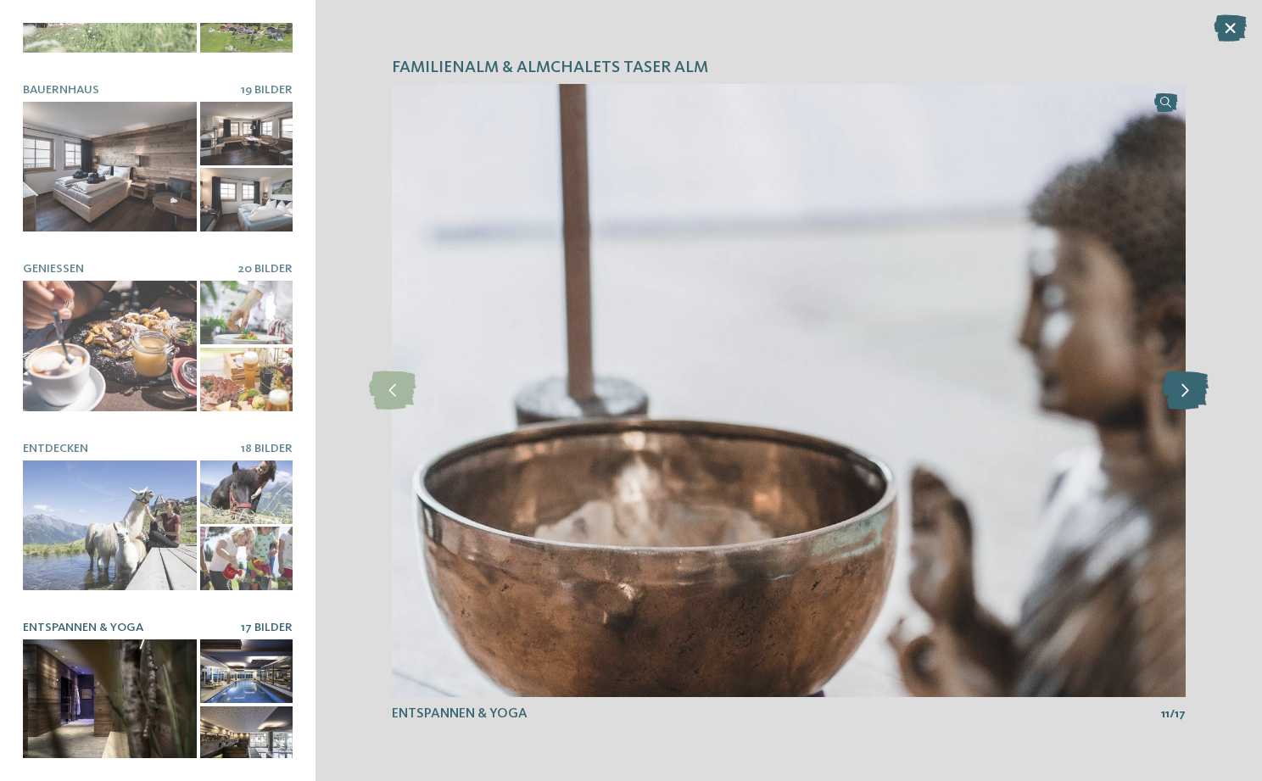
click at [1192, 384] on icon at bounding box center [1185, 390] width 47 height 38
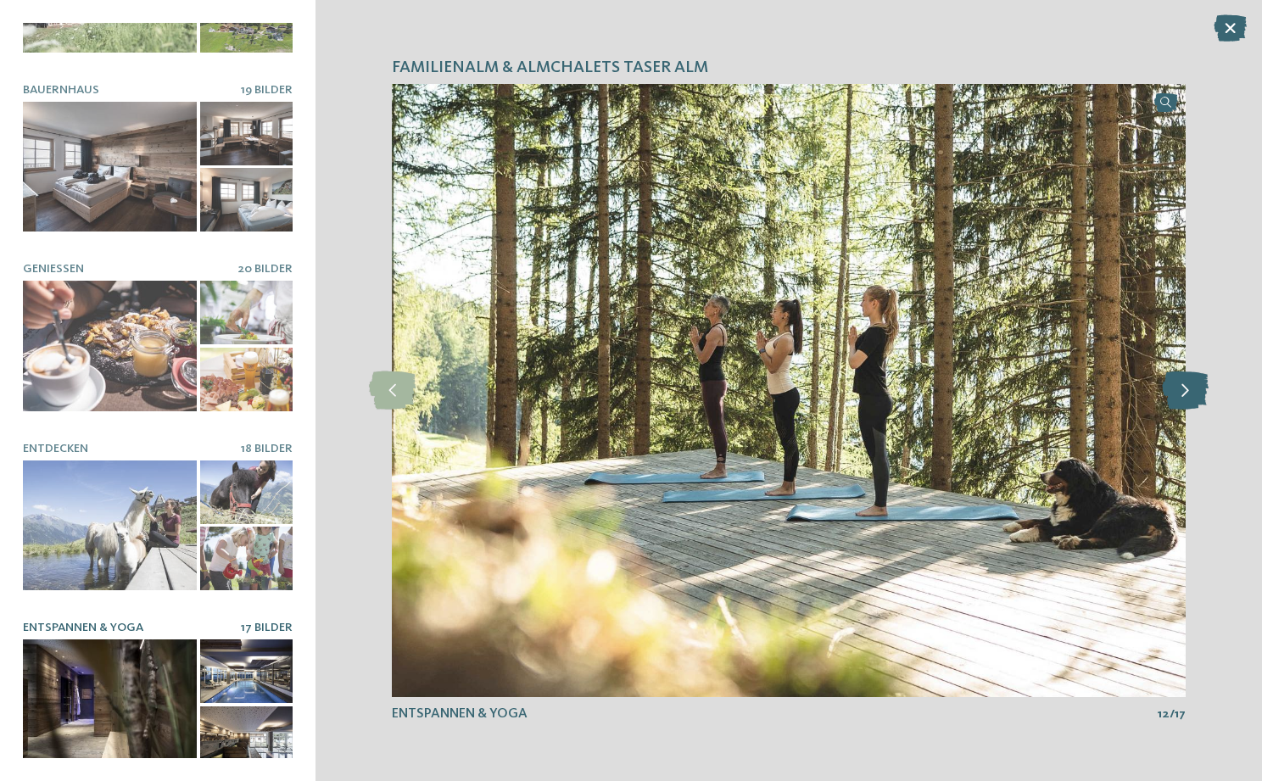
click at [1192, 384] on icon at bounding box center [1185, 390] width 47 height 38
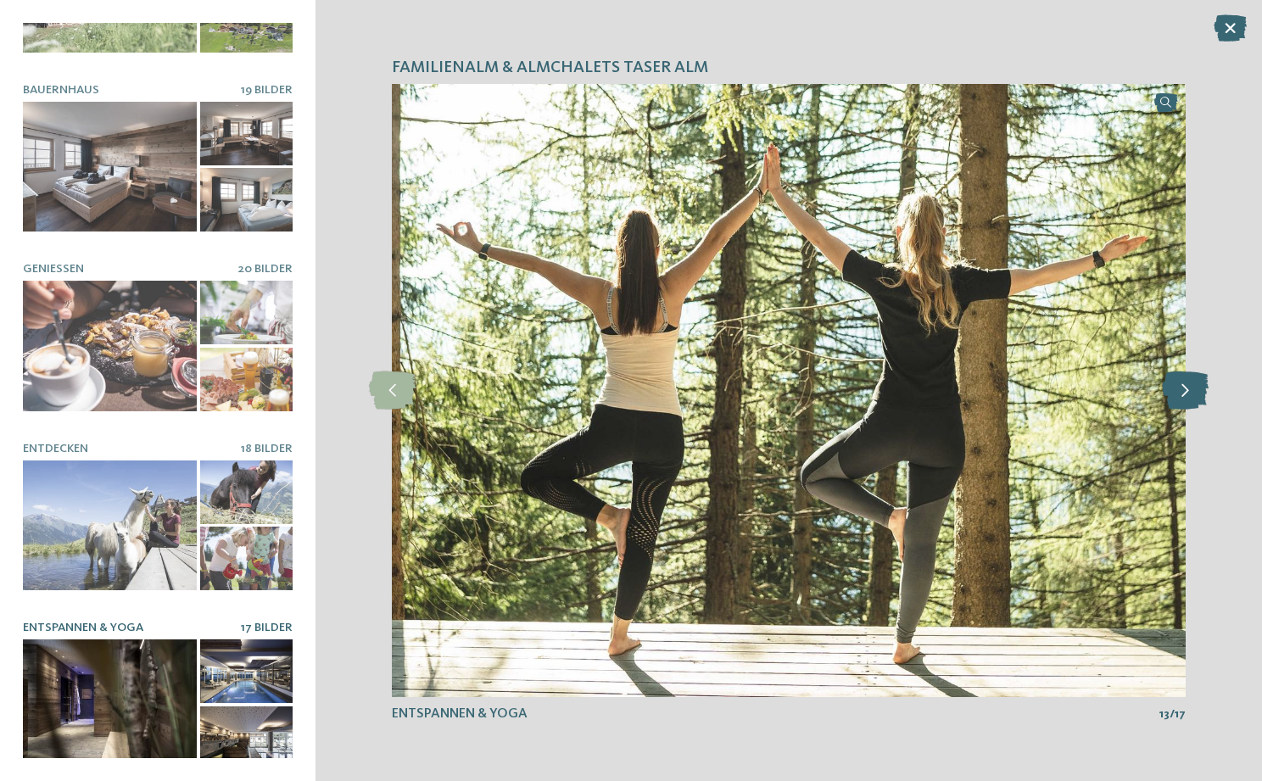
click at [1192, 384] on icon at bounding box center [1185, 390] width 47 height 38
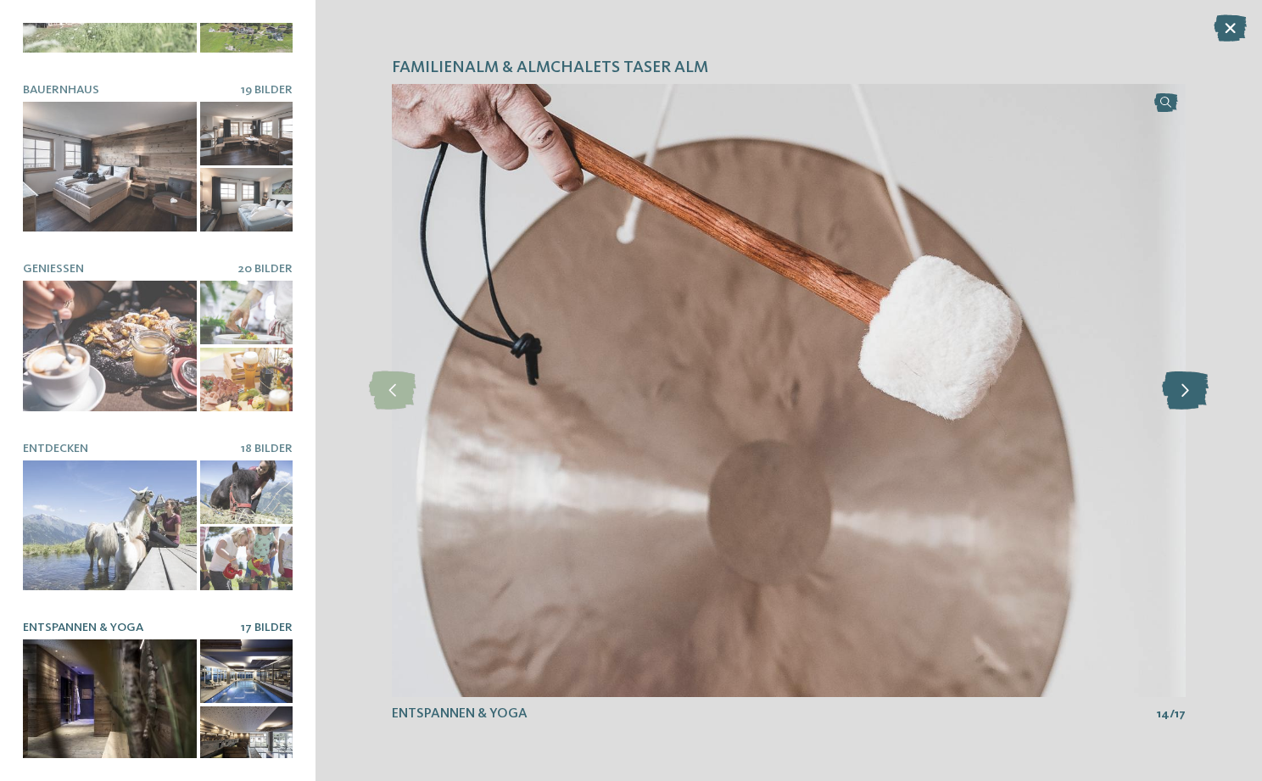
click at [1192, 384] on icon at bounding box center [1185, 390] width 47 height 38
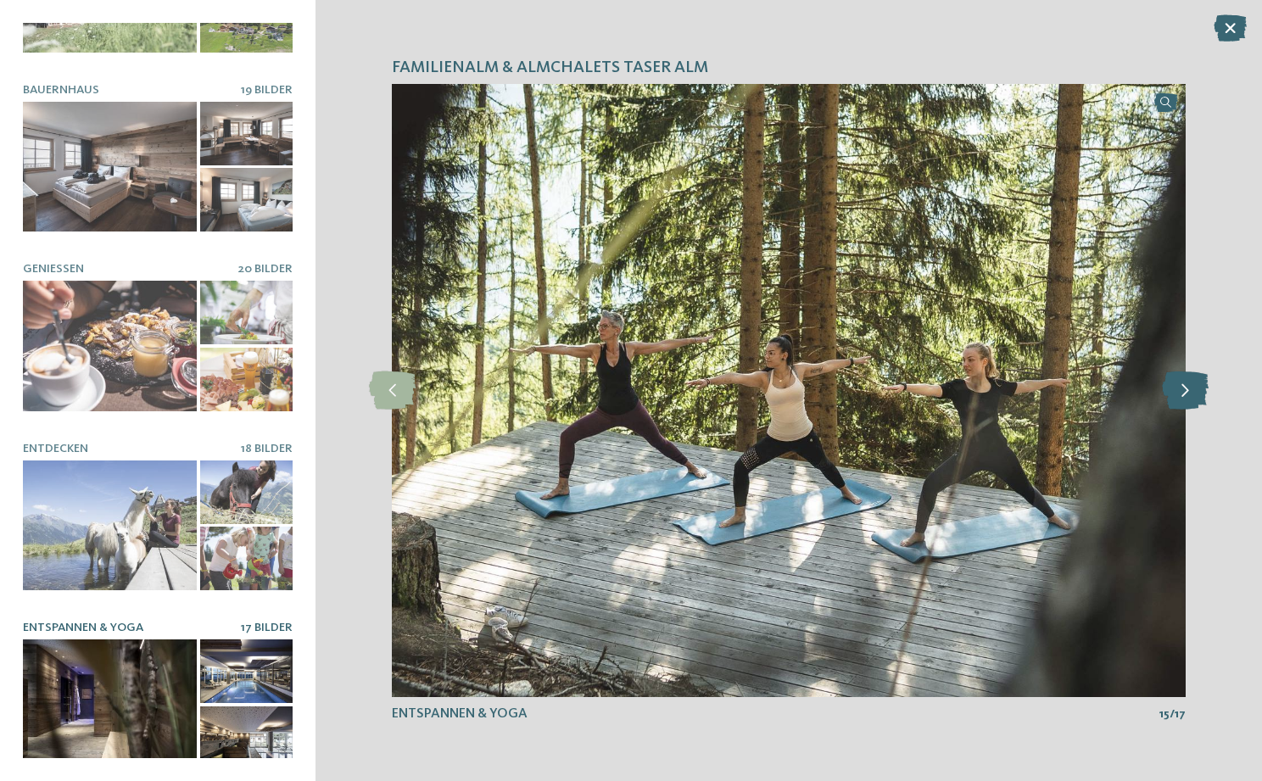
click at [1192, 384] on icon at bounding box center [1185, 390] width 47 height 38
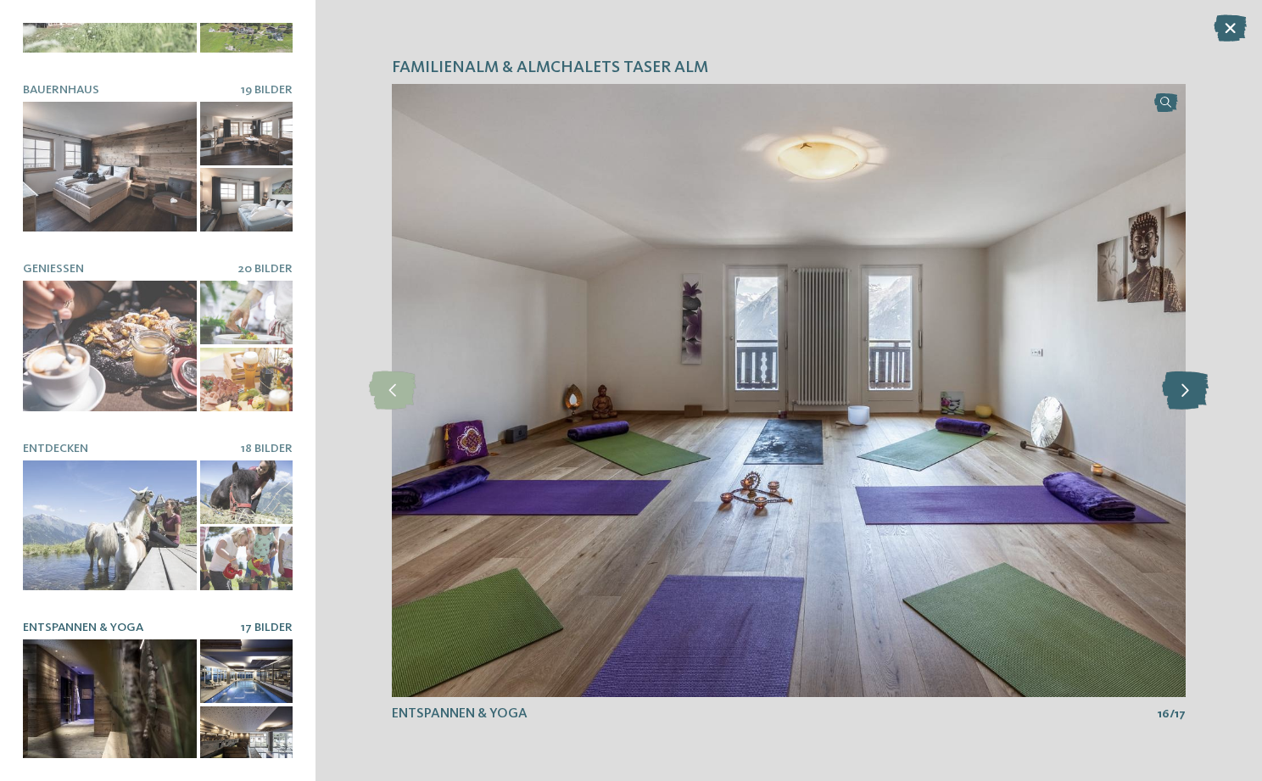
click at [1192, 384] on icon at bounding box center [1185, 390] width 47 height 38
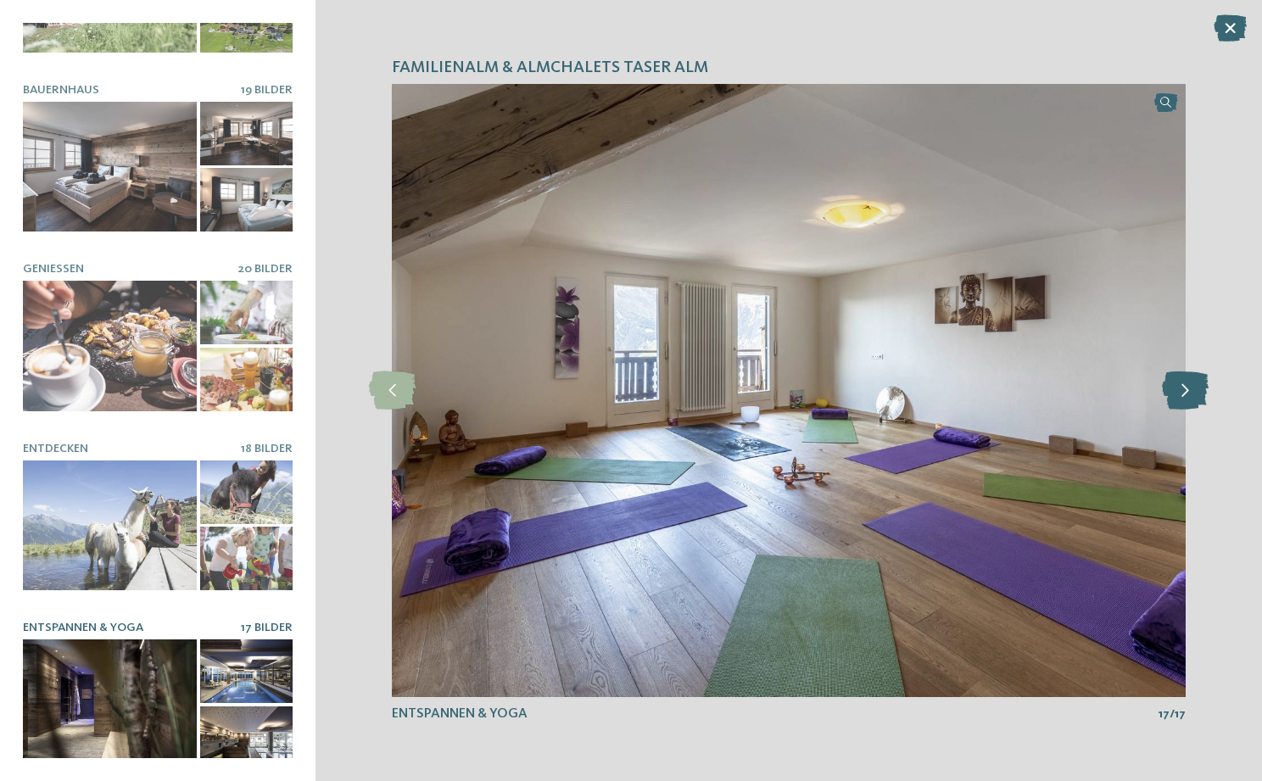
click at [1192, 384] on icon at bounding box center [1185, 390] width 47 height 38
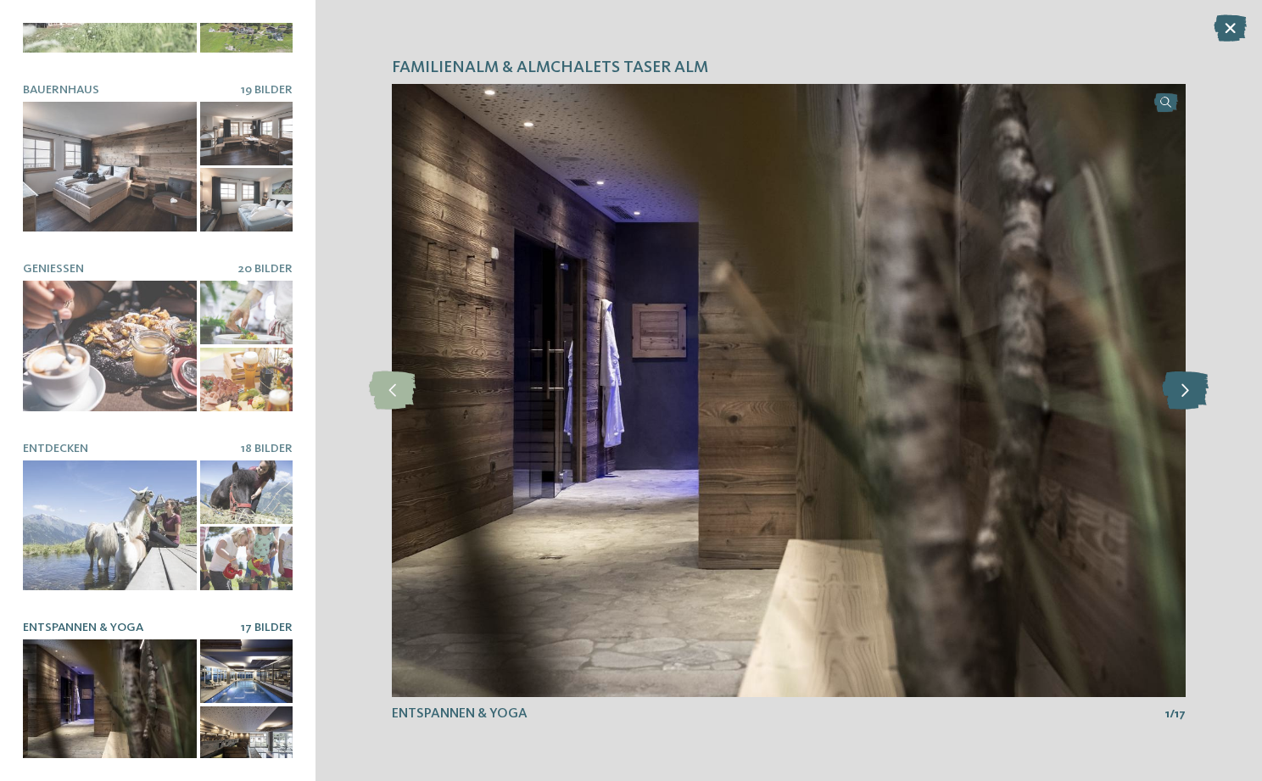
click at [1192, 384] on icon at bounding box center [1185, 390] width 47 height 38
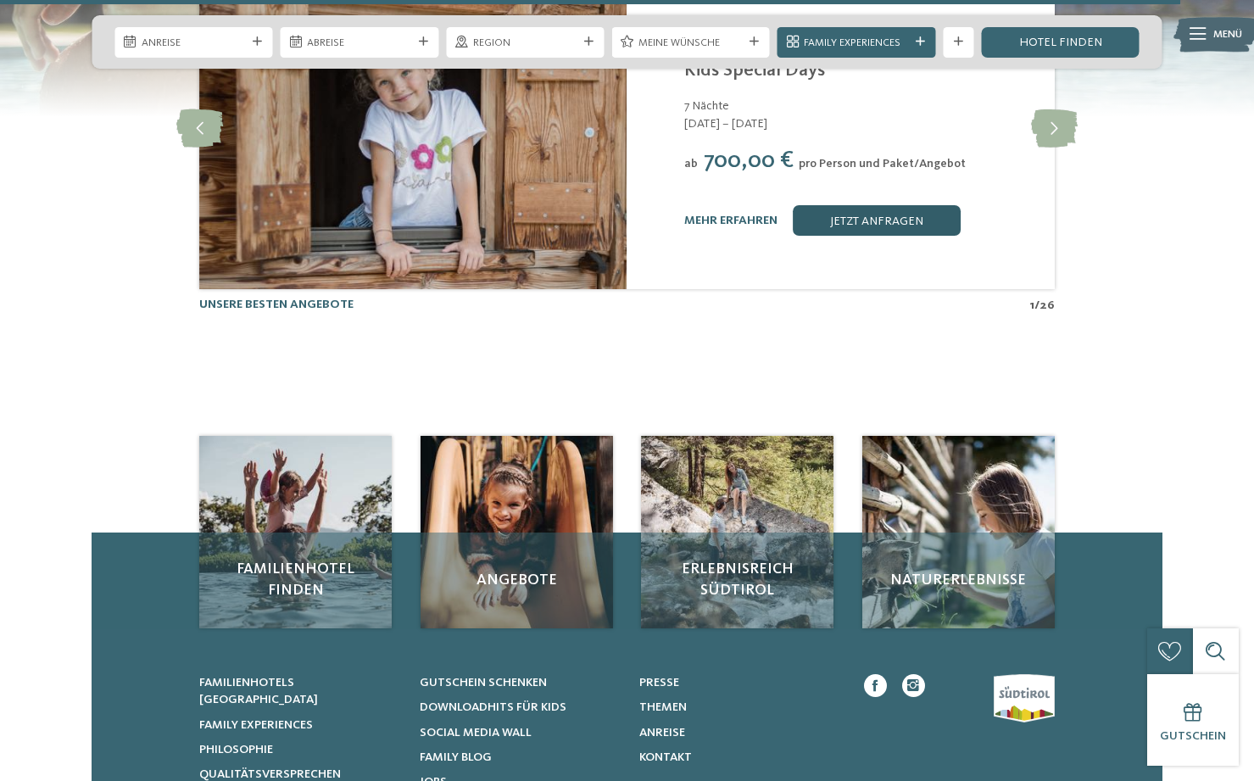
scroll to position [4110, 0]
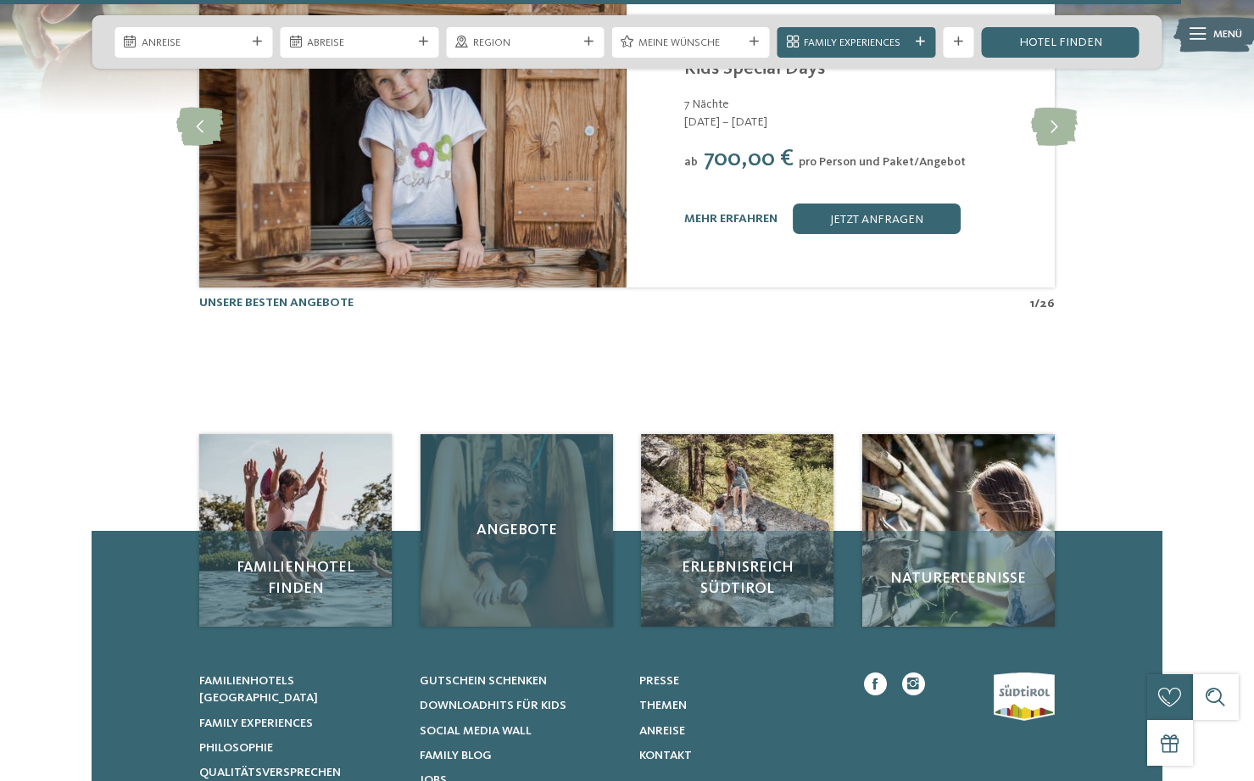
click at [515, 434] on div "Angebote" at bounding box center [517, 530] width 192 height 192
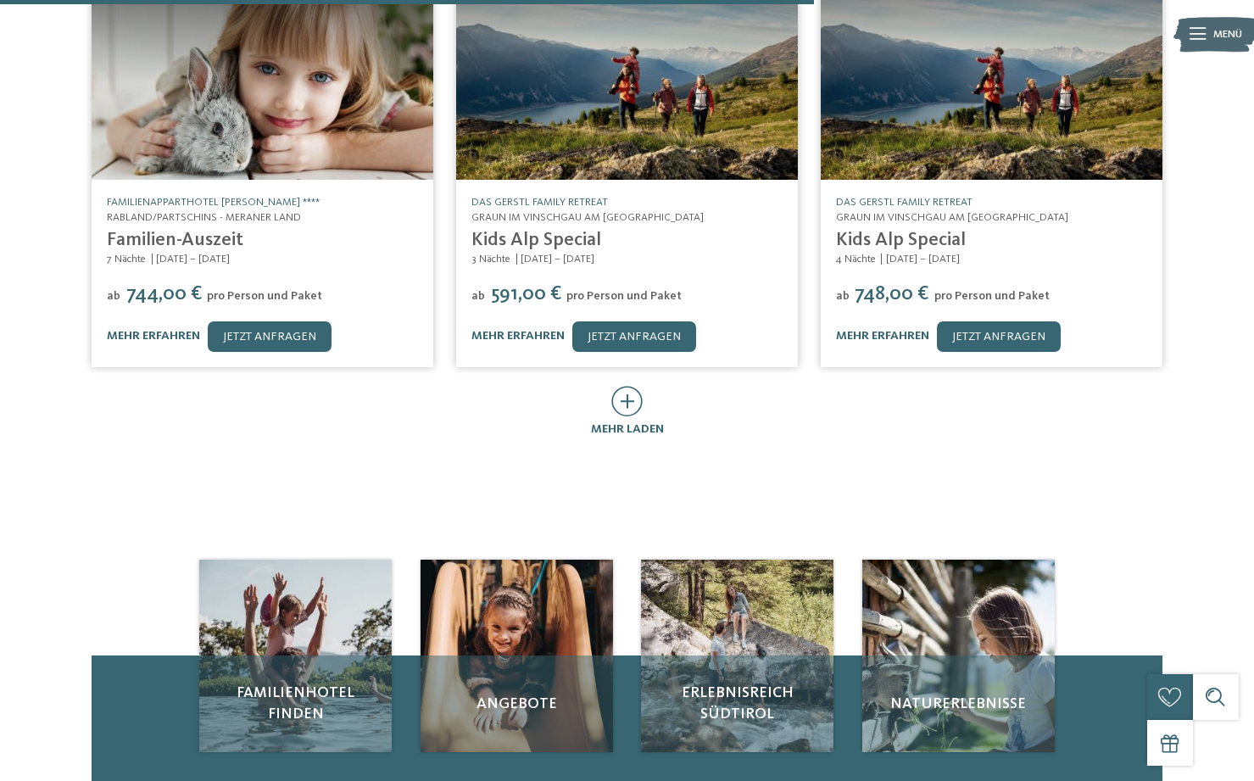
scroll to position [848, 0]
click at [655, 390] on div "mehr laden" at bounding box center [627, 411] width 73 height 52
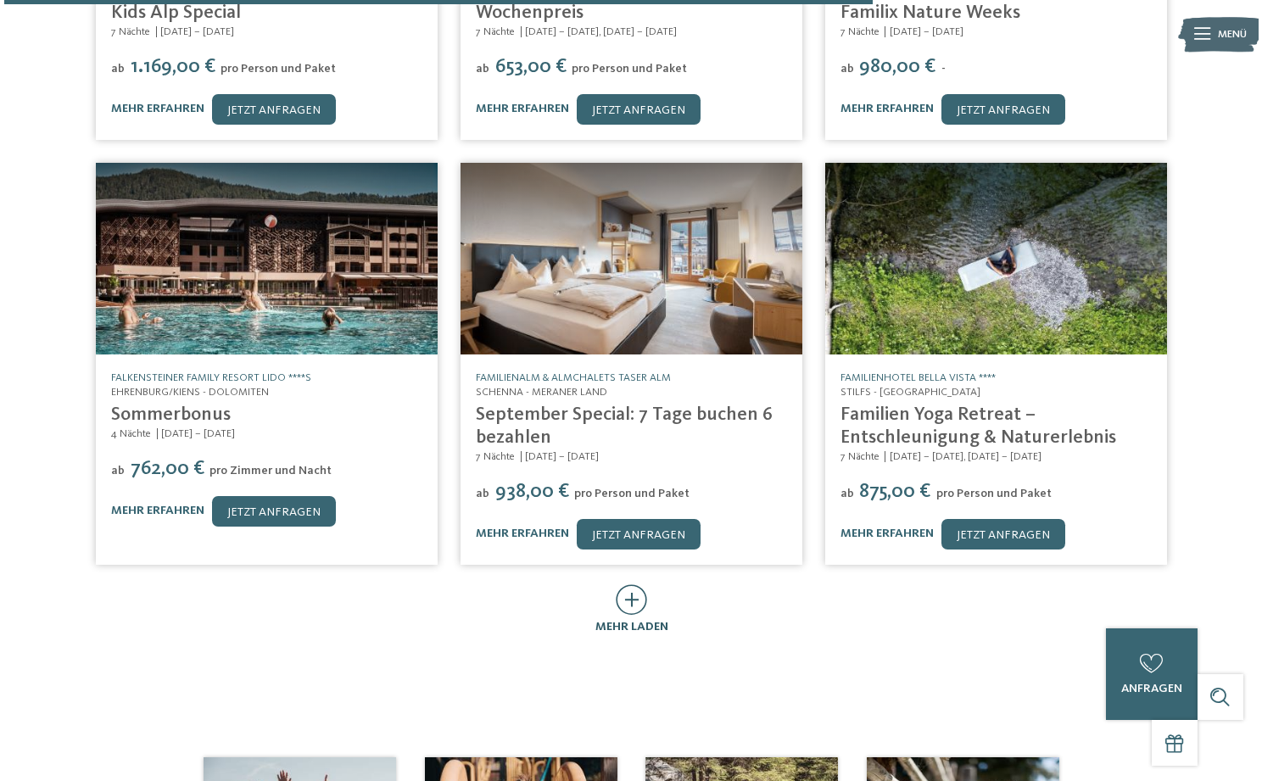
scroll to position [1477, 0]
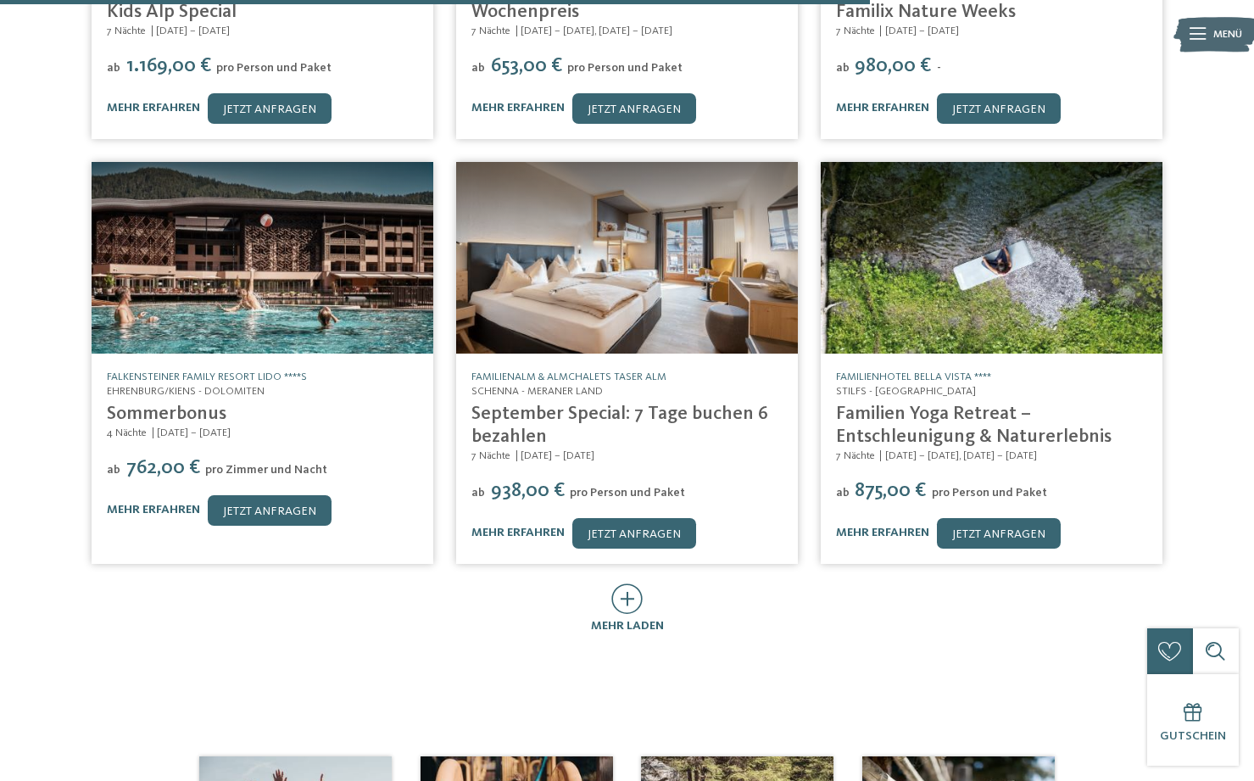
click at [201, 354] on div "Falkensteiner Family Resort Lido ****S Ehrenburg/Kiens - Dolomiten Sommerbonus …" at bounding box center [263, 447] width 342 height 187
click at [231, 299] on img at bounding box center [263, 258] width 342 height 192
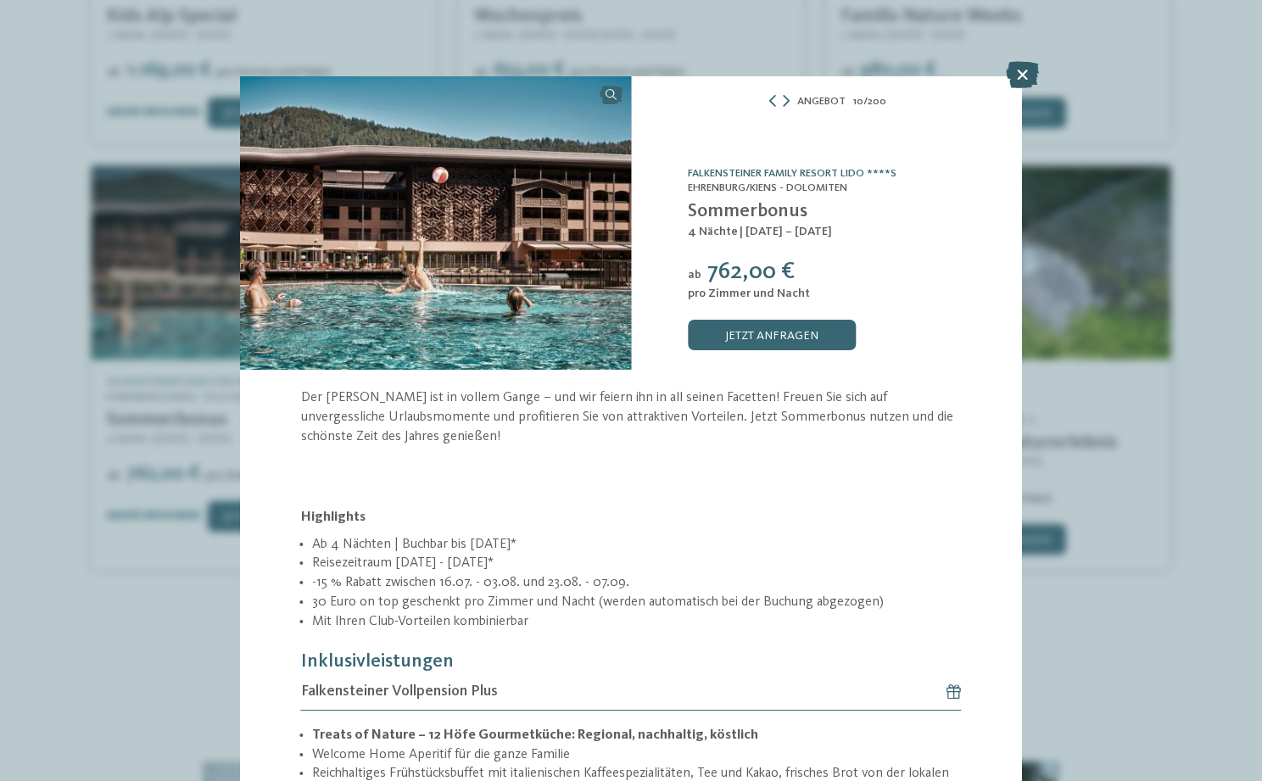
click at [1030, 70] on icon at bounding box center [1022, 74] width 33 height 27
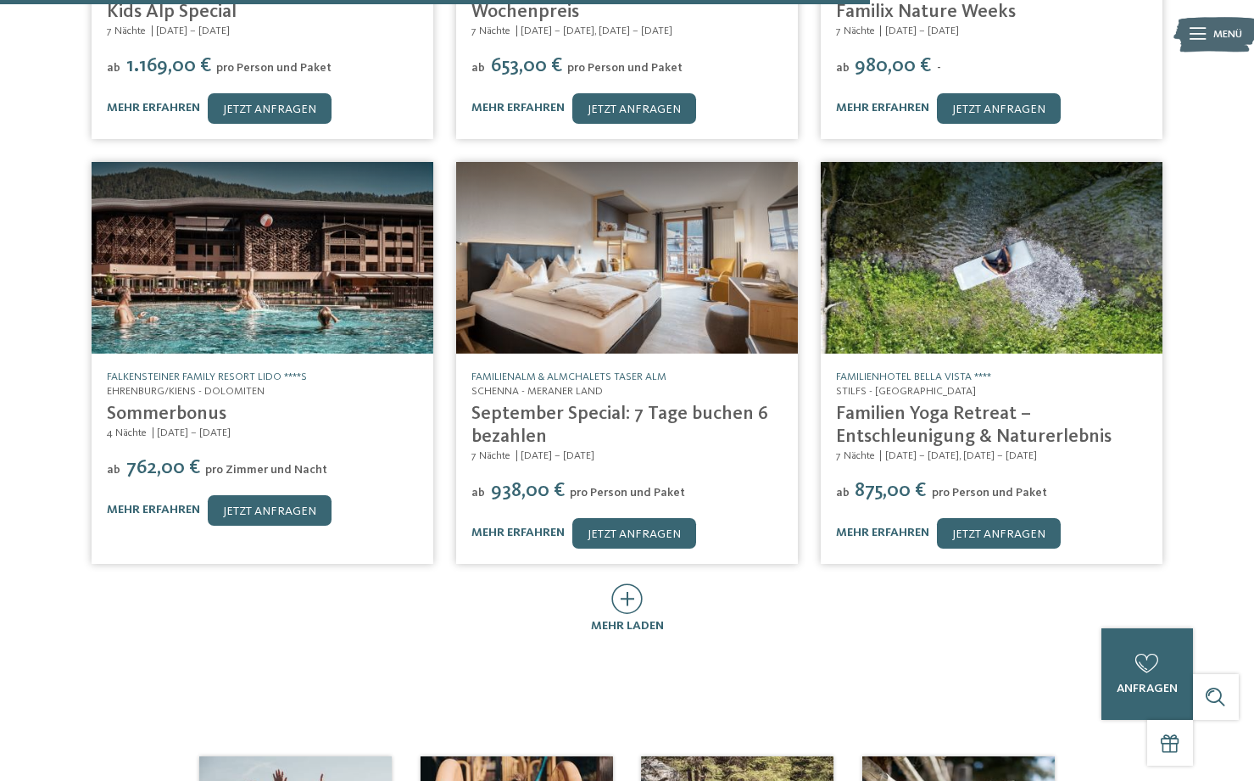
click at [904, 404] on link "Familien Yoga Retreat – Entschleunigung & Naturerlebnis" at bounding box center [974, 425] width 276 height 42
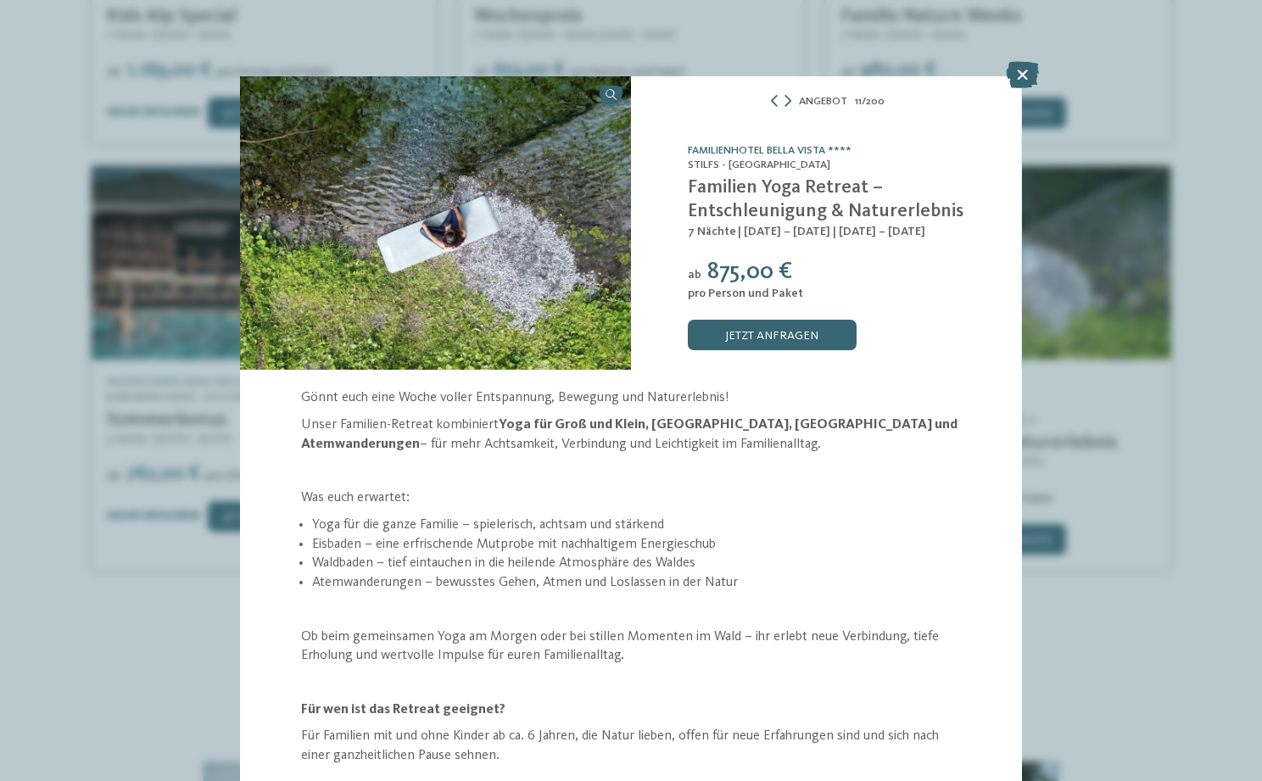
click at [411, 703] on strong "Für wen ist das Retreat geeignet?" at bounding box center [403, 710] width 204 height 14
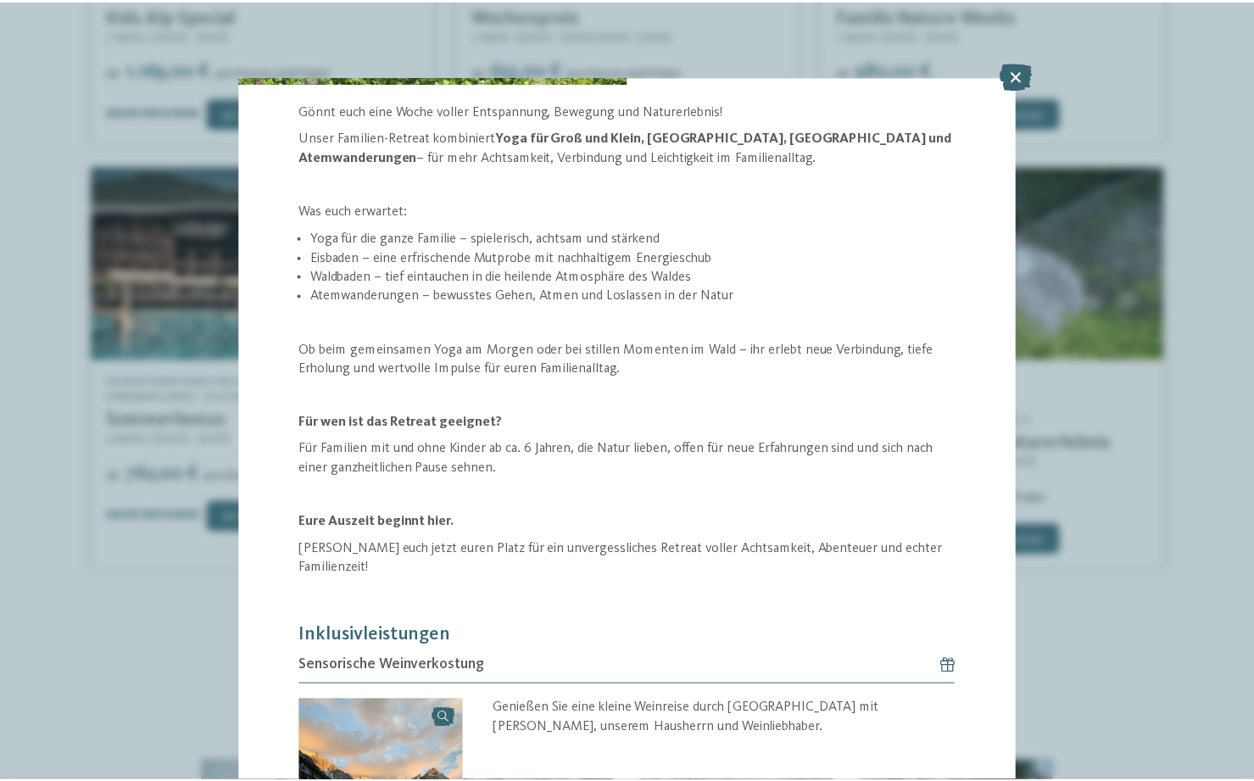
scroll to position [290, 0]
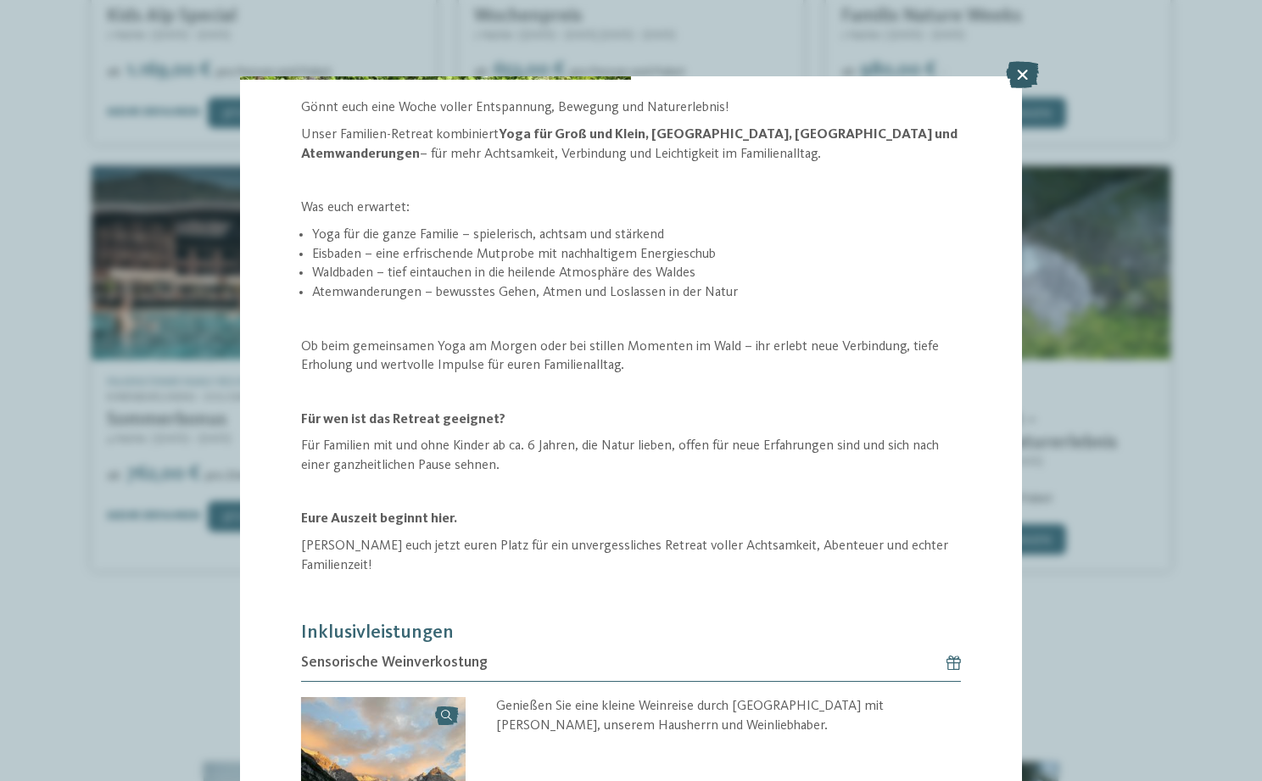
click at [1011, 75] on icon at bounding box center [1022, 74] width 33 height 27
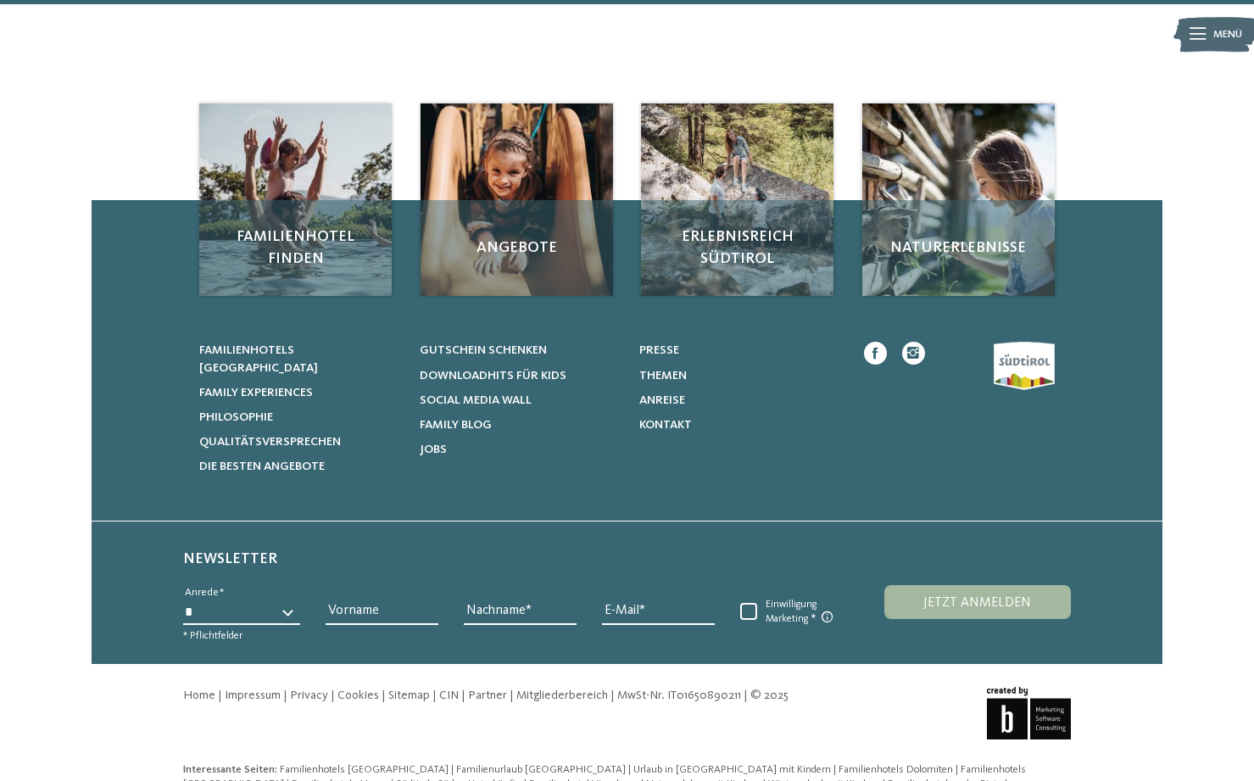
scroll to position [2129, 0]
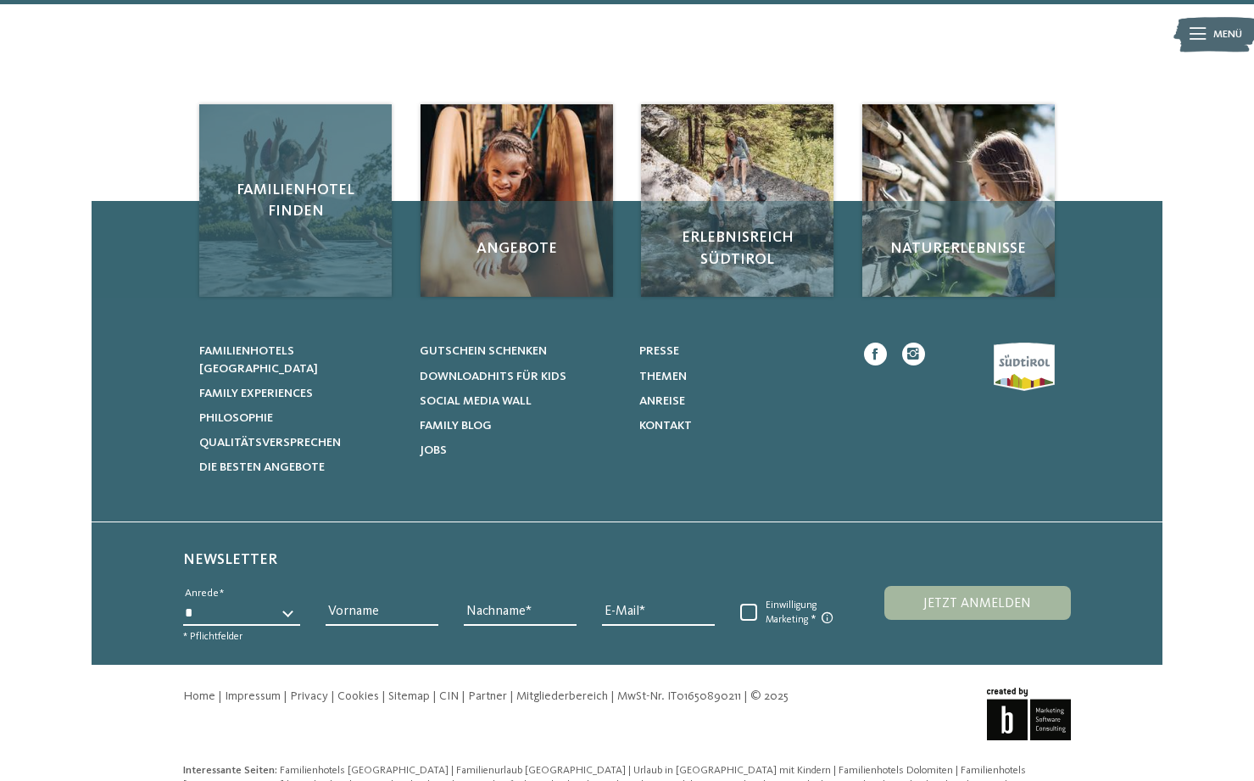
click at [259, 180] on span "Familienhotel finden" at bounding box center [296, 201] width 162 height 42
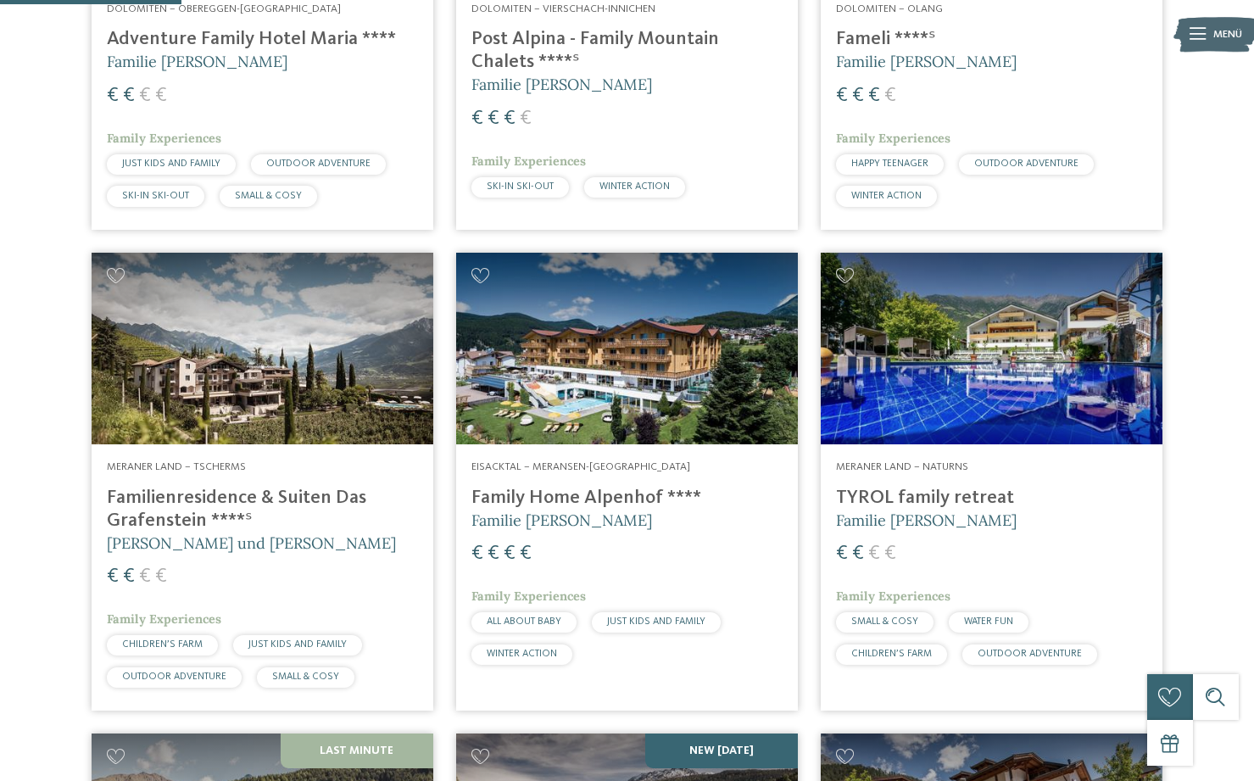
scroll to position [710, 0]
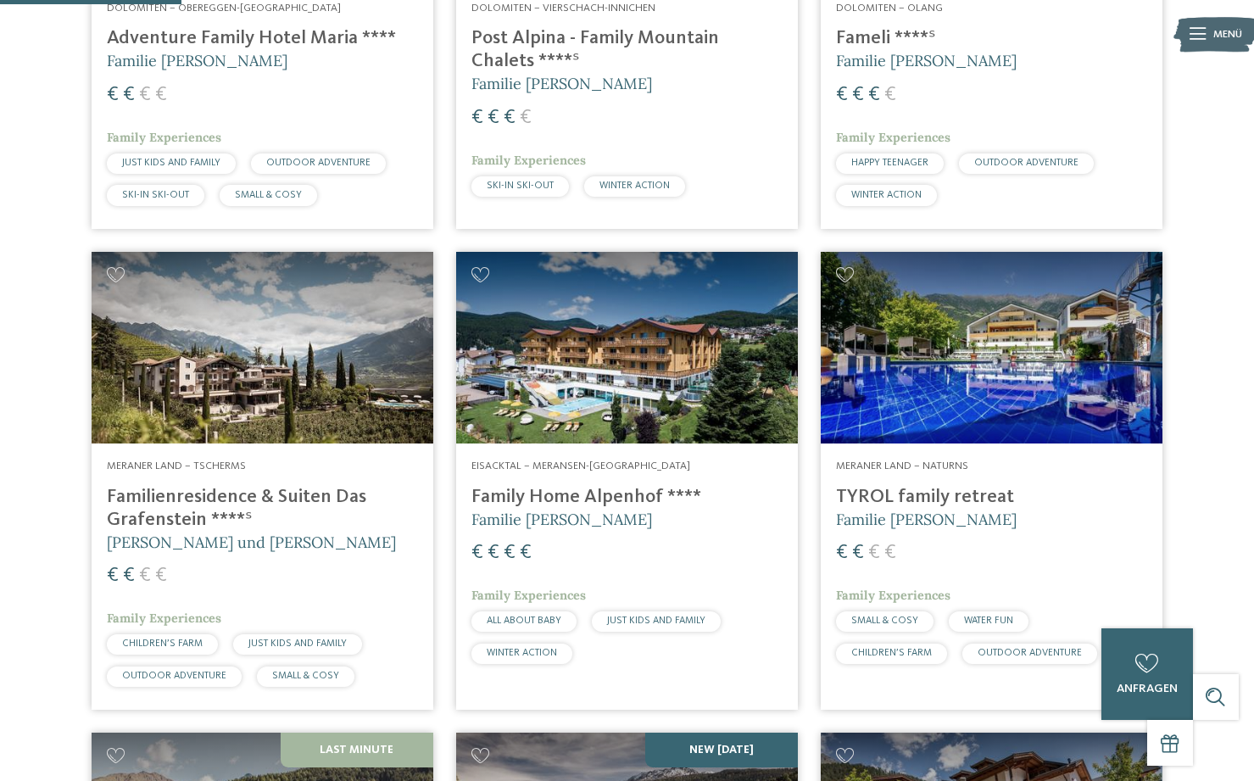
click at [947, 407] on img at bounding box center [992, 348] width 342 height 192
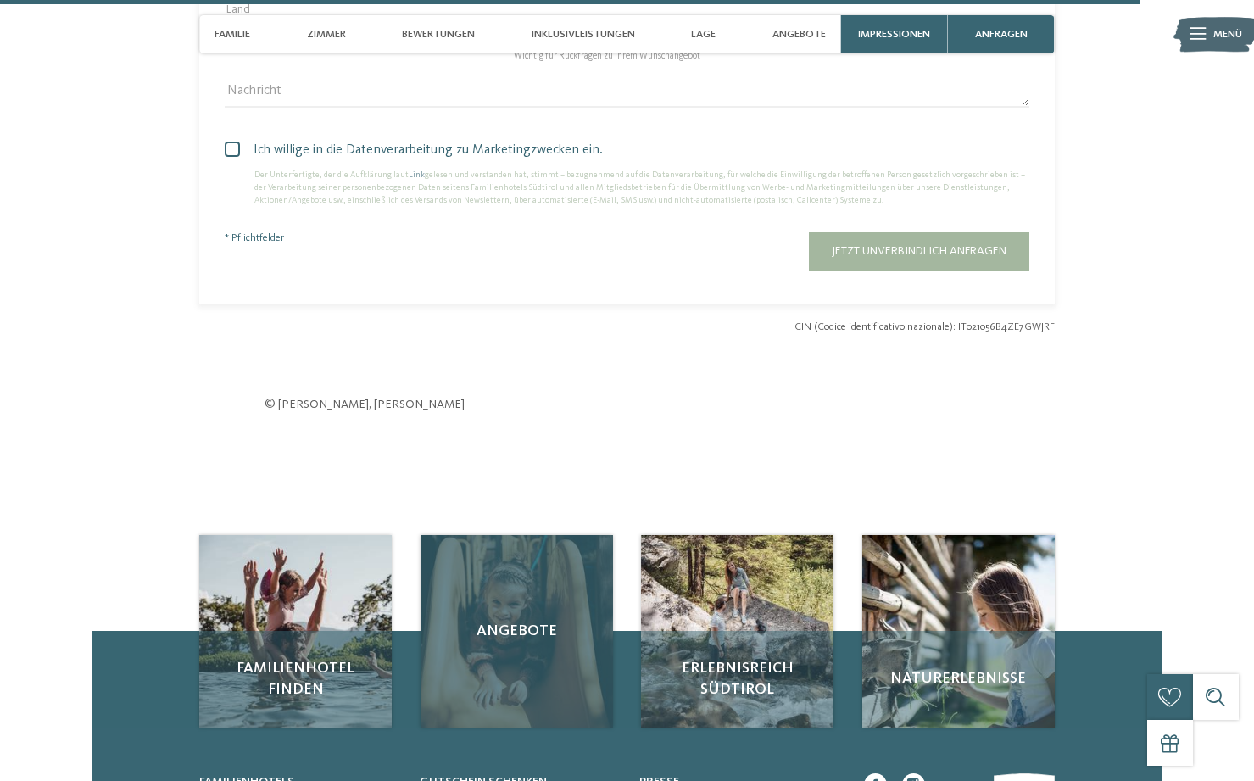
scroll to position [4661, 0]
